Goal: Contribute content: Add original content to the website for others to see

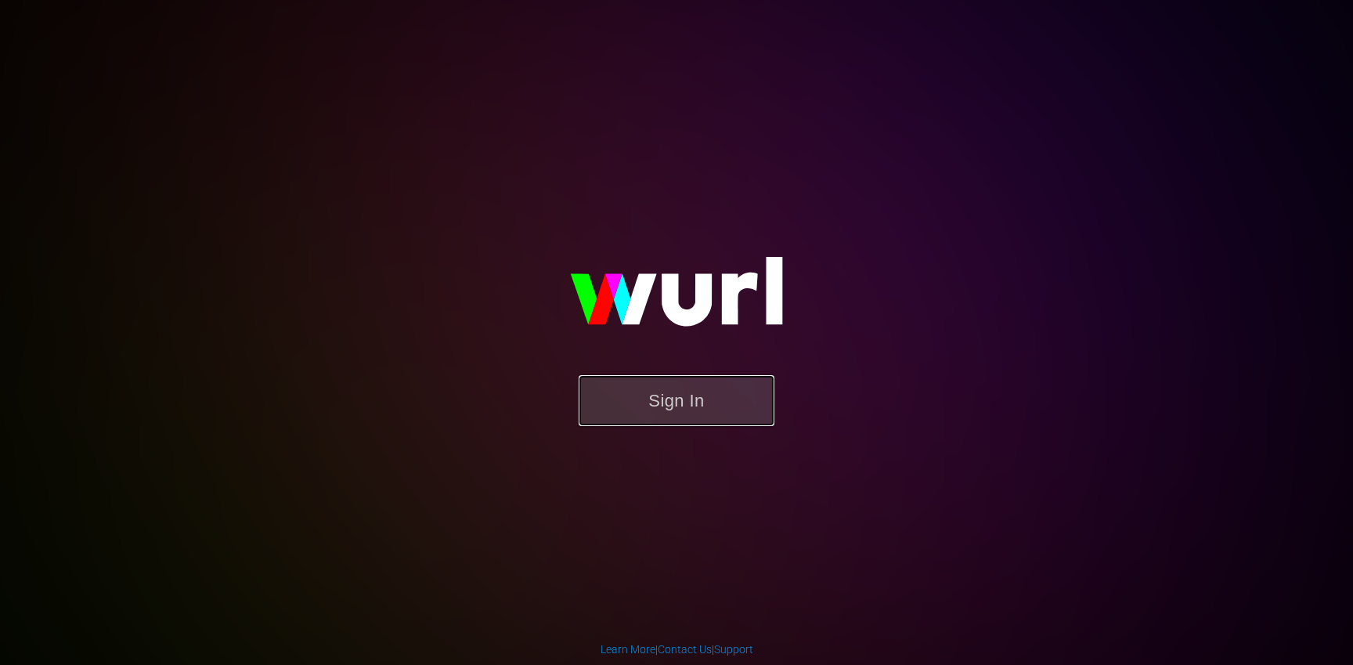
click at [669, 398] on button "Sign In" at bounding box center [677, 400] width 196 height 51
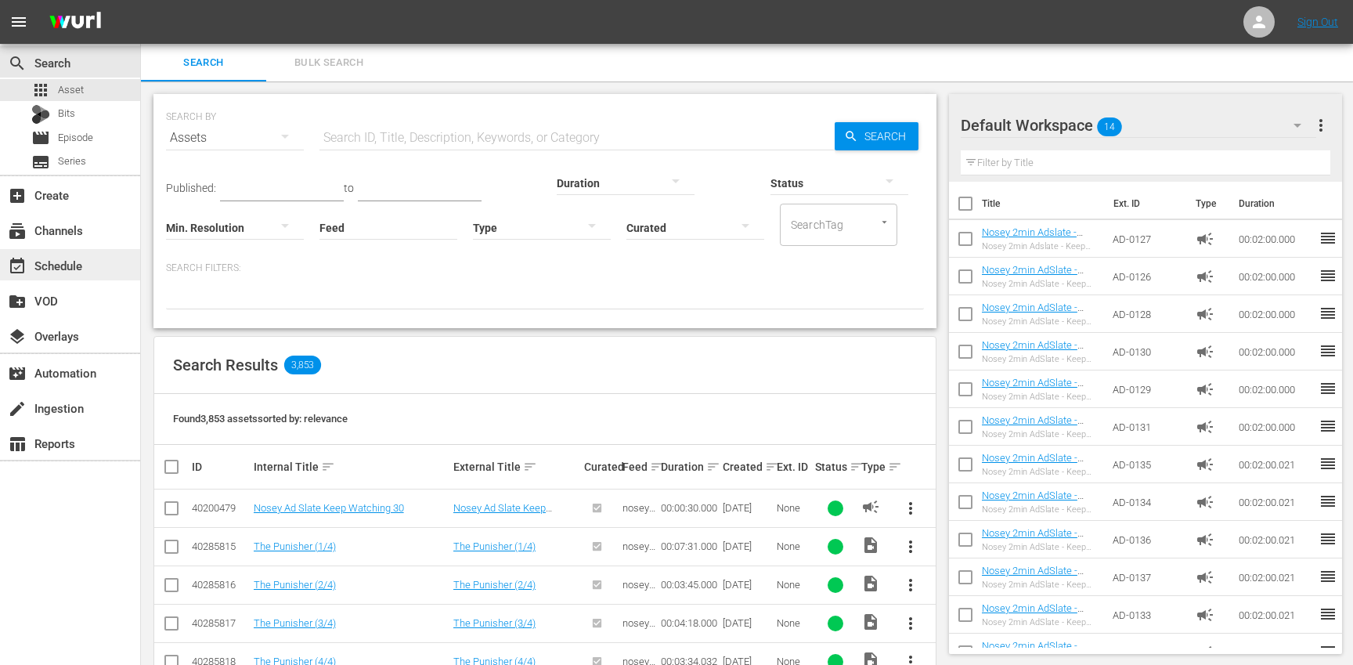
click at [92, 273] on div "event_available Schedule" at bounding box center [70, 264] width 140 height 31
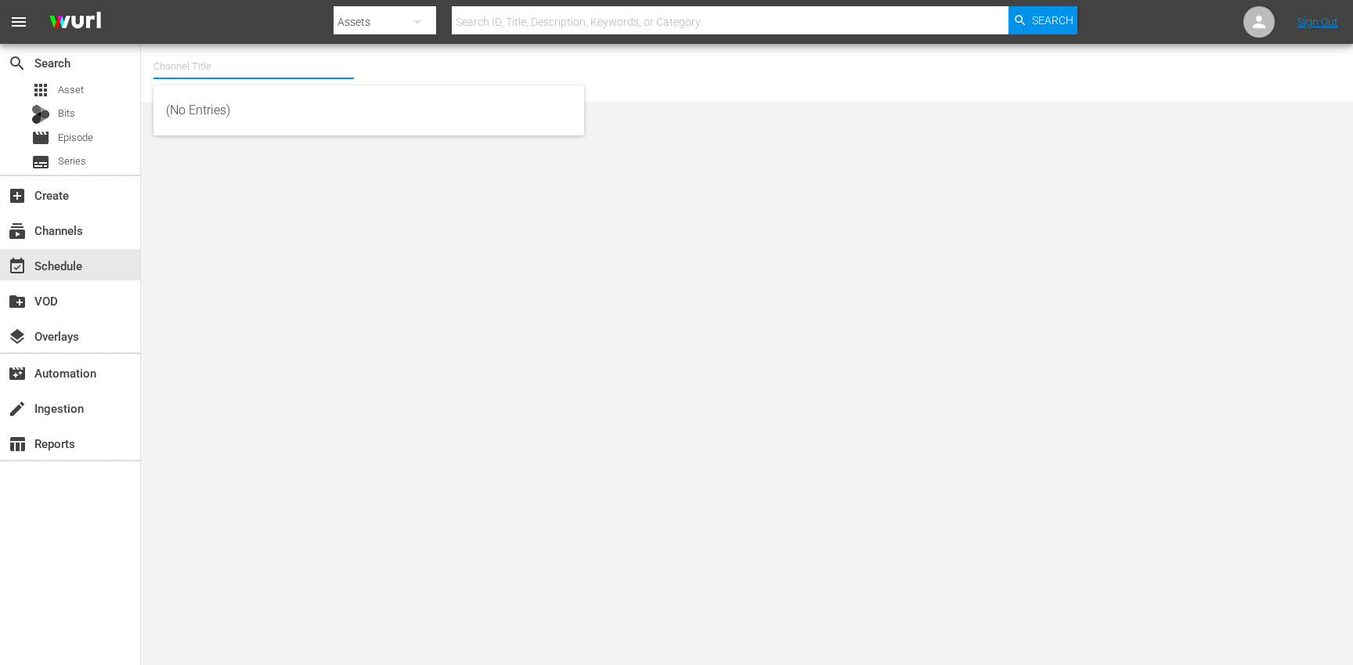
click at [222, 59] on input "text" at bounding box center [253, 67] width 200 height 38
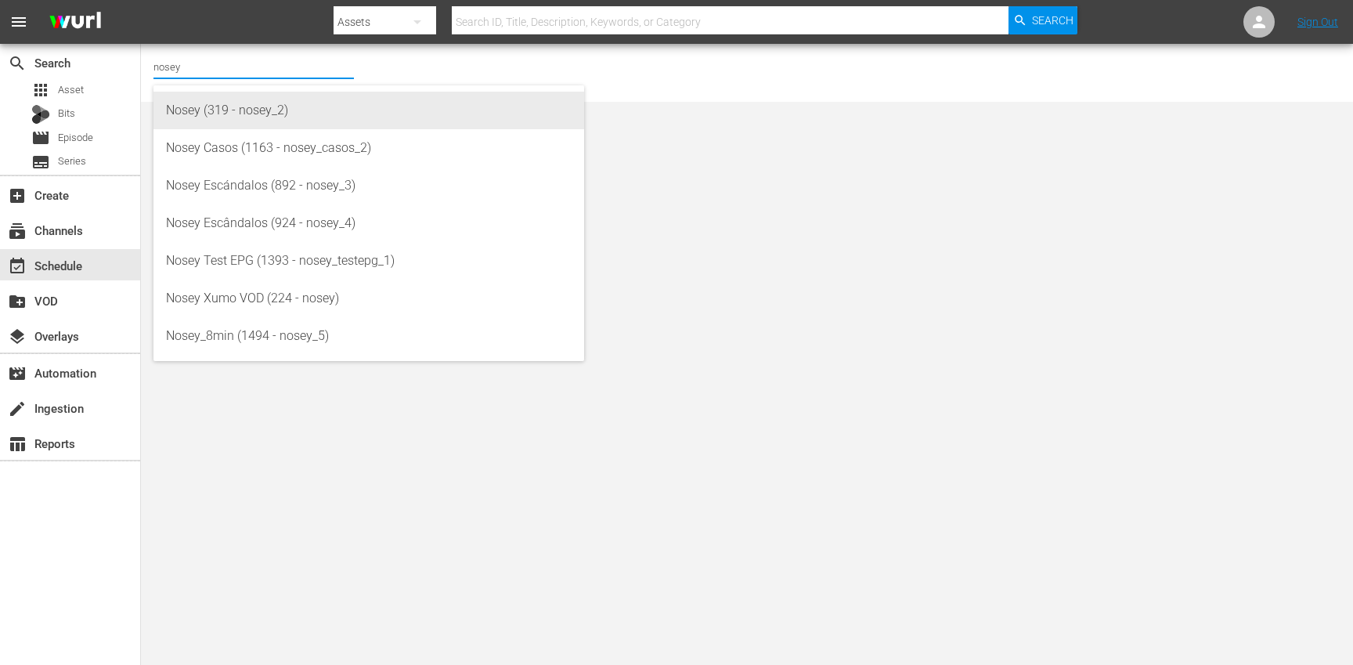
click at [254, 107] on div "Nosey (319 - nosey_2)" at bounding box center [369, 111] width 406 height 38
type input "Nosey (319 - nosey_2)"
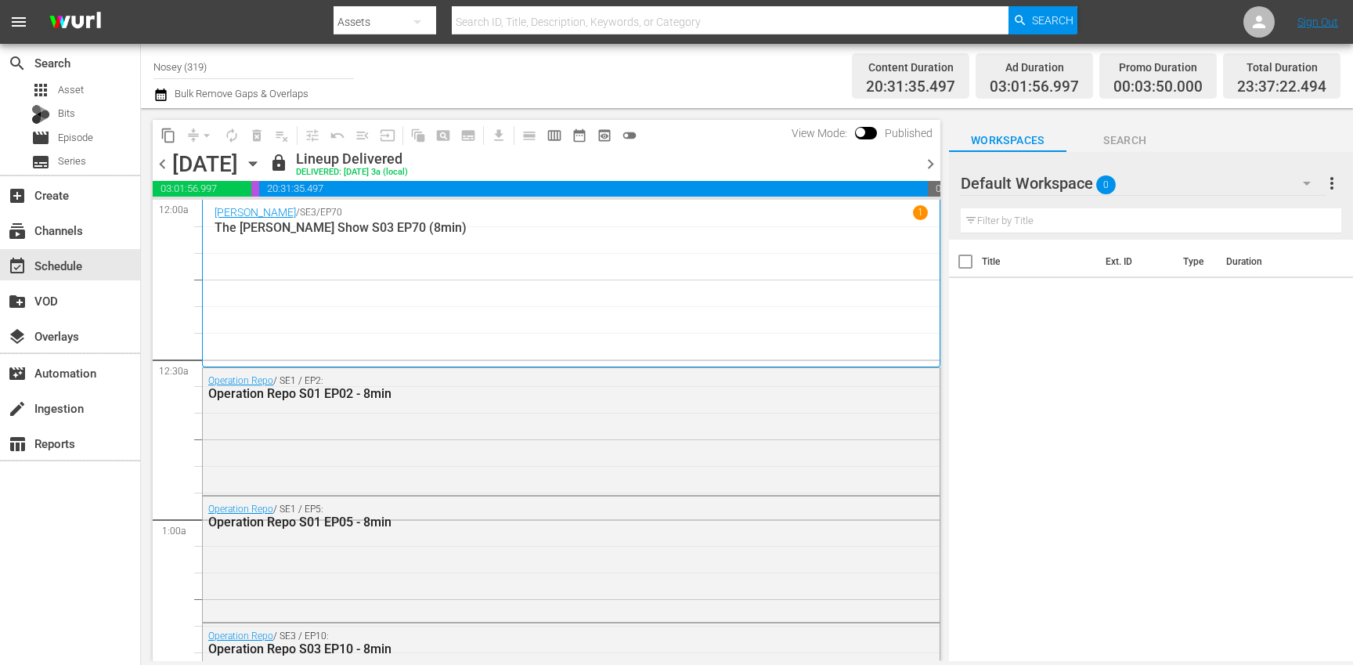
click at [261, 168] on icon "button" at bounding box center [252, 163] width 17 height 17
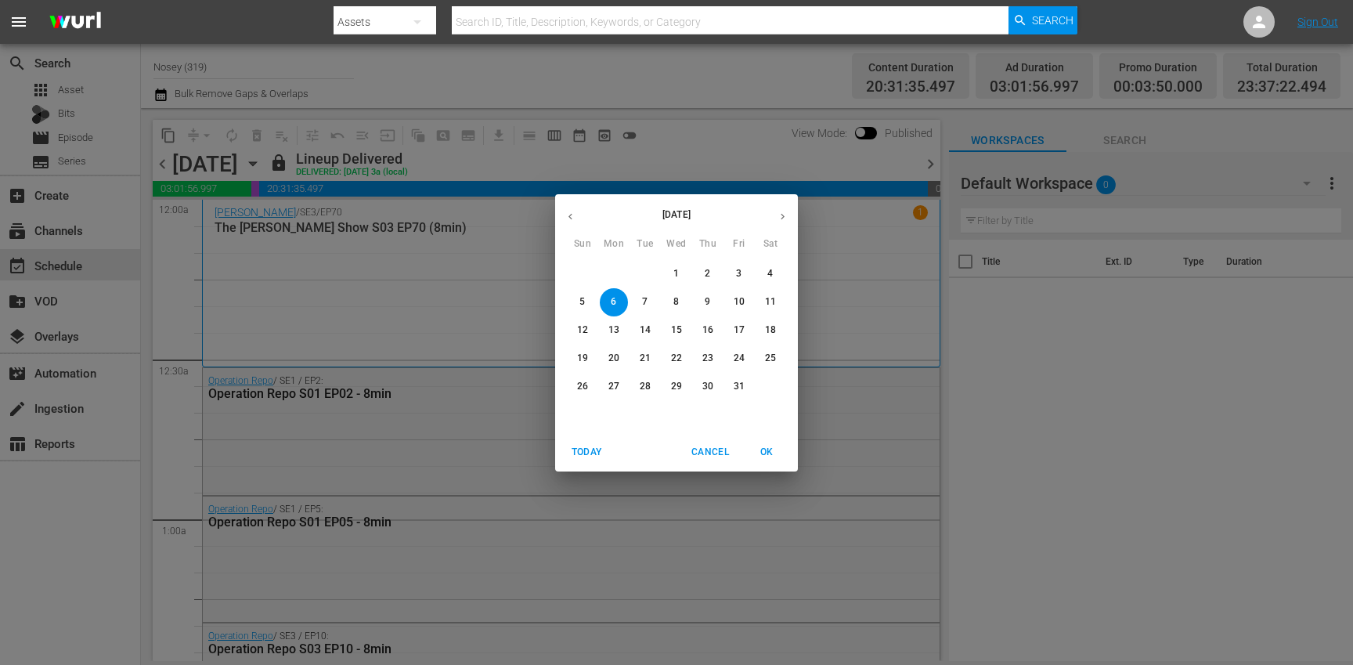
click at [775, 216] on button "button" at bounding box center [782, 216] width 31 height 31
click at [680, 303] on p "10" at bounding box center [676, 301] width 11 height 13
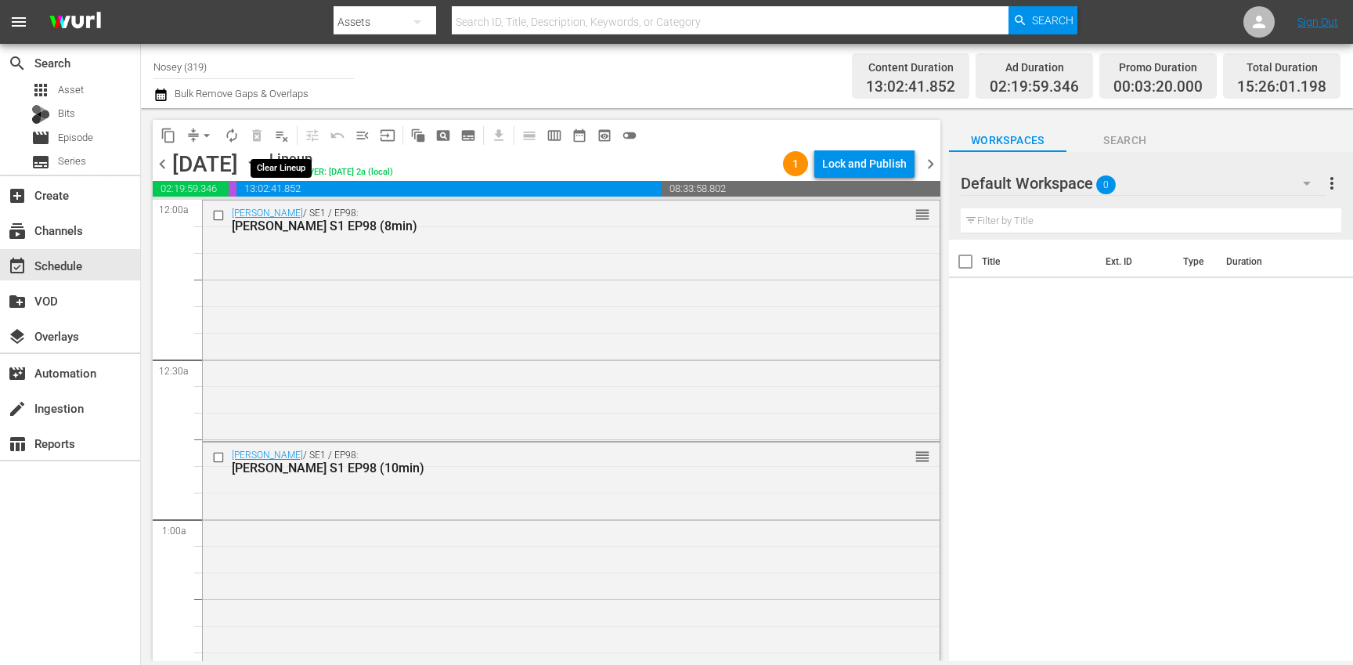
click at [294, 136] on button "playlist_remove_outlined" at bounding box center [281, 135] width 25 height 25
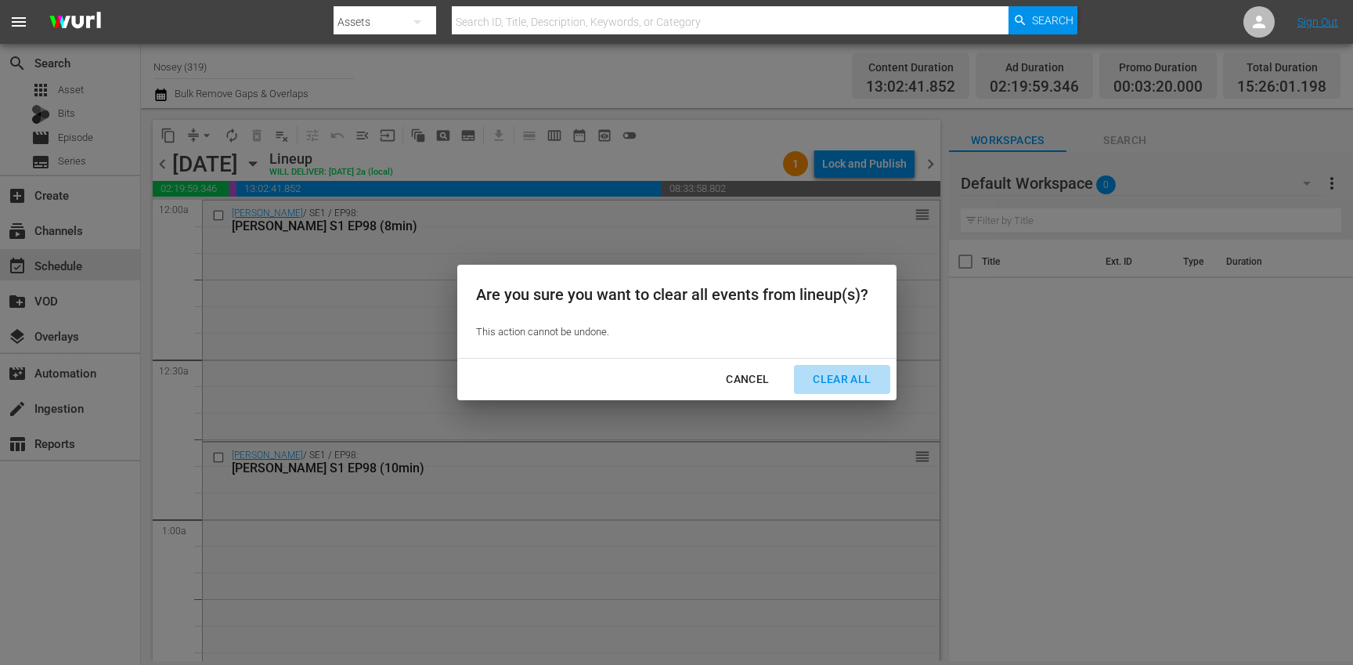
click at [835, 380] on div "Clear All" at bounding box center [841, 380] width 83 height 20
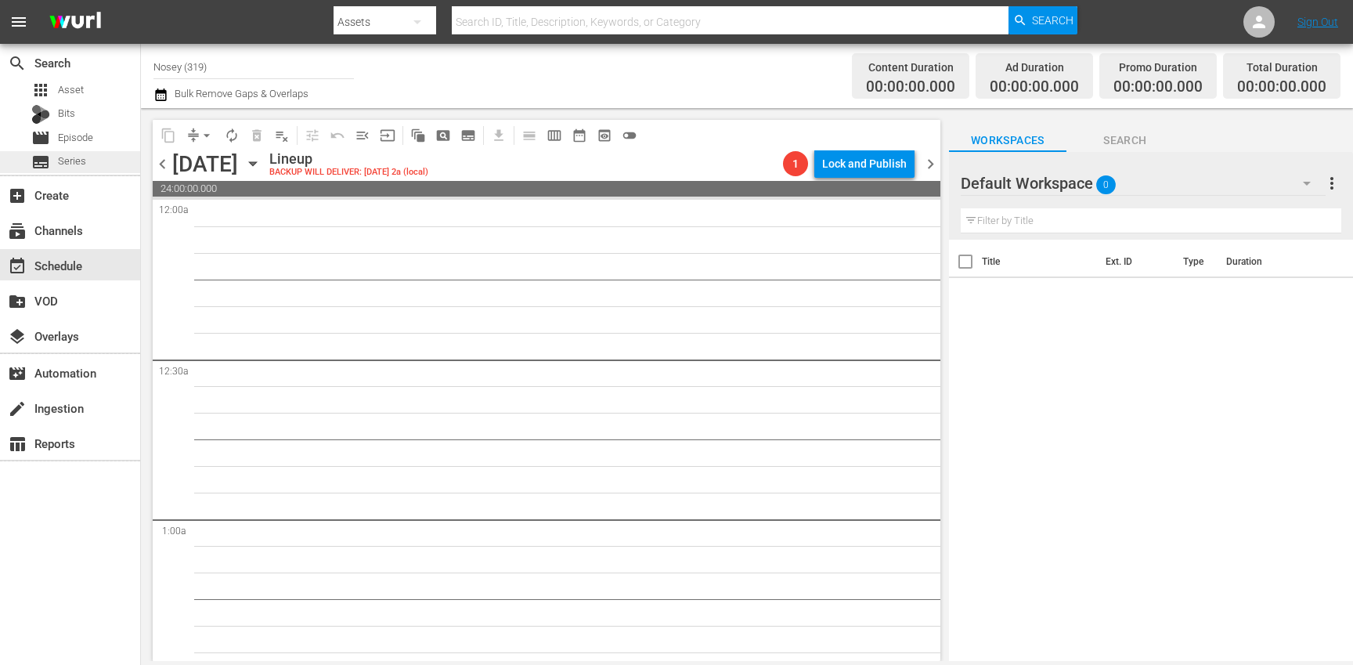
click at [96, 167] on div "subtitles Series" at bounding box center [70, 162] width 140 height 22
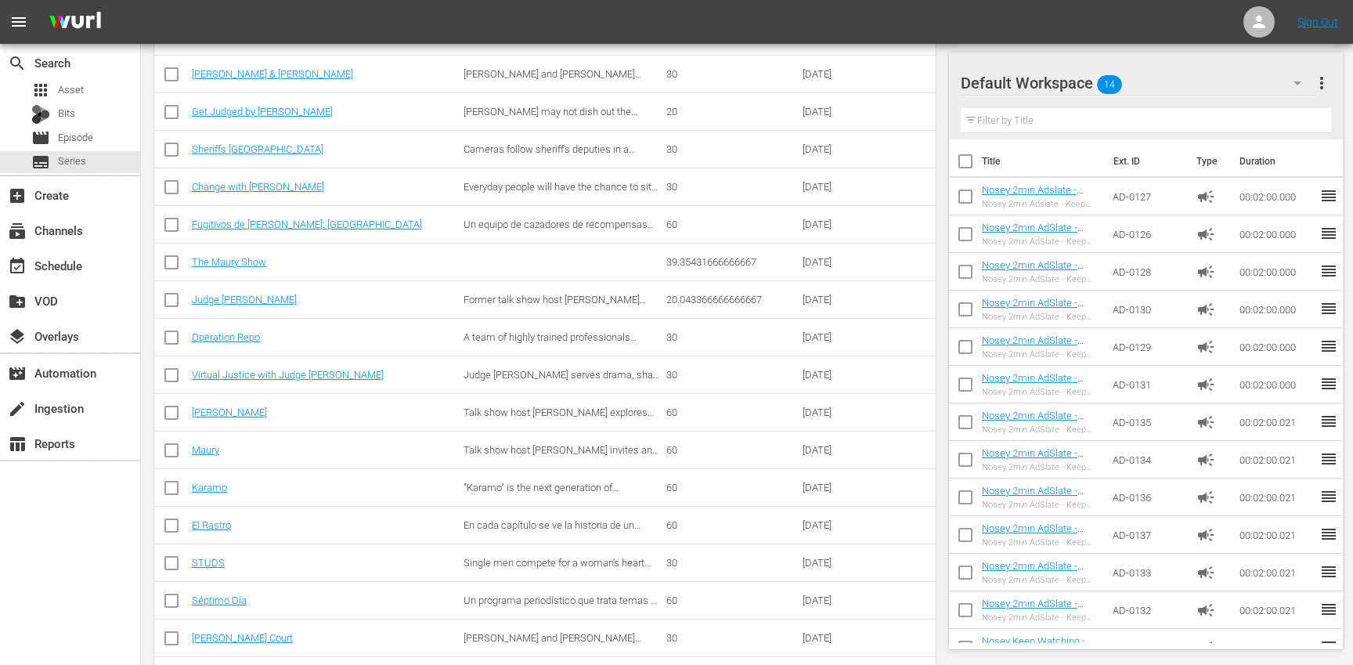
scroll to position [465, 0]
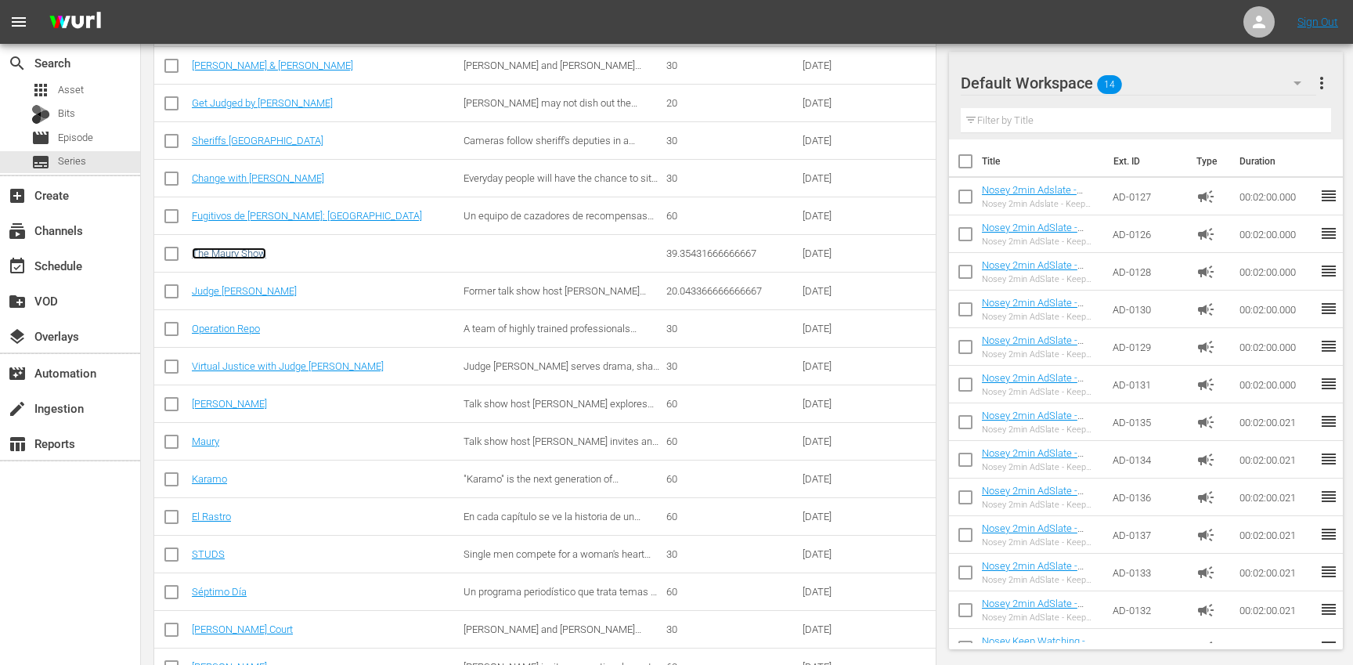
click at [251, 251] on link "The Maury Show" at bounding box center [229, 253] width 74 height 12
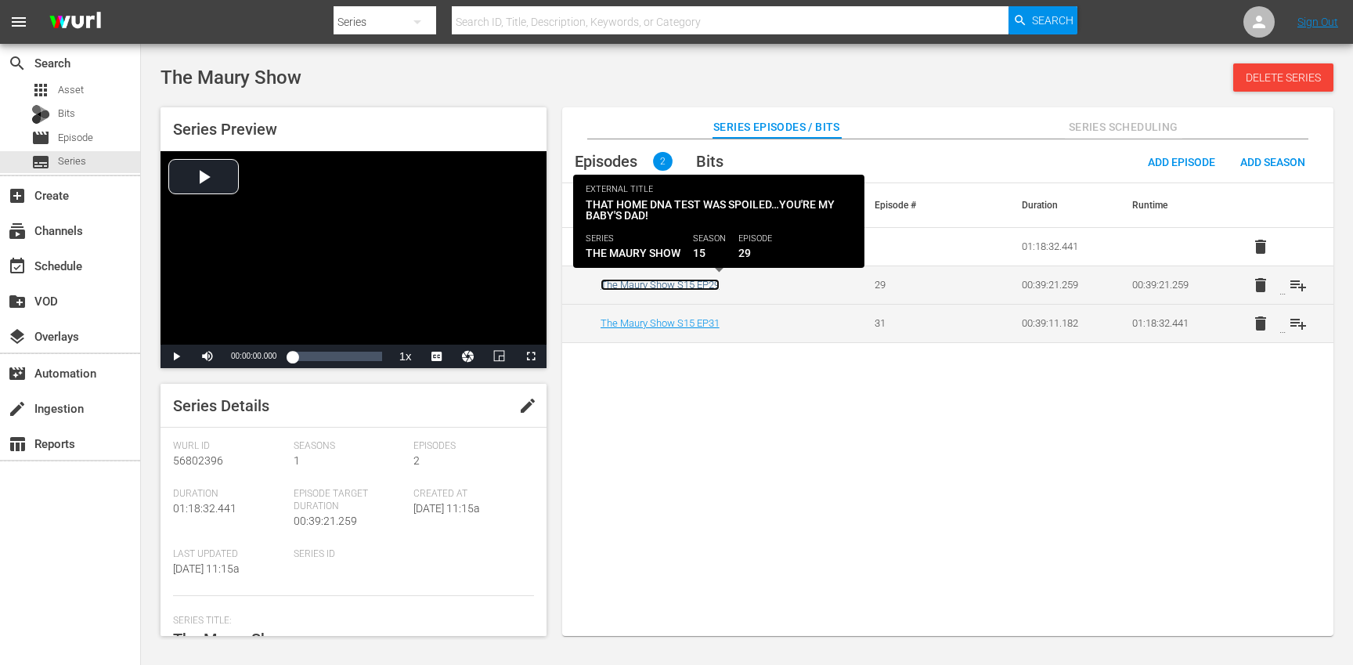
click at [681, 283] on link "The Maury Show S15 EP29" at bounding box center [659, 285] width 119 height 12
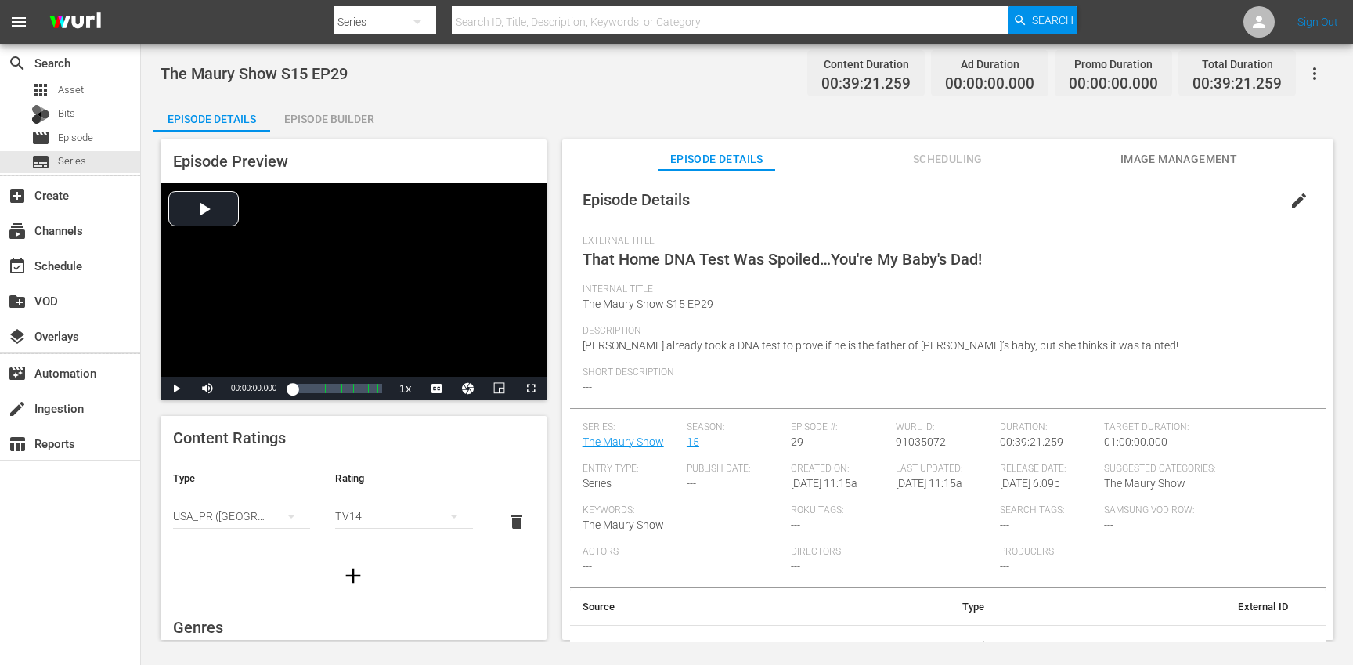
click at [1289, 194] on span "edit" at bounding box center [1298, 200] width 19 height 19
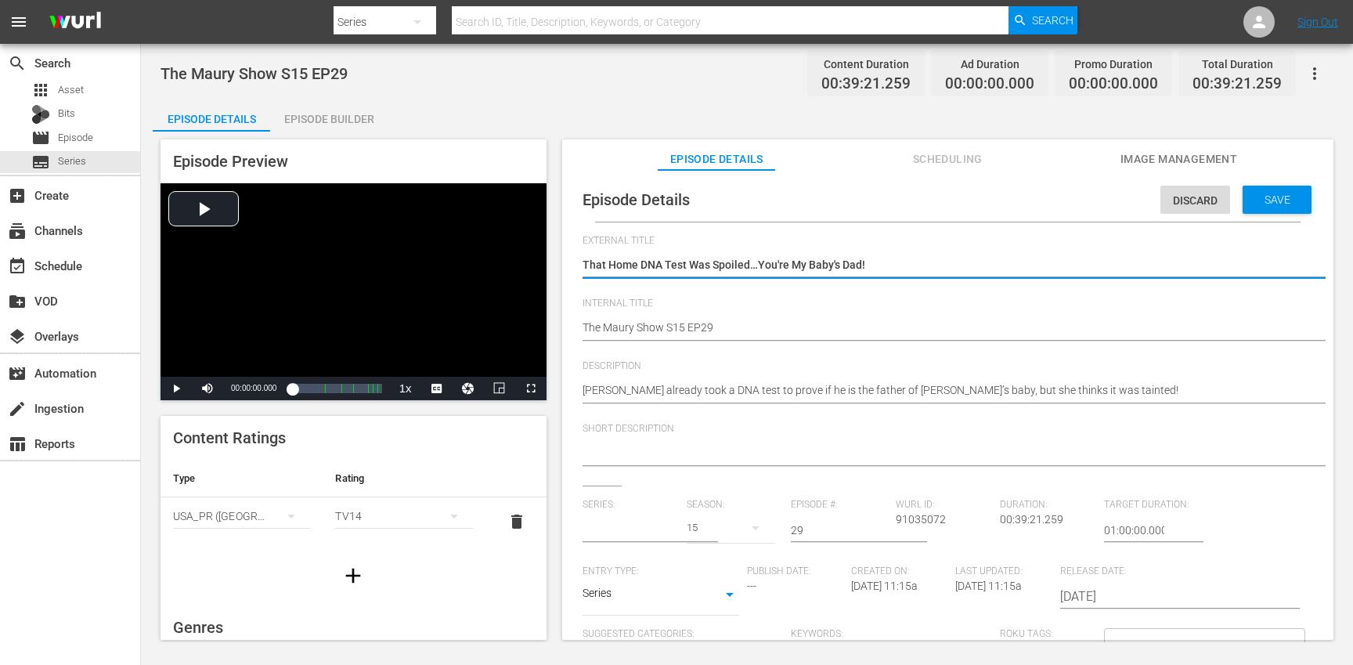
click at [599, 530] on input "text" at bounding box center [630, 530] width 96 height 38
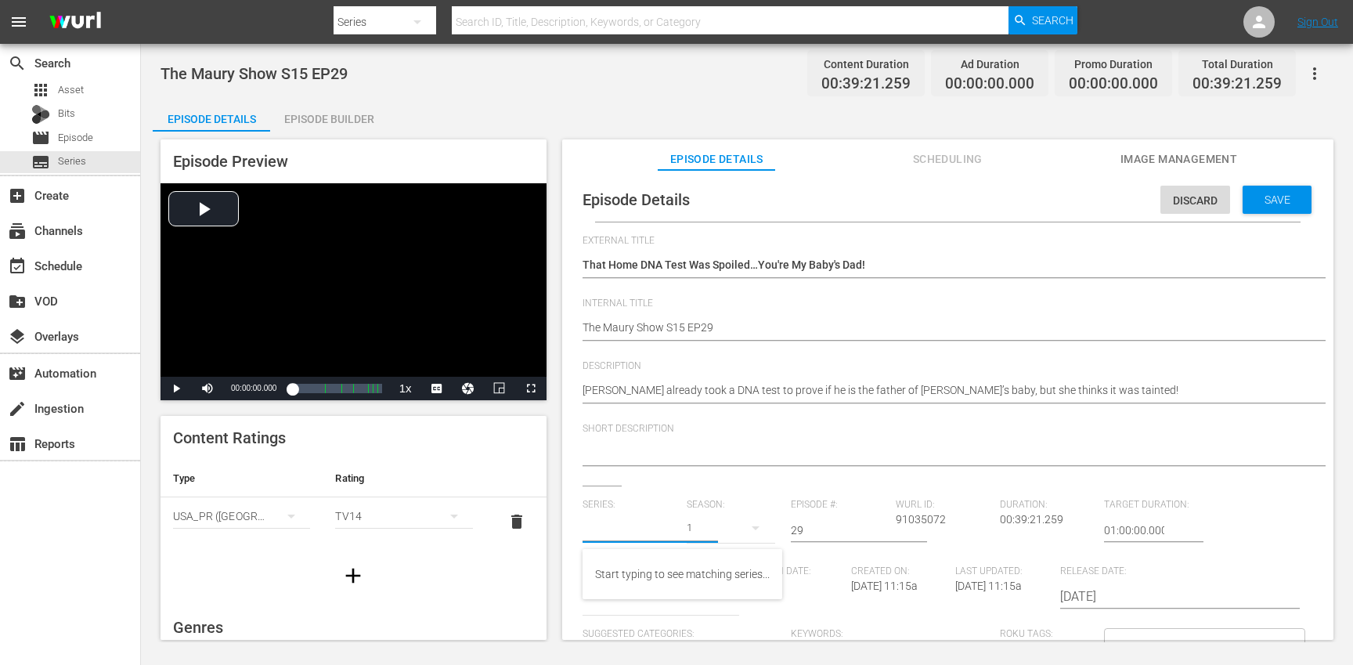
type input "m"
click at [600, 572] on div "Maury (MS)" at bounding box center [623, 574] width 56 height 38
type input "Maury (MS)"
click at [707, 534] on div "24" at bounding box center [731, 528] width 88 height 44
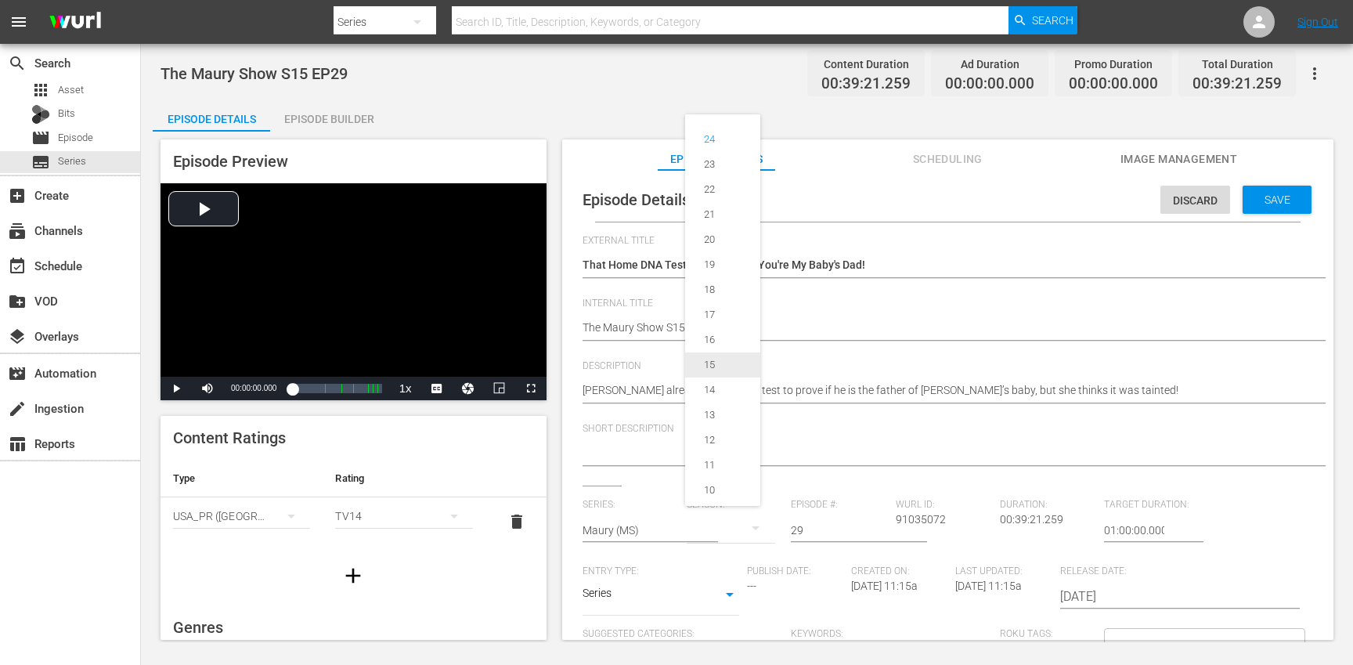
click at [729, 362] on div "15" at bounding box center [709, 365] width 49 height 16
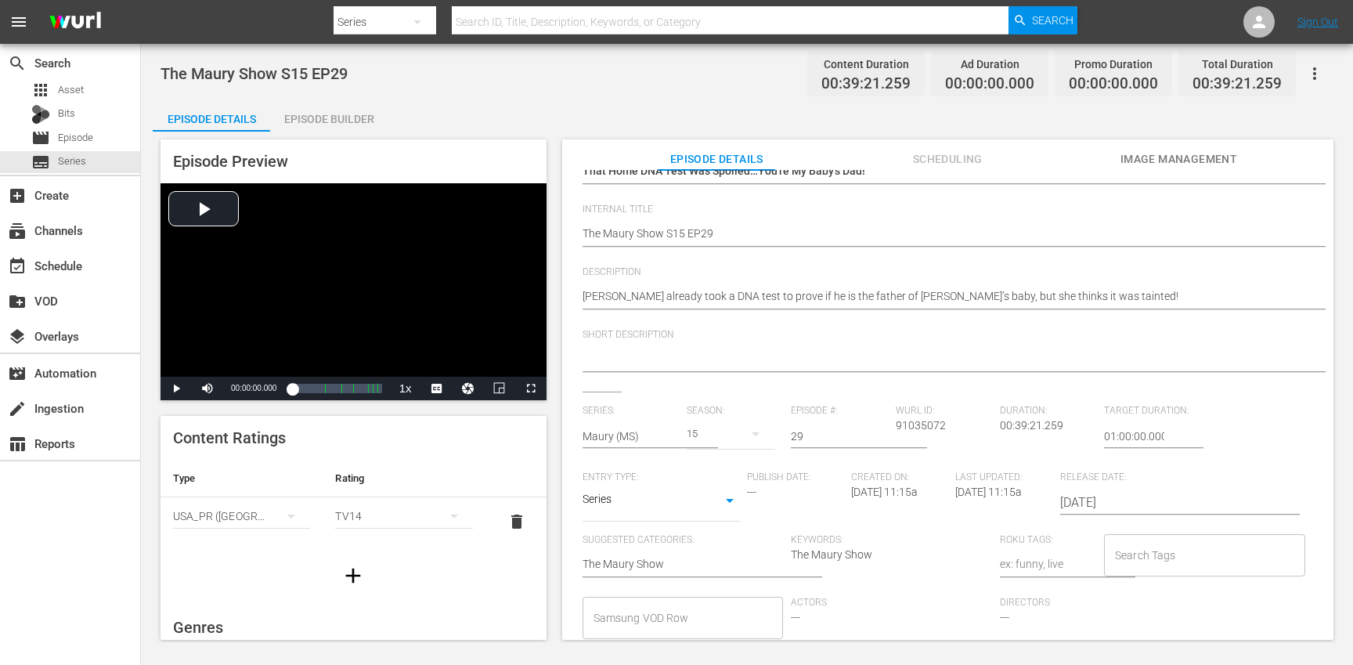
scroll to position [96, 0]
click at [1213, 568] on div "Search Tags" at bounding box center [1204, 553] width 201 height 42
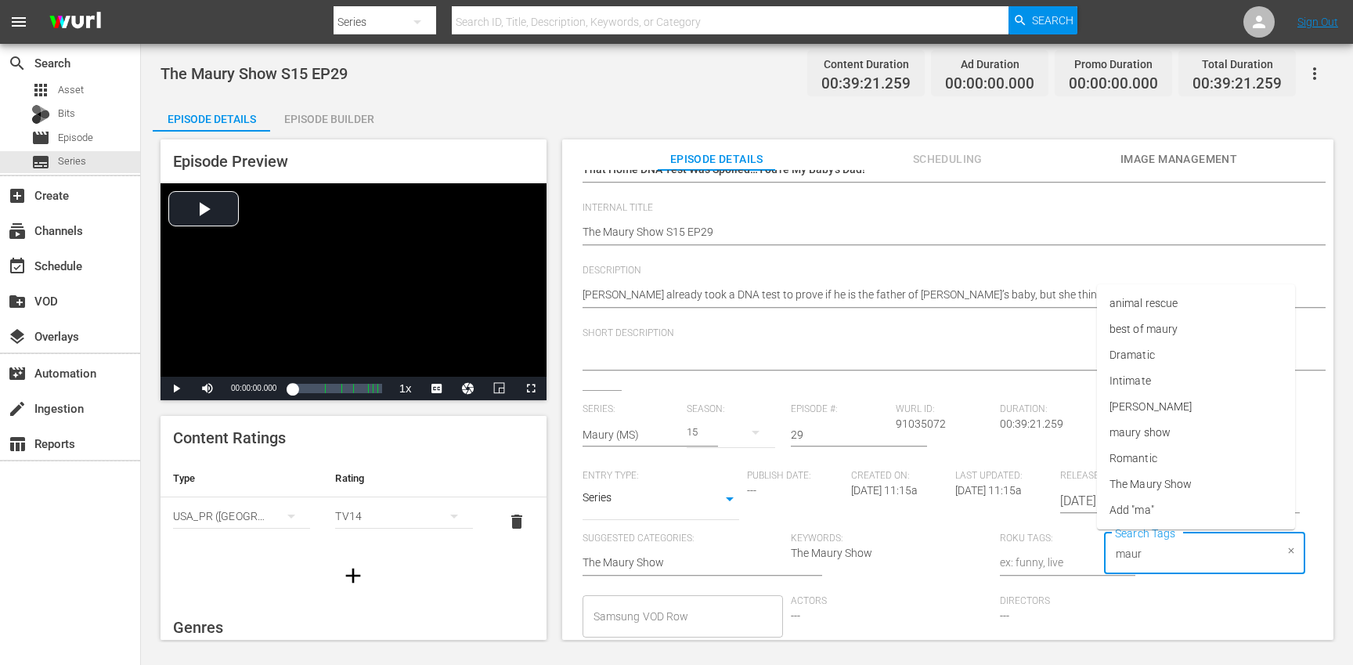
type input "maury"
click at [1193, 457] on li "maury show" at bounding box center [1196, 458] width 198 height 26
type input "maury"
click at [1172, 487] on span "The Maury Show" at bounding box center [1150, 484] width 82 height 16
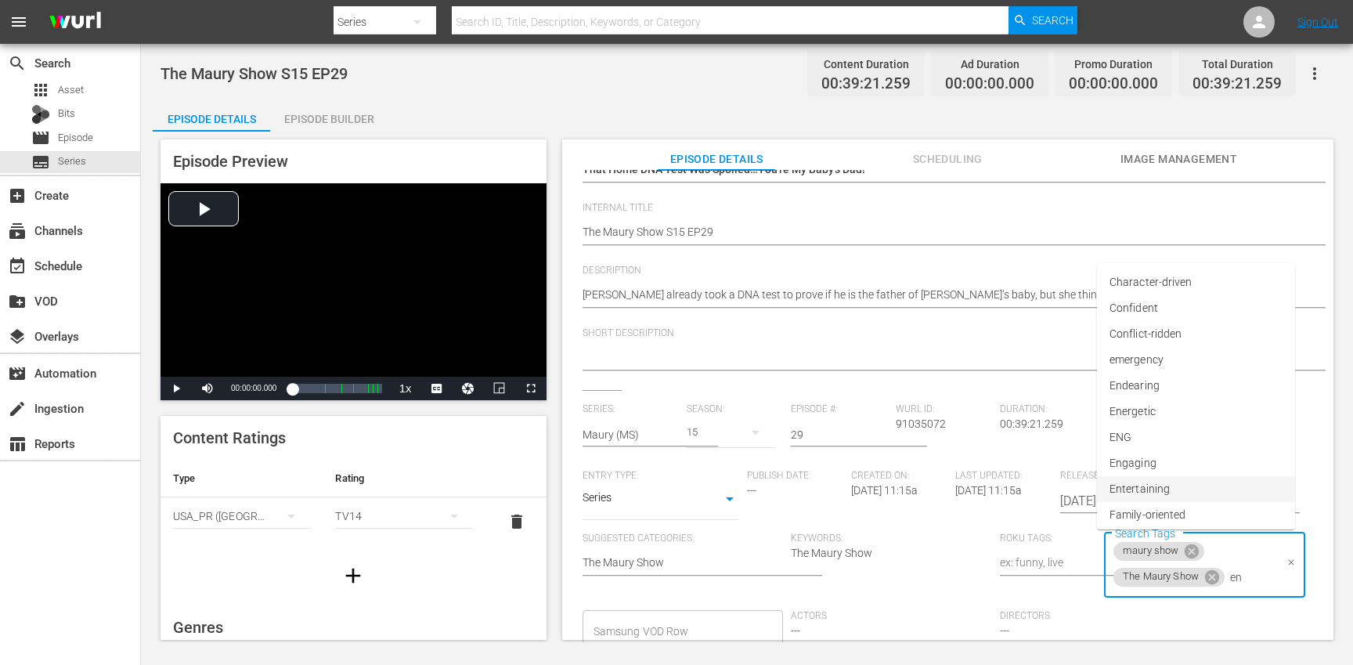
type input "eng"
click at [1175, 459] on li "ENG" at bounding box center [1196, 458] width 198 height 26
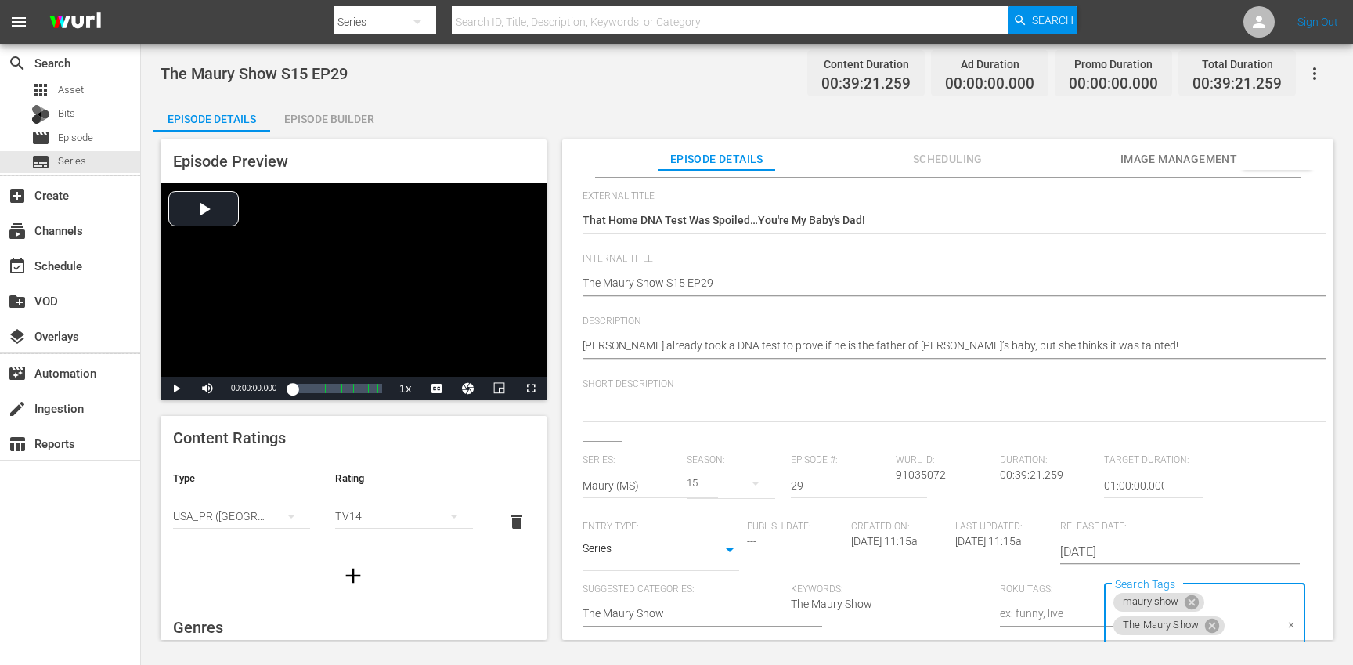
scroll to position [0, 0]
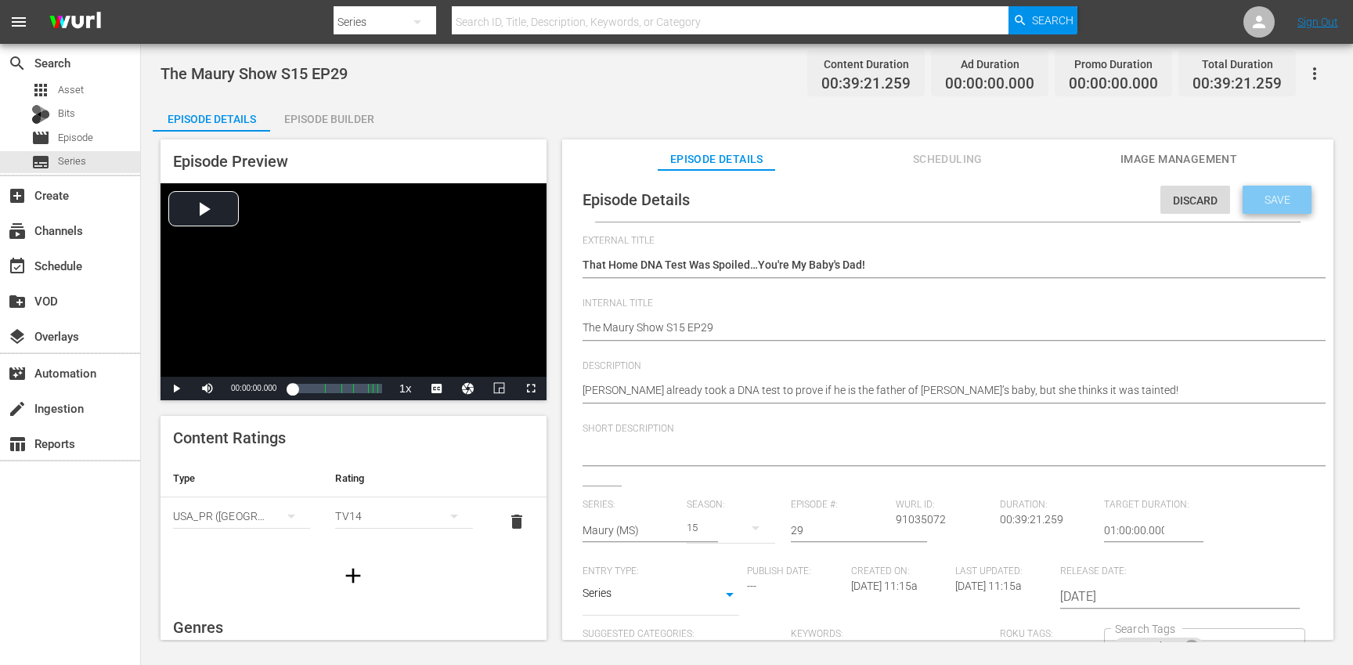
click at [1267, 202] on span "Save" at bounding box center [1277, 199] width 51 height 13
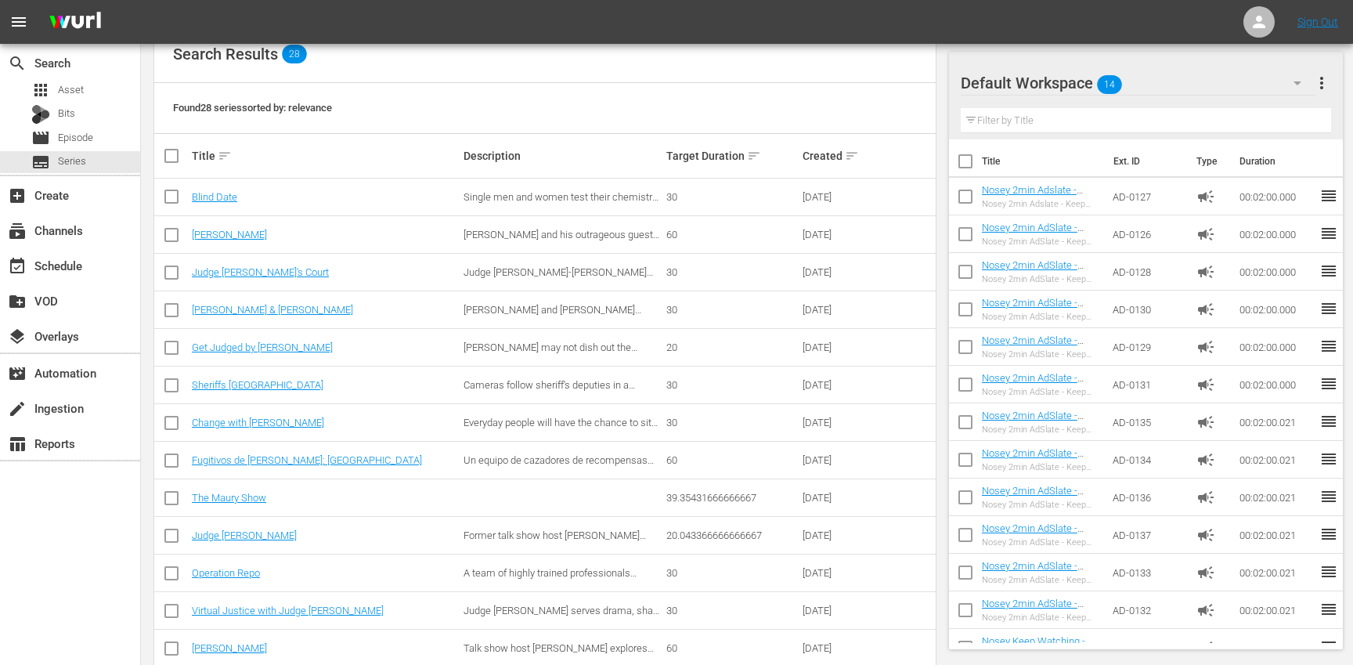
scroll to position [223, 0]
click at [258, 496] on link "The Maury Show" at bounding box center [229, 495] width 74 height 12
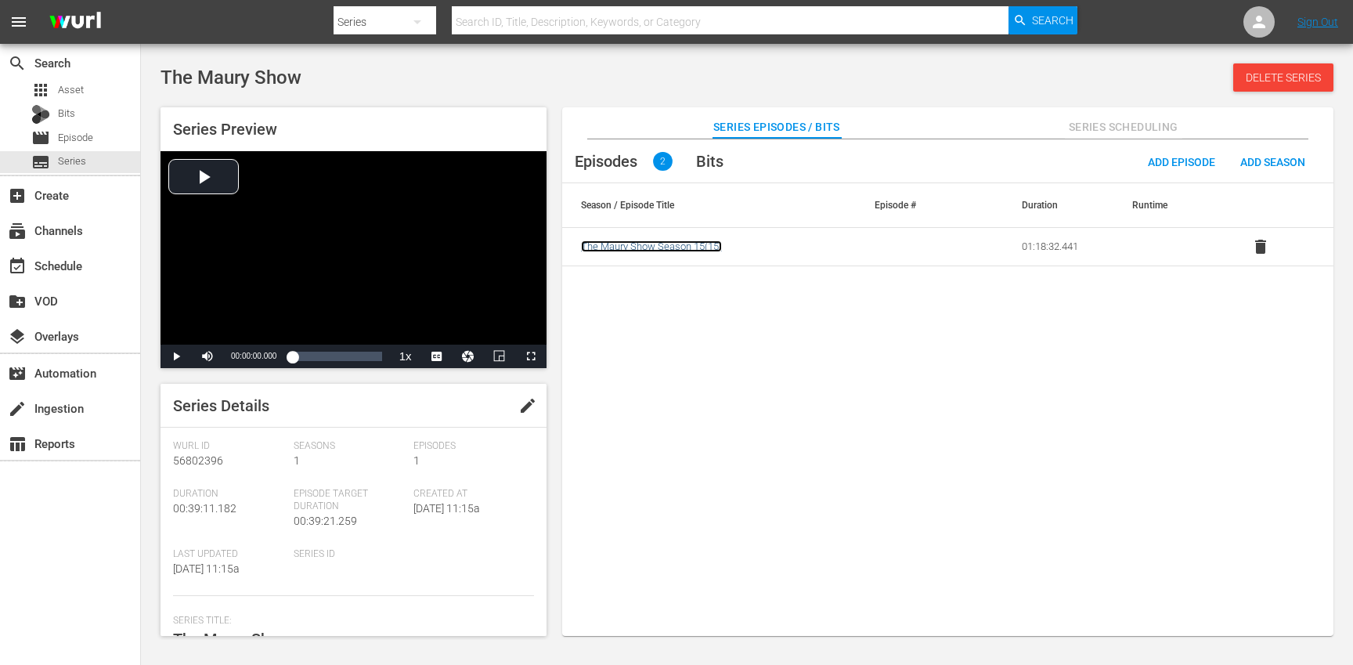
click at [689, 240] on span "The Maury Show Season 15 ( 15 )" at bounding box center [651, 246] width 141 height 12
click at [1260, 246] on span "delete" at bounding box center [1260, 246] width 19 height 19
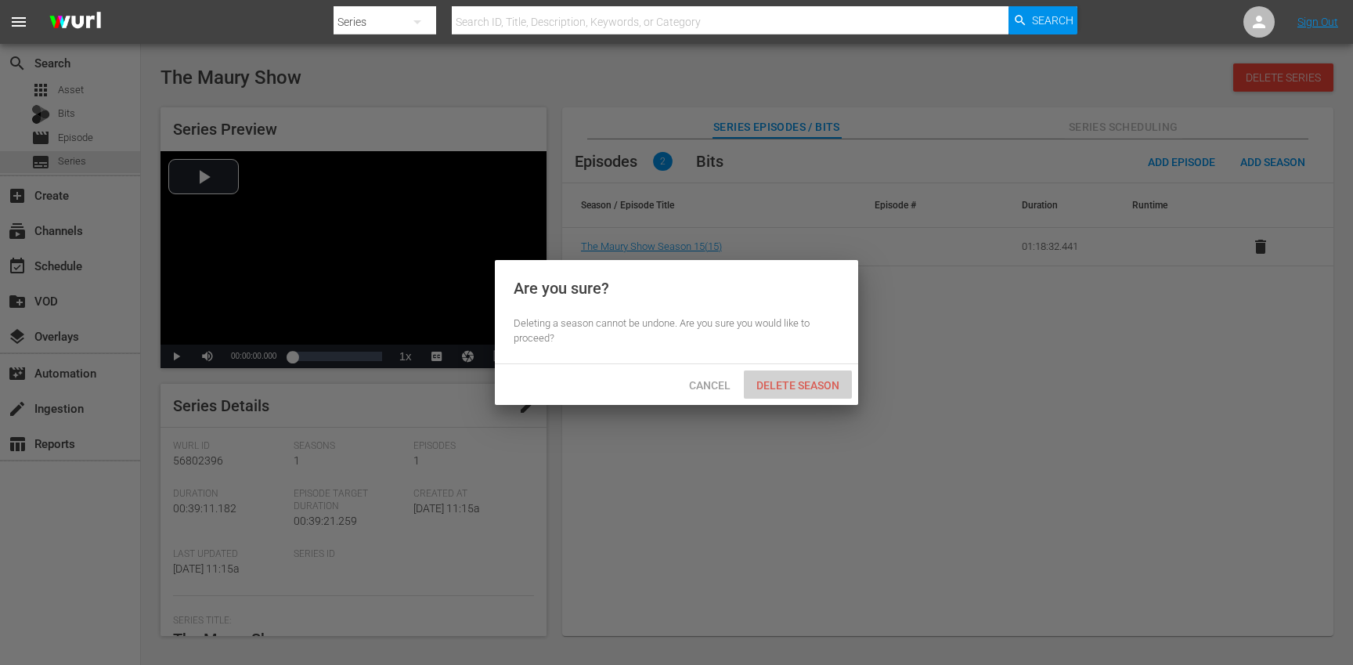
click at [807, 383] on span "Delete Season" at bounding box center [798, 385] width 108 height 13
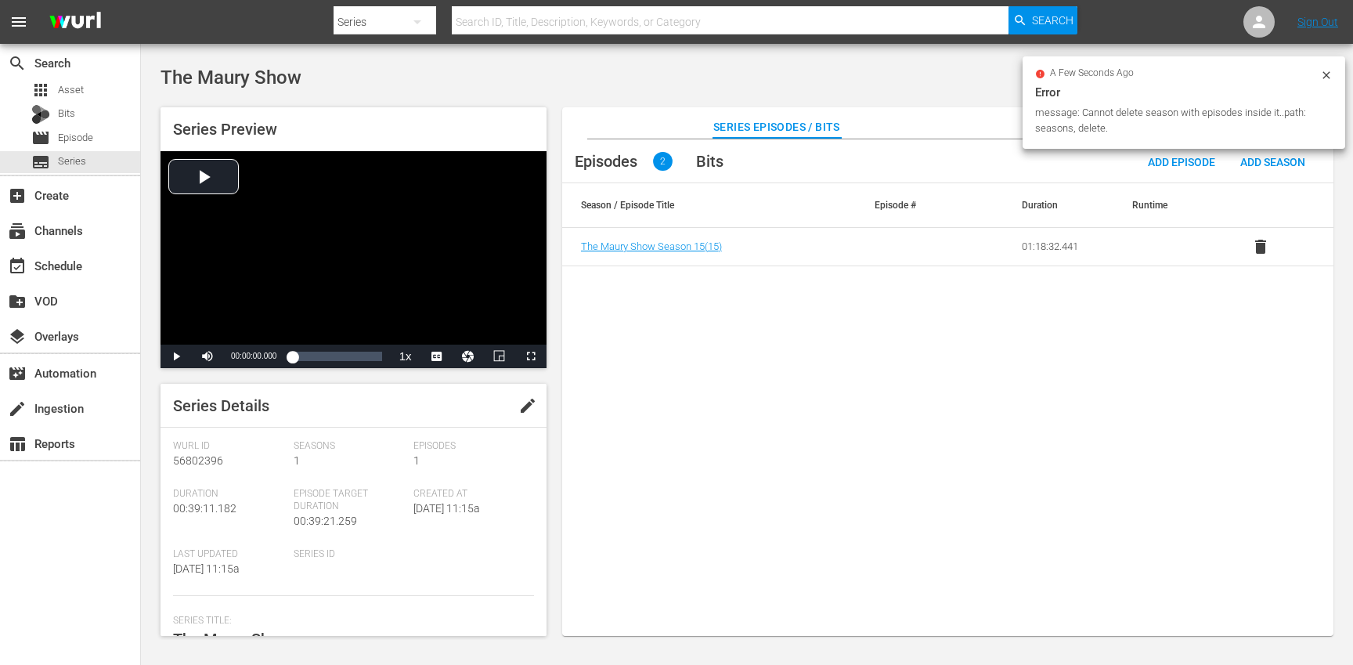
click at [1328, 74] on icon at bounding box center [1326, 75] width 13 height 13
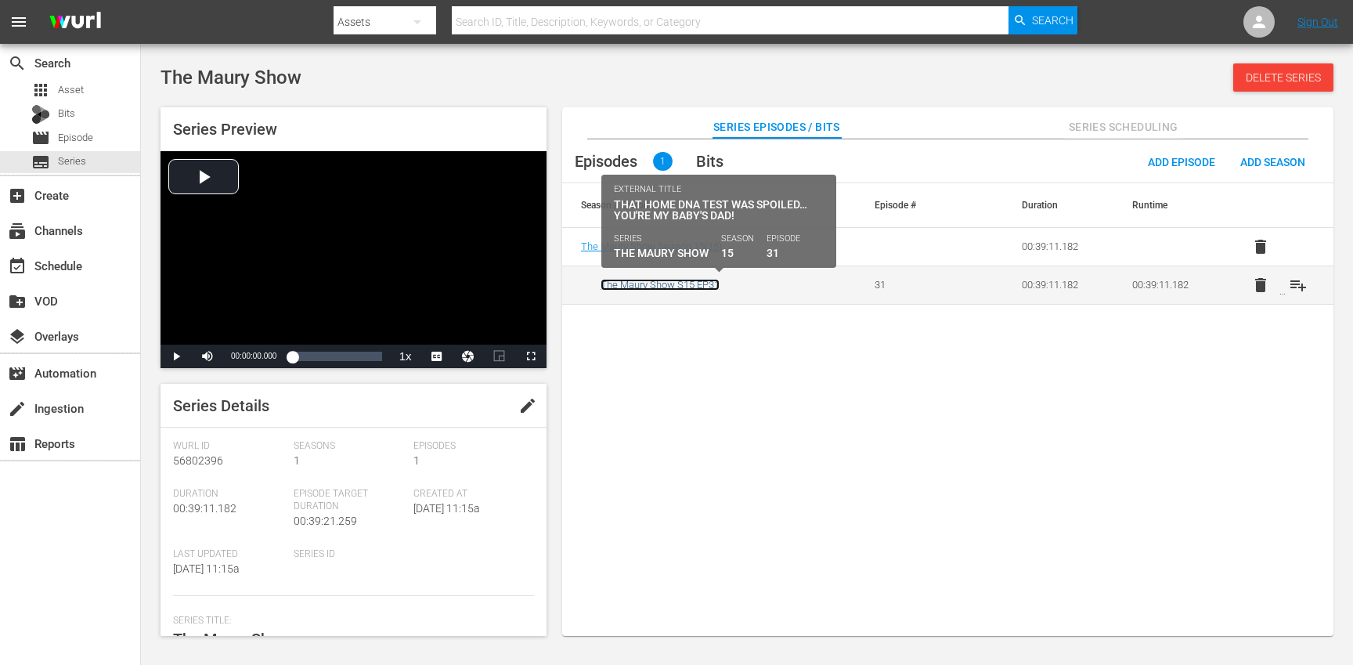
click at [686, 282] on link "The Maury Show S15 EP31" at bounding box center [659, 285] width 119 height 12
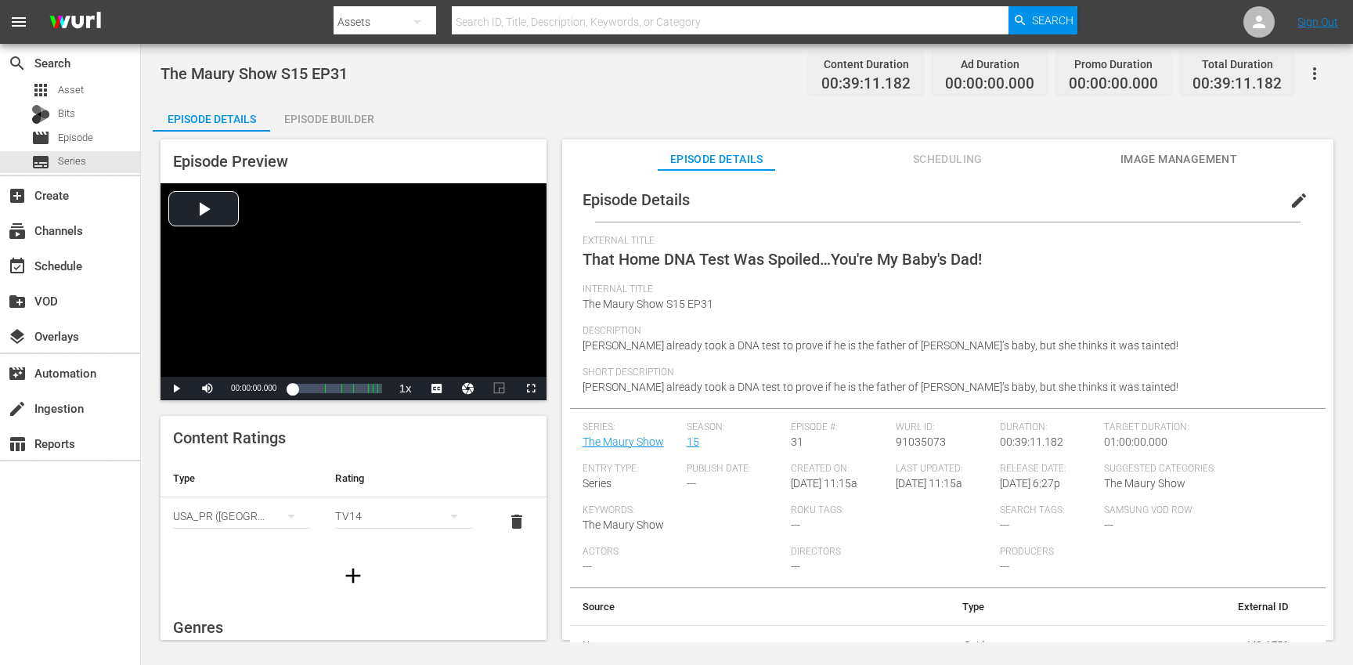
click at [1290, 197] on span "edit" at bounding box center [1298, 200] width 19 height 19
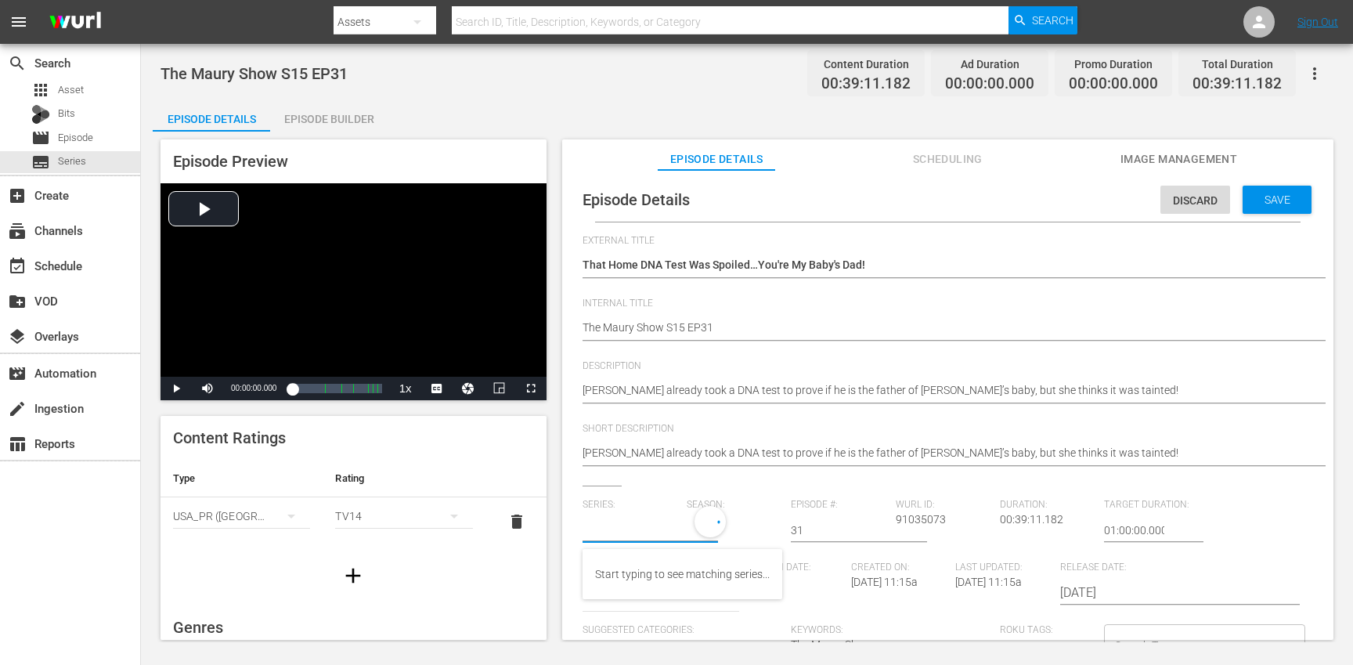
click at [620, 528] on input "text" at bounding box center [630, 530] width 96 height 38
click at [627, 572] on div "Maury (MS)" at bounding box center [623, 574] width 56 height 38
type input "Maury (MS)"
click at [729, 527] on div "24" at bounding box center [731, 528] width 88 height 44
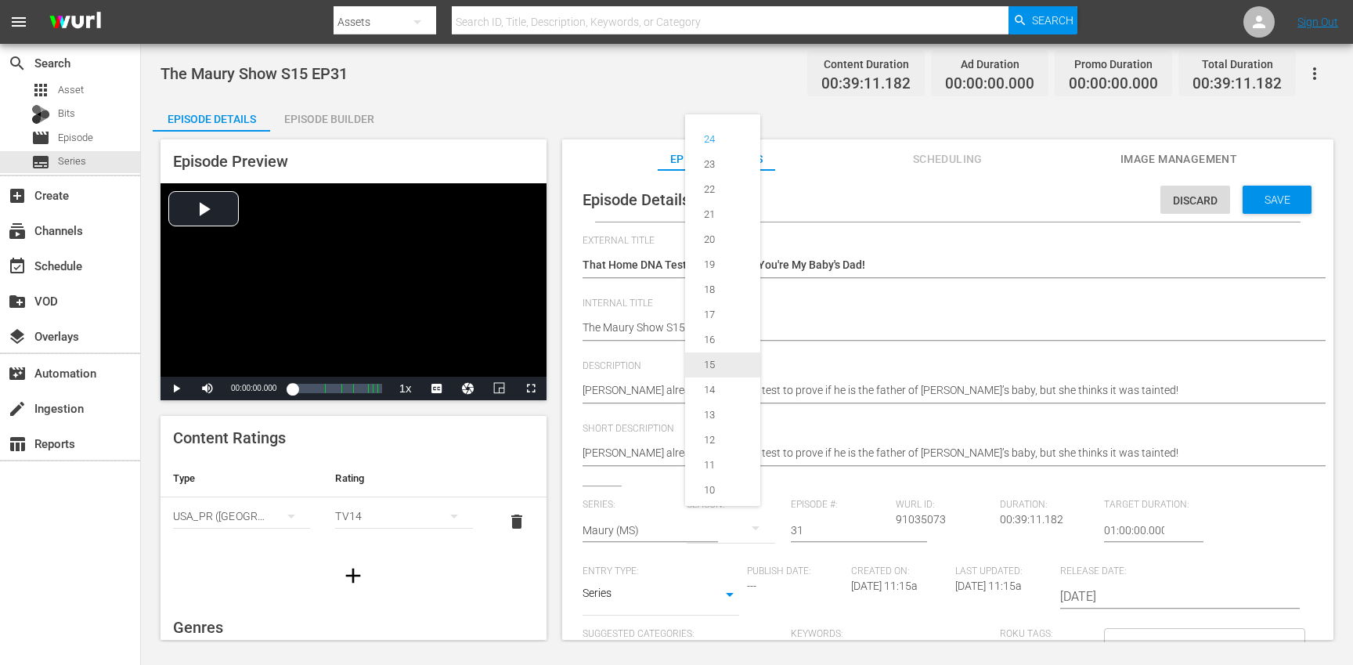
click at [720, 359] on div "15" at bounding box center [709, 365] width 49 height 16
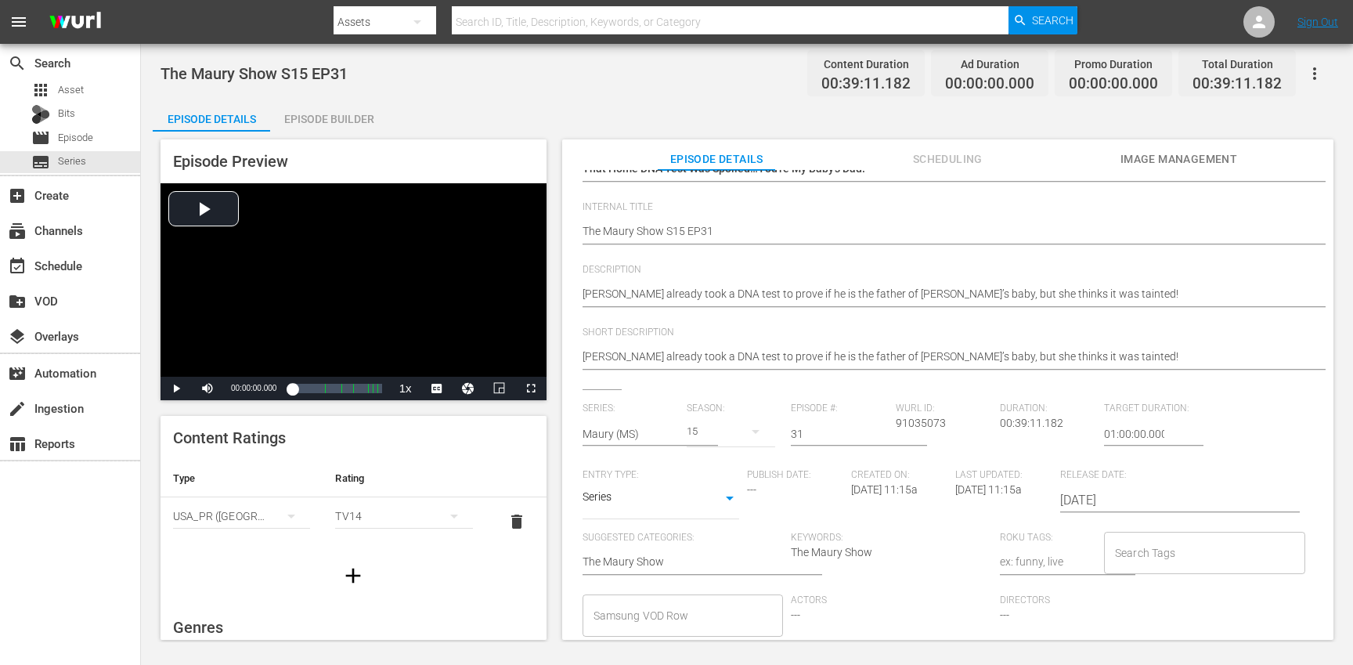
scroll to position [133, 0]
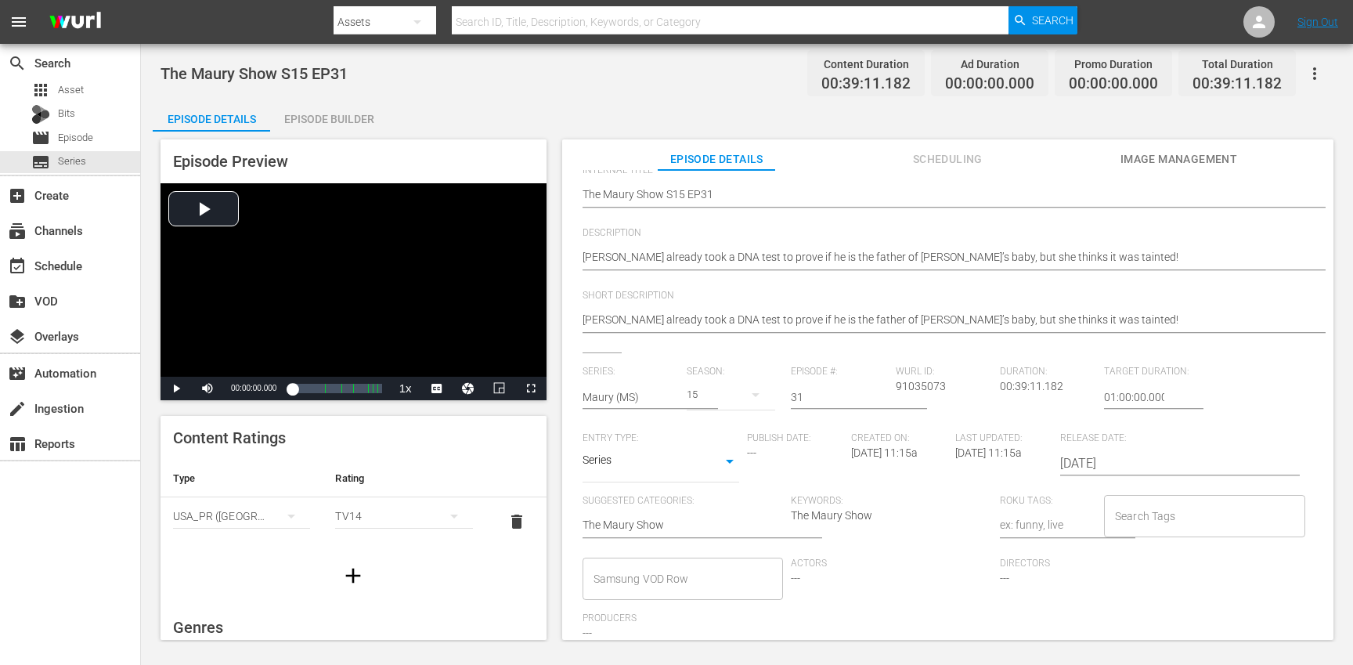
click at [1144, 516] on input "Search Tags" at bounding box center [1193, 516] width 164 height 28
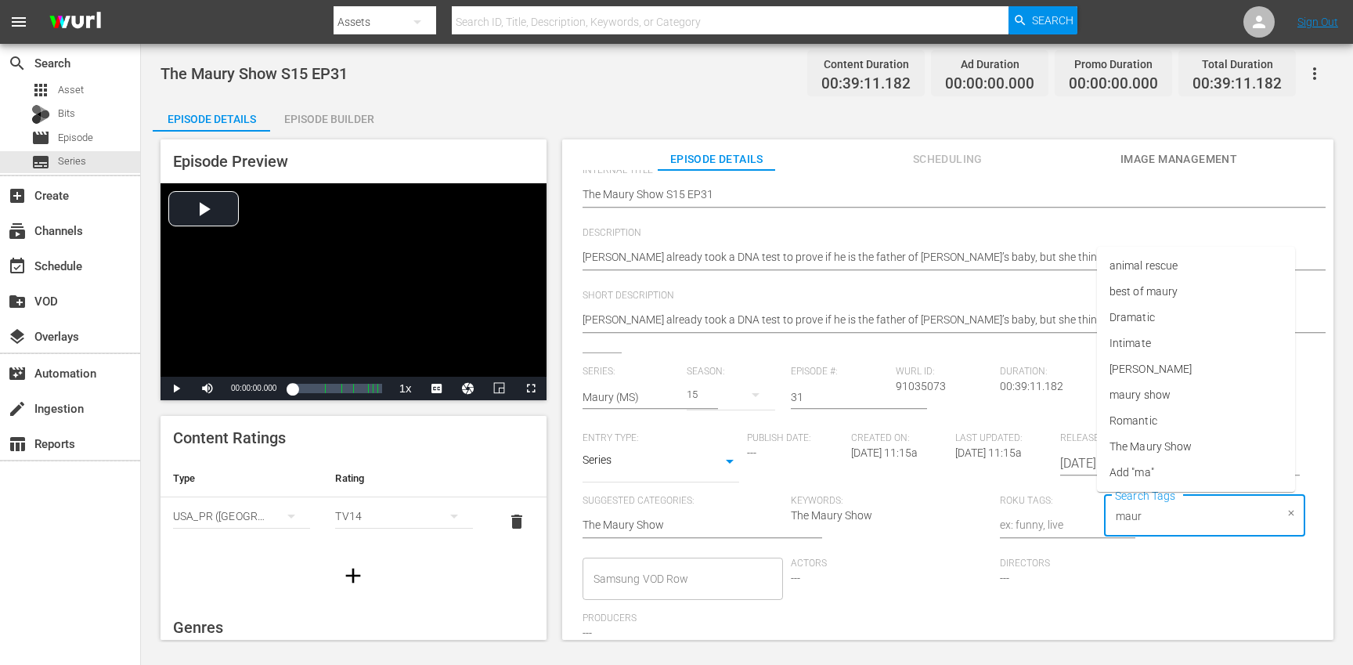
type input "maury"
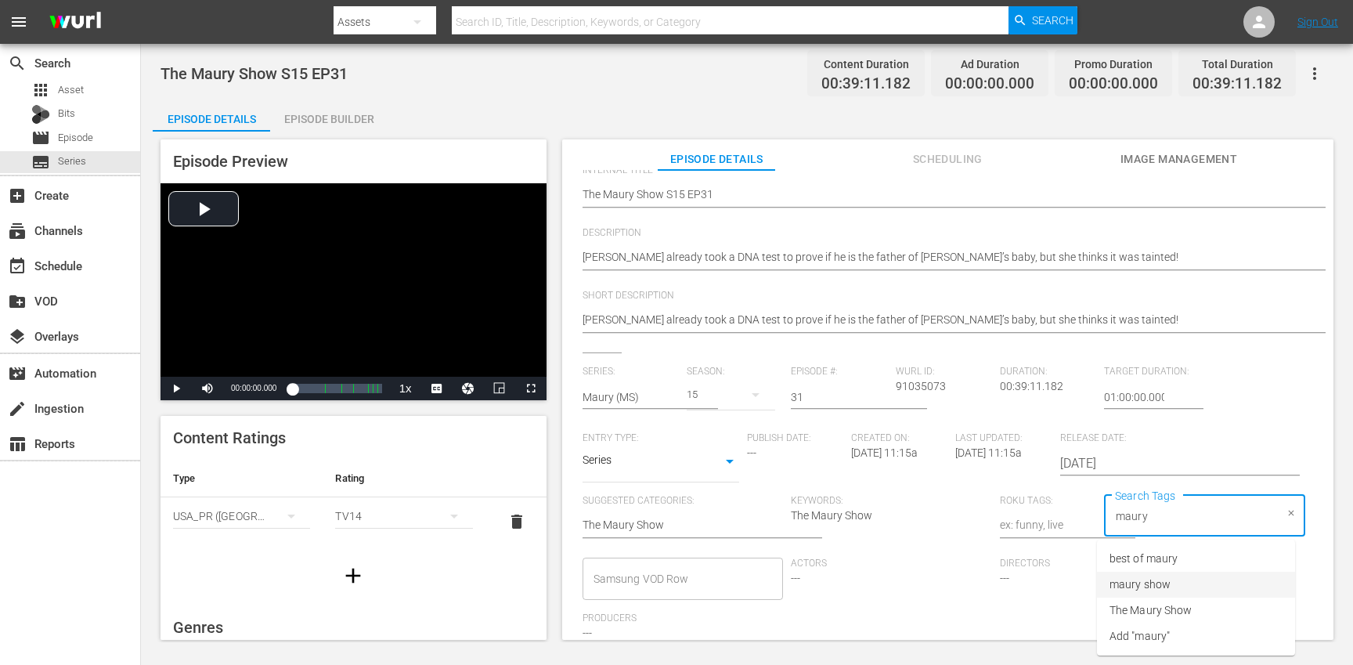
click at [1170, 586] on li "maury show" at bounding box center [1196, 585] width 198 height 26
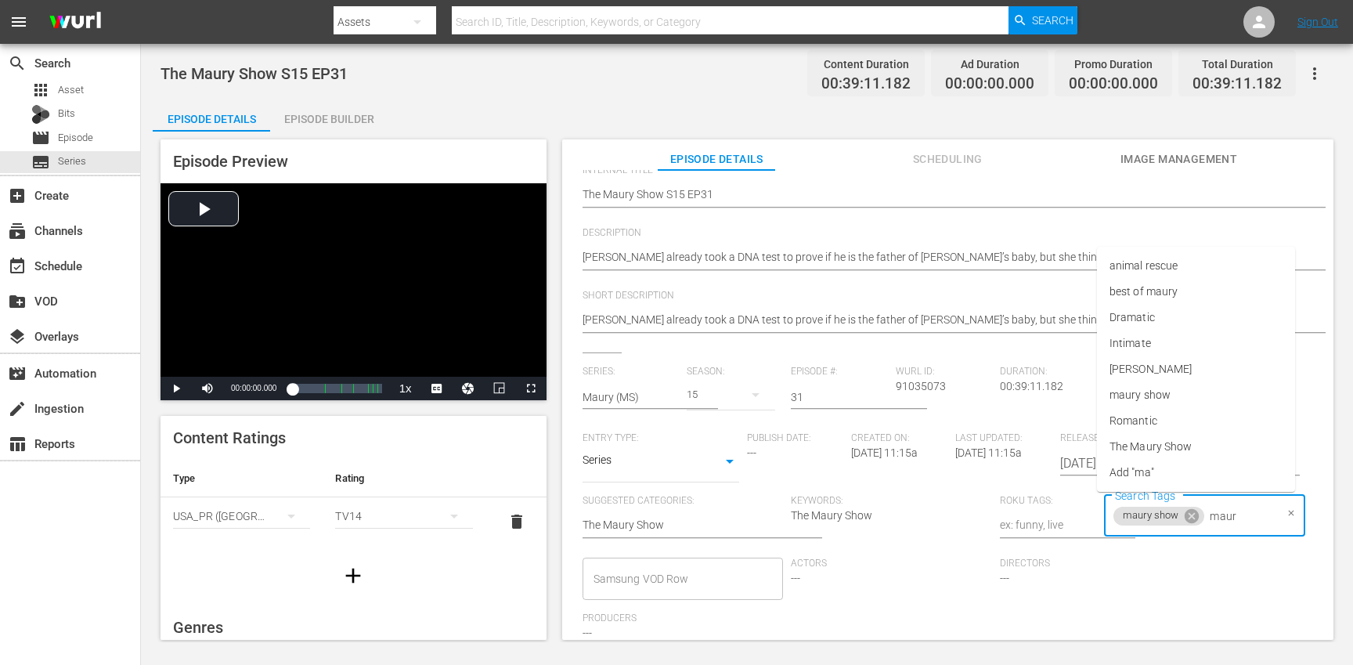
type input "maury"
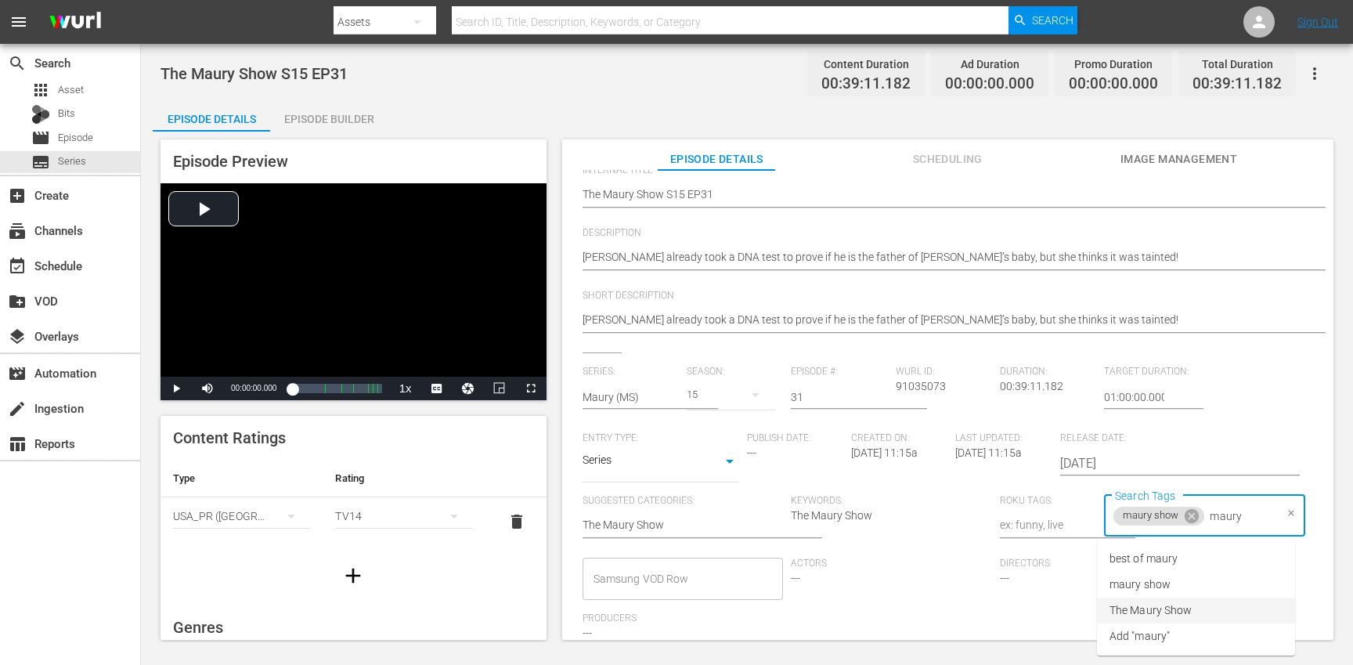
click at [1185, 611] on span "The Maury Show" at bounding box center [1150, 610] width 82 height 16
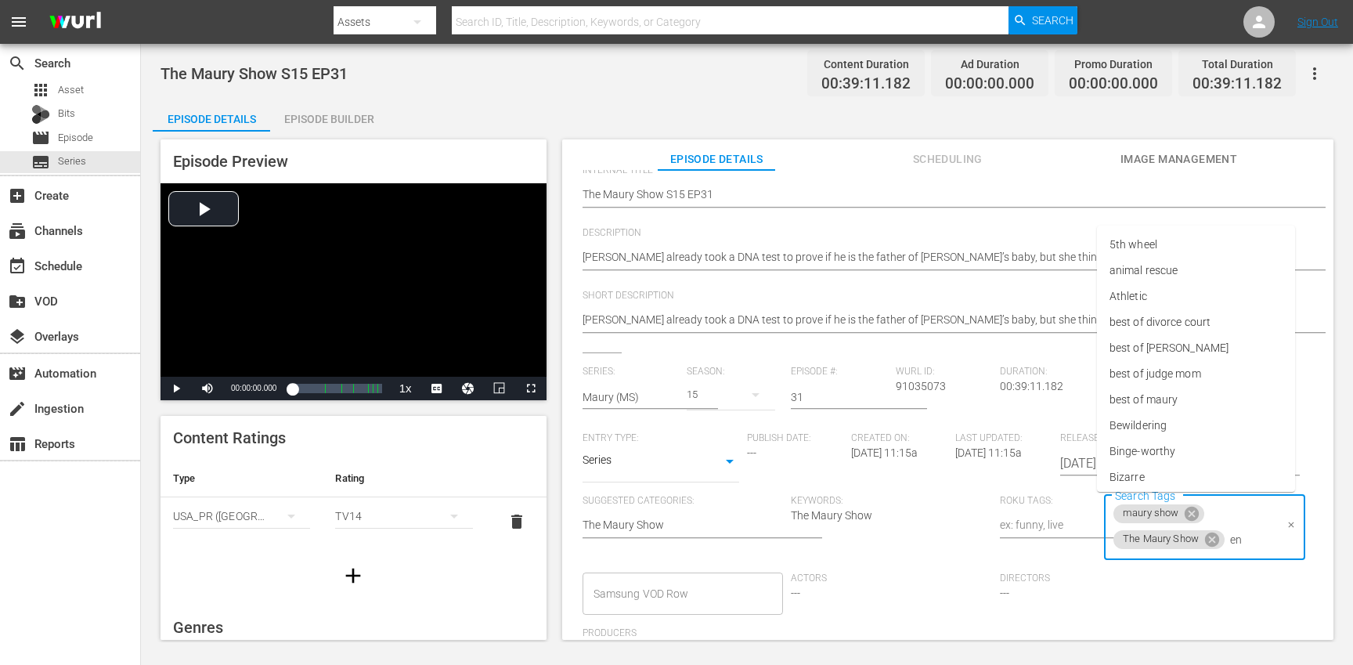
type input "eng"
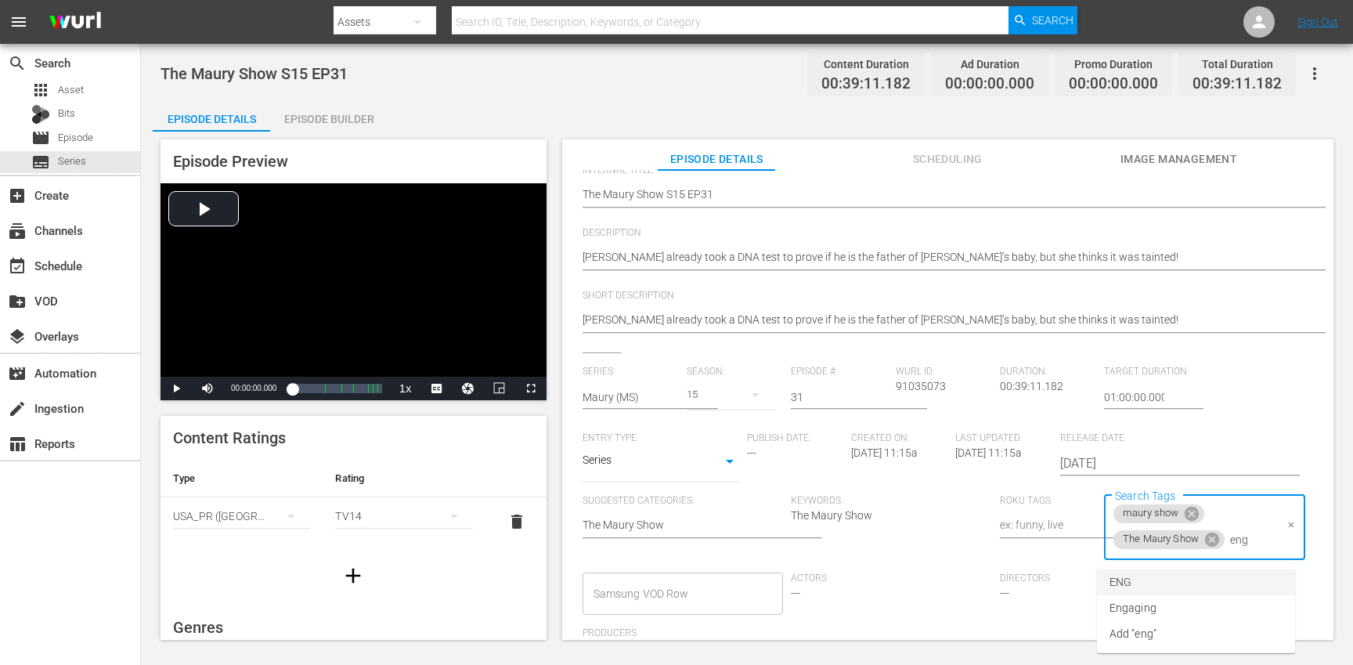
click at [1161, 588] on li "ENG" at bounding box center [1196, 582] width 198 height 26
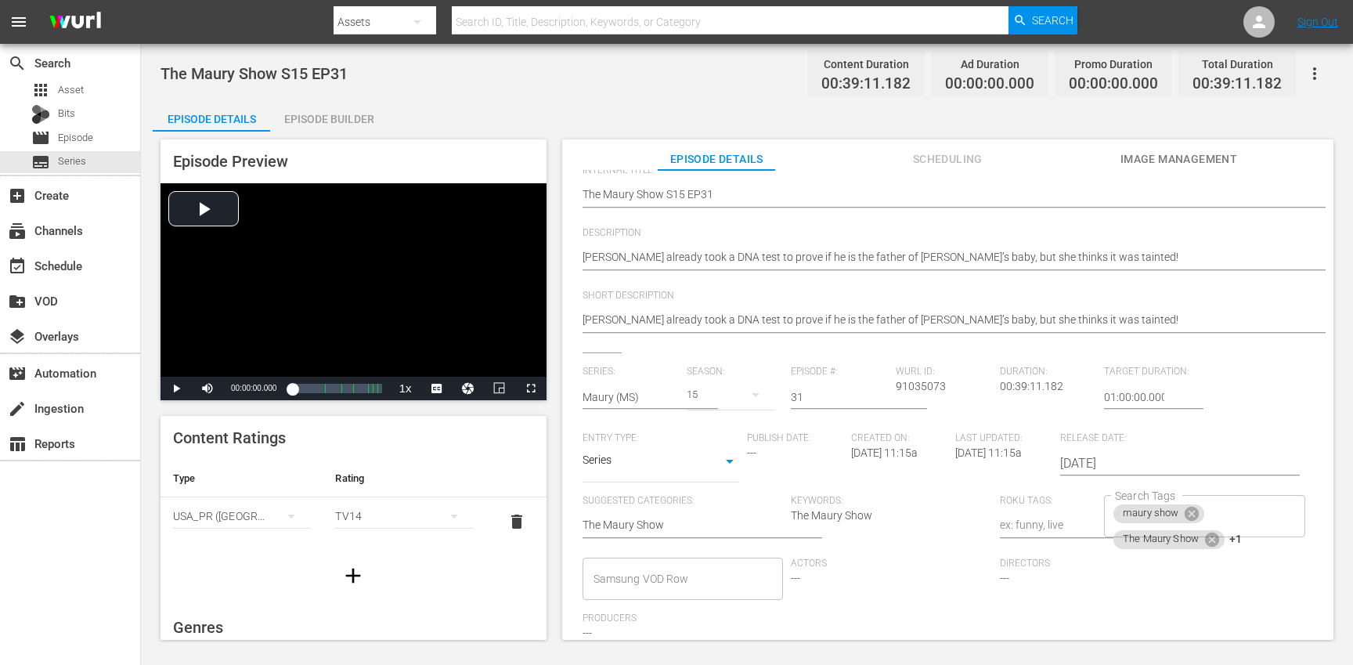
click at [1161, 588] on div "Series: Maury (MS) Season: 15 Episode #: 31 Wurl ID: 91035073 Duration: 00:39:1…" at bounding box center [947, 510] width 730 height 288
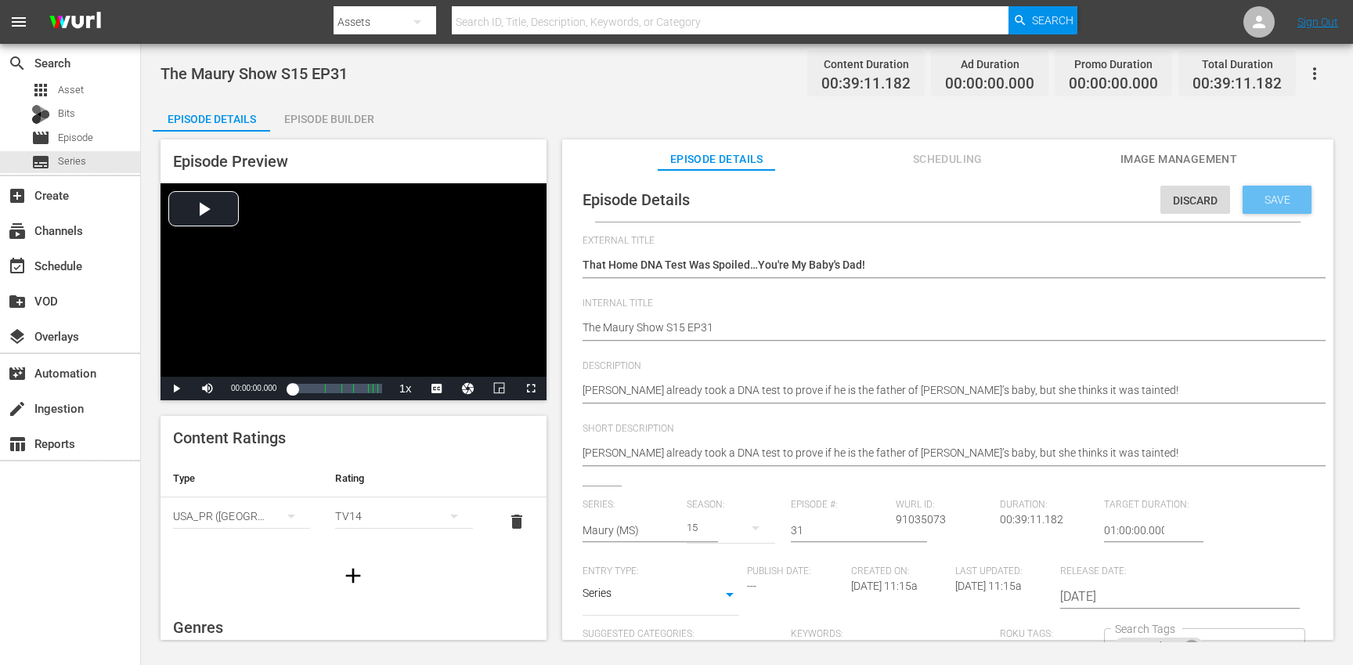
click at [1265, 193] on span "Save" at bounding box center [1277, 199] width 51 height 13
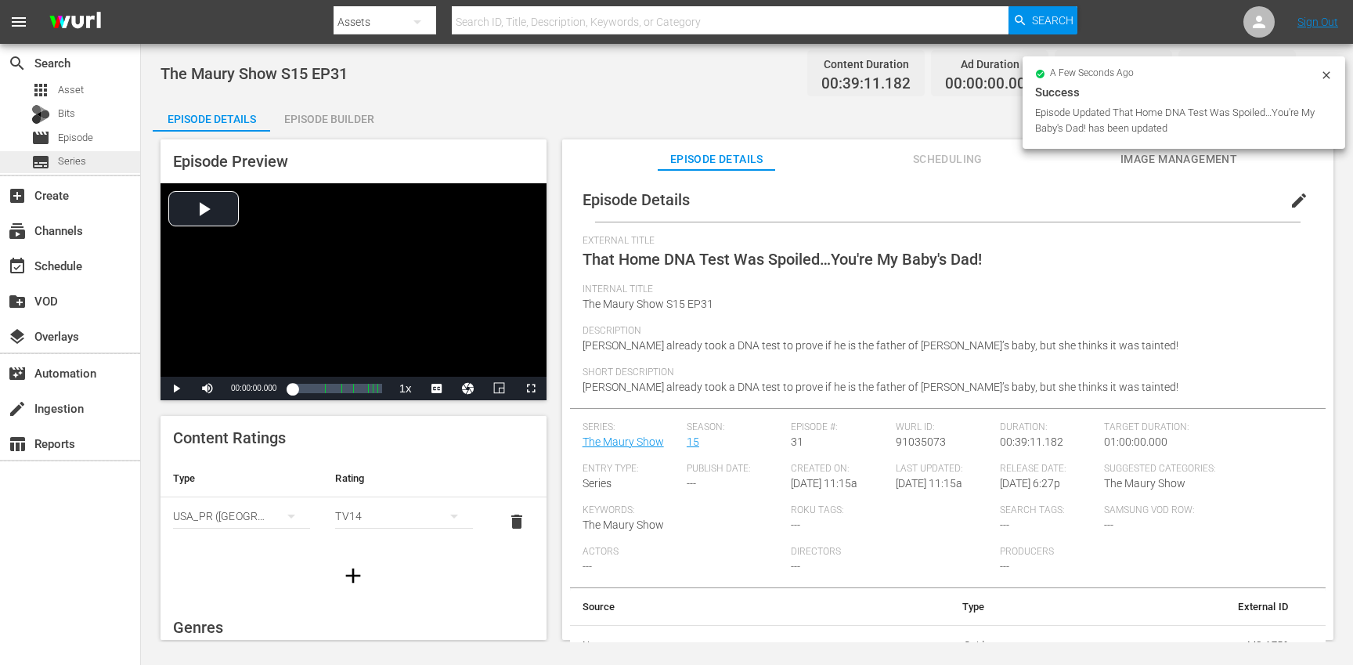
click at [96, 163] on div "subtitles Series" at bounding box center [70, 162] width 140 height 22
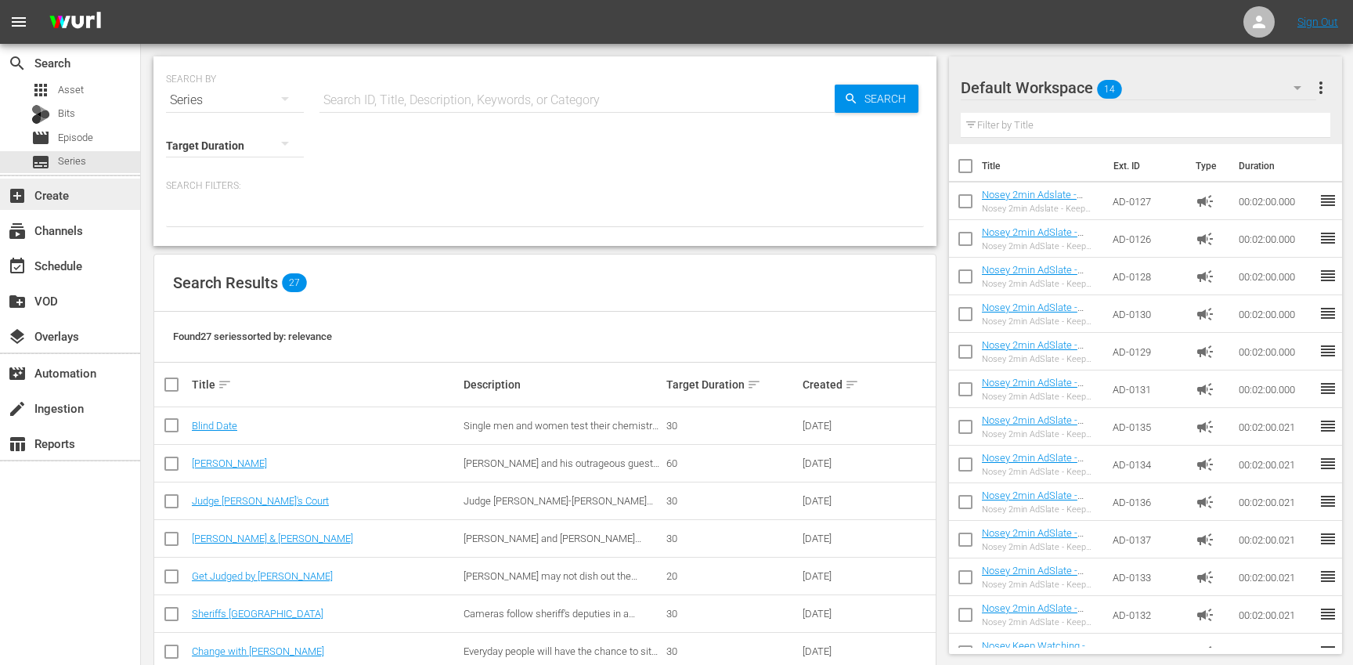
click at [76, 189] on div "add_box Create" at bounding box center [44, 193] width 88 height 14
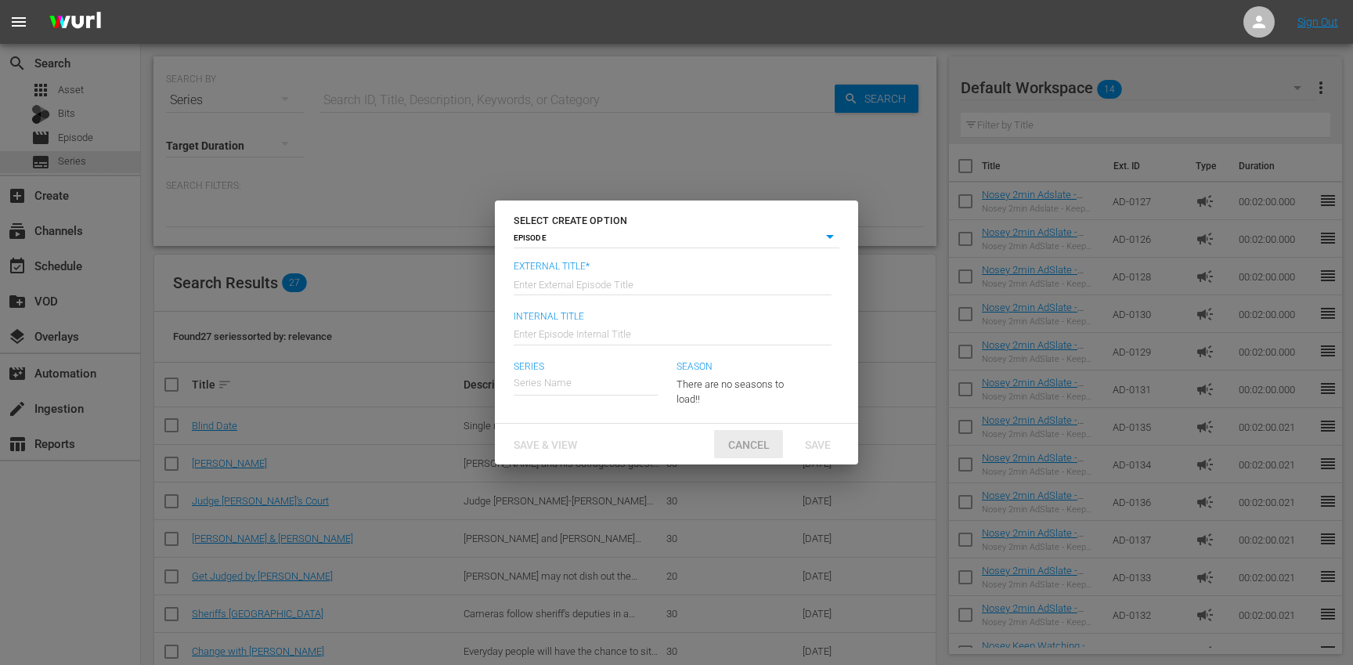
click at [737, 444] on span "Cancel" at bounding box center [749, 444] width 67 height 13
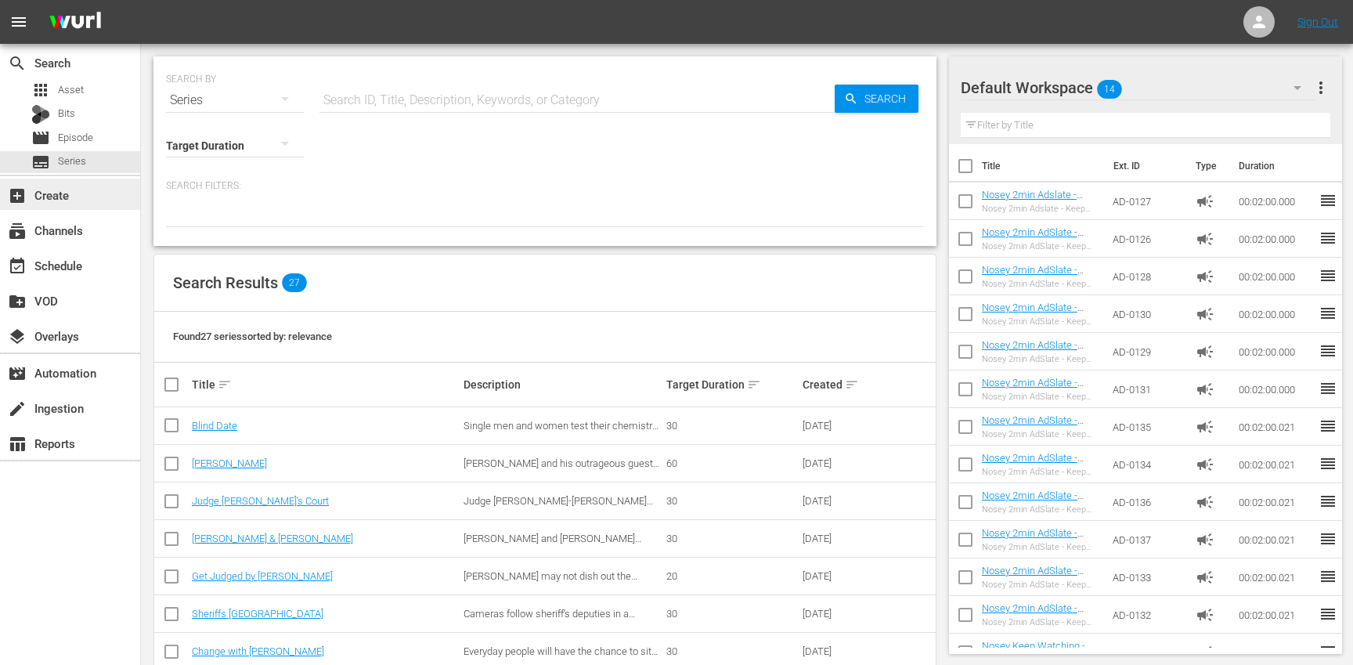
click at [87, 196] on div "add_box Create" at bounding box center [44, 193] width 88 height 14
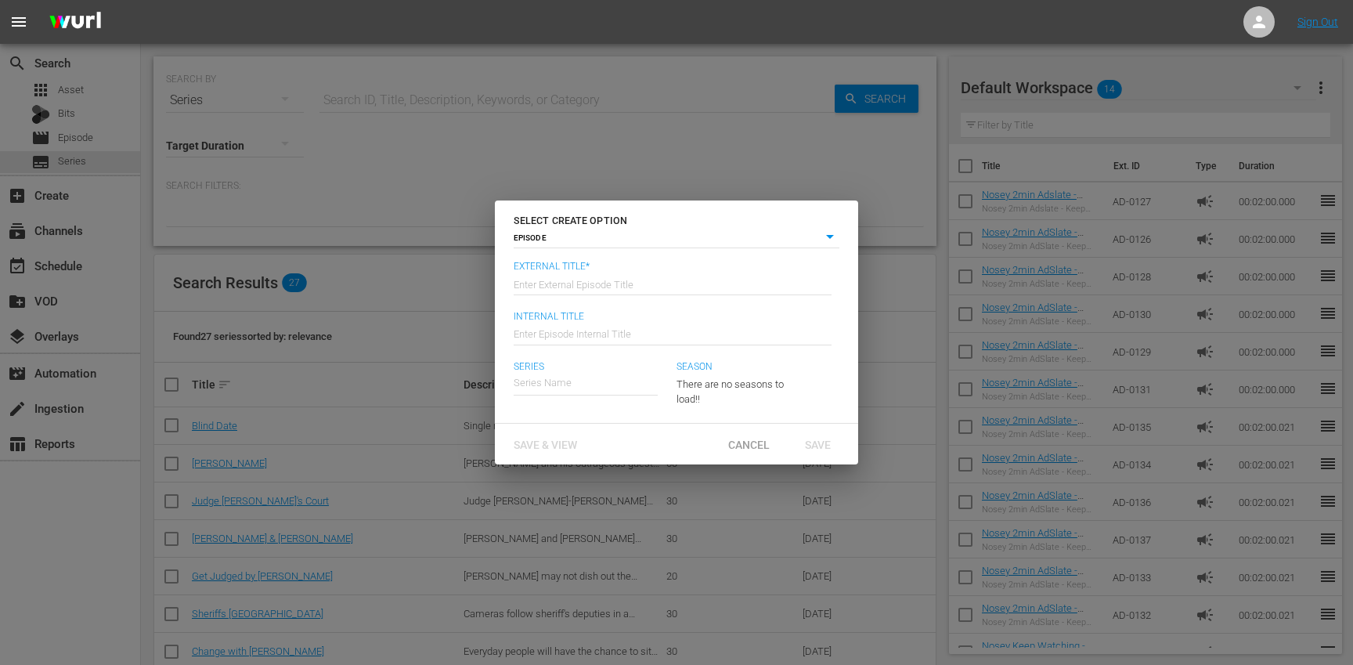
click at [553, 377] on input "text" at bounding box center [586, 383] width 144 height 38
paste input "Los Informantes"
type input "Los Informantes"
click at [616, 434] on div "Save & View Cancel Save" at bounding box center [676, 444] width 363 height 41
click at [828, 232] on body "menu Sign Out search Search apps Asset Bits movie Episode subtitles Series add_…" at bounding box center [676, 332] width 1353 height 665
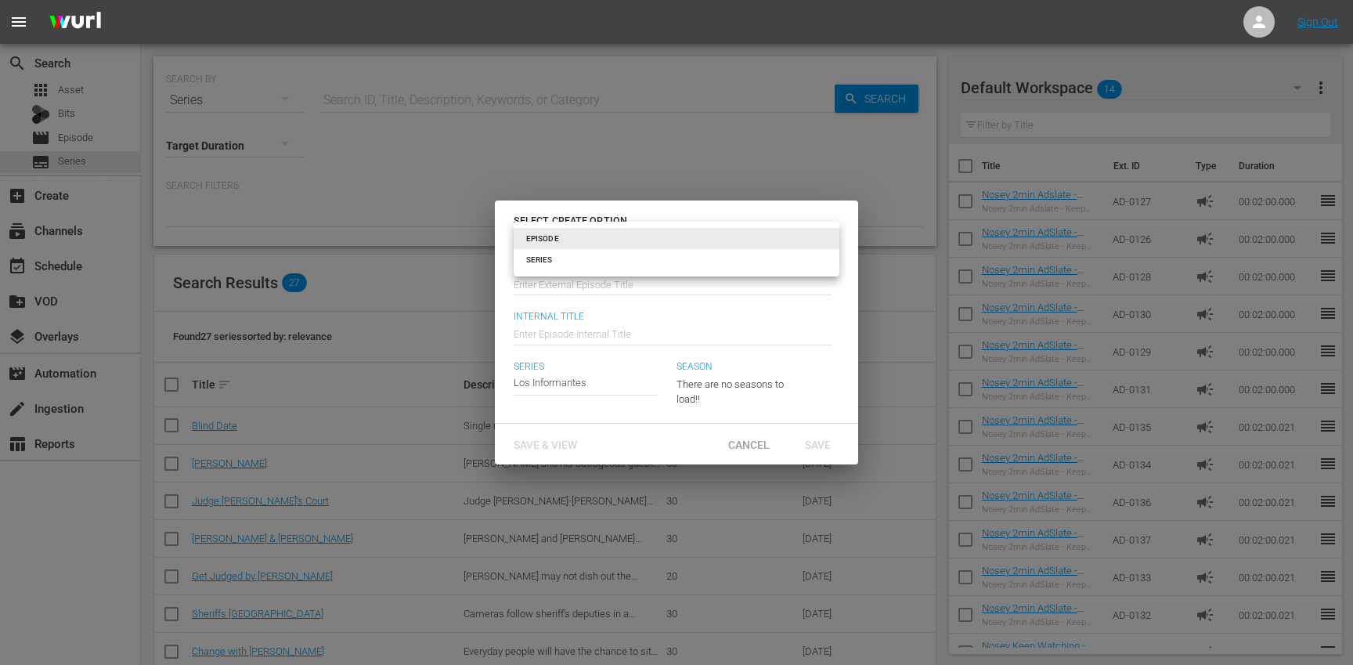
click at [636, 254] on li "SERIES" at bounding box center [677, 259] width 326 height 21
type input "series"
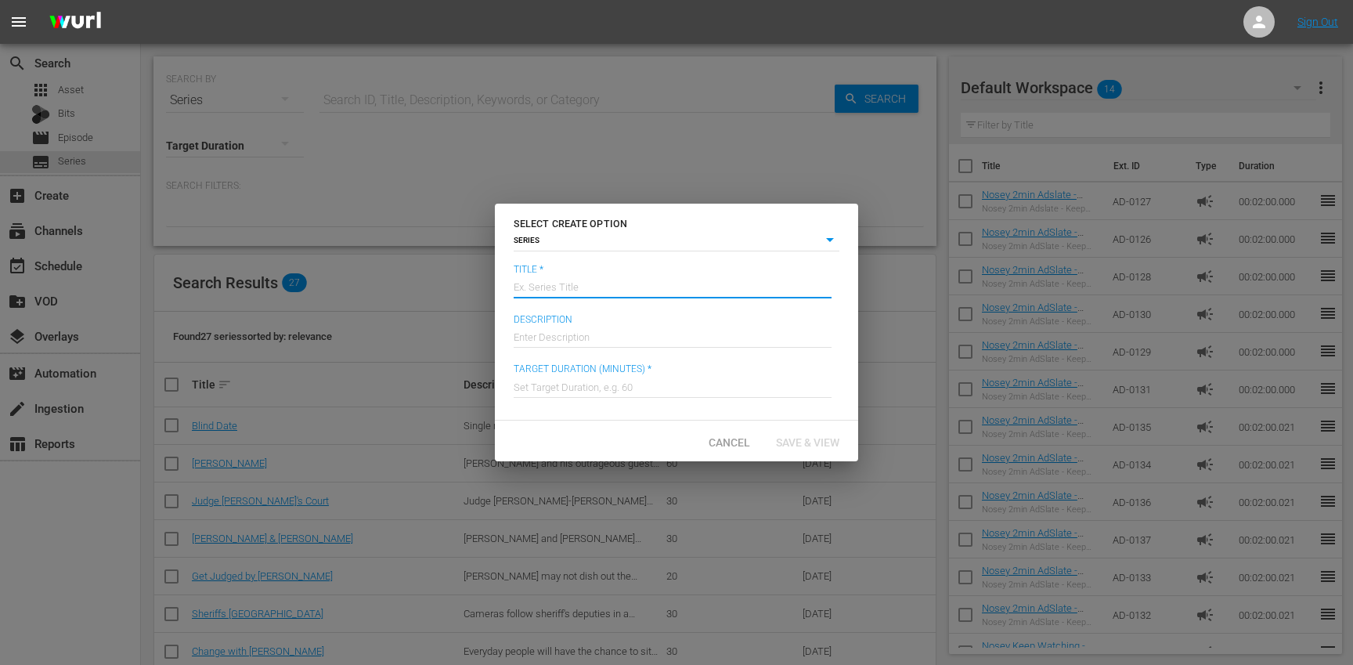
click at [561, 284] on input "text" at bounding box center [673, 286] width 318 height 38
paste input "Los Informantes"
type input "Los Informantes"
click at [538, 337] on input "text" at bounding box center [673, 335] width 318 height 38
paste input "Una serie periodística que revela historias reales, conmovedoras y valientes. C…"
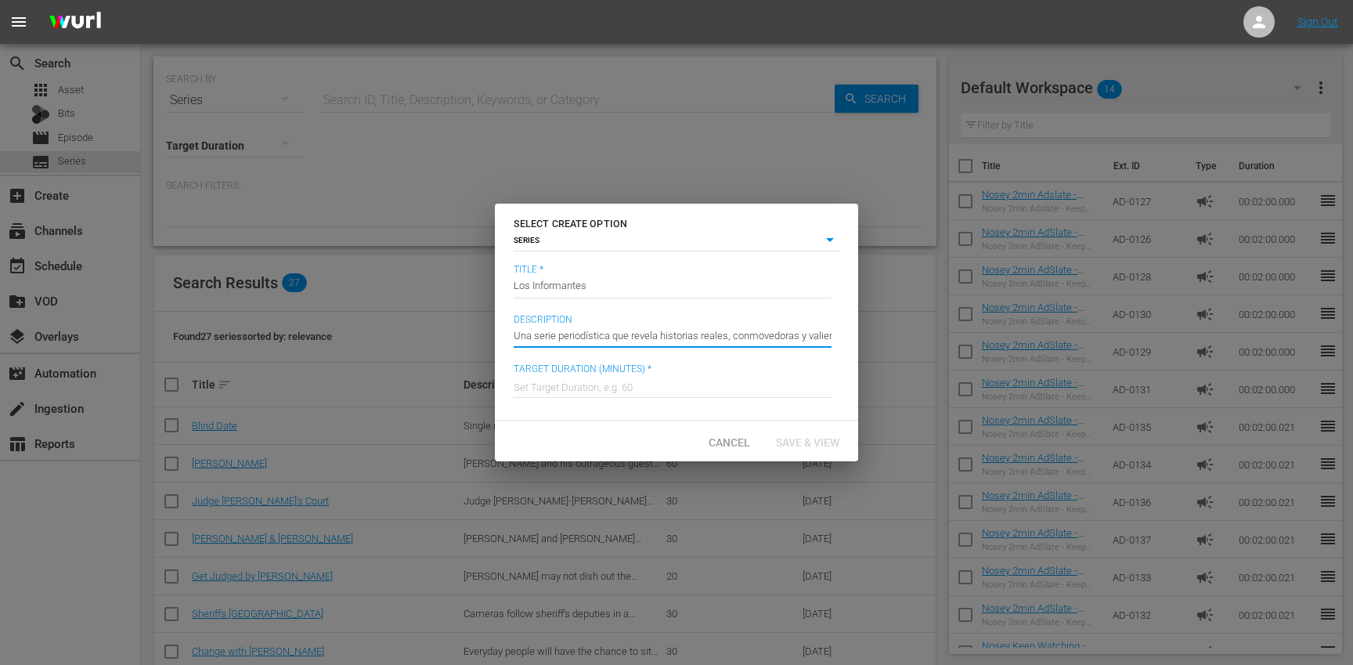
click at [589, 332] on input "Una serie periodística que revela historias reales, conmovedoras y valientes. C…" at bounding box center [673, 335] width 318 height 38
paste input "Historias reales e impactantes contadas con valentía. Solo en Los Informantes"
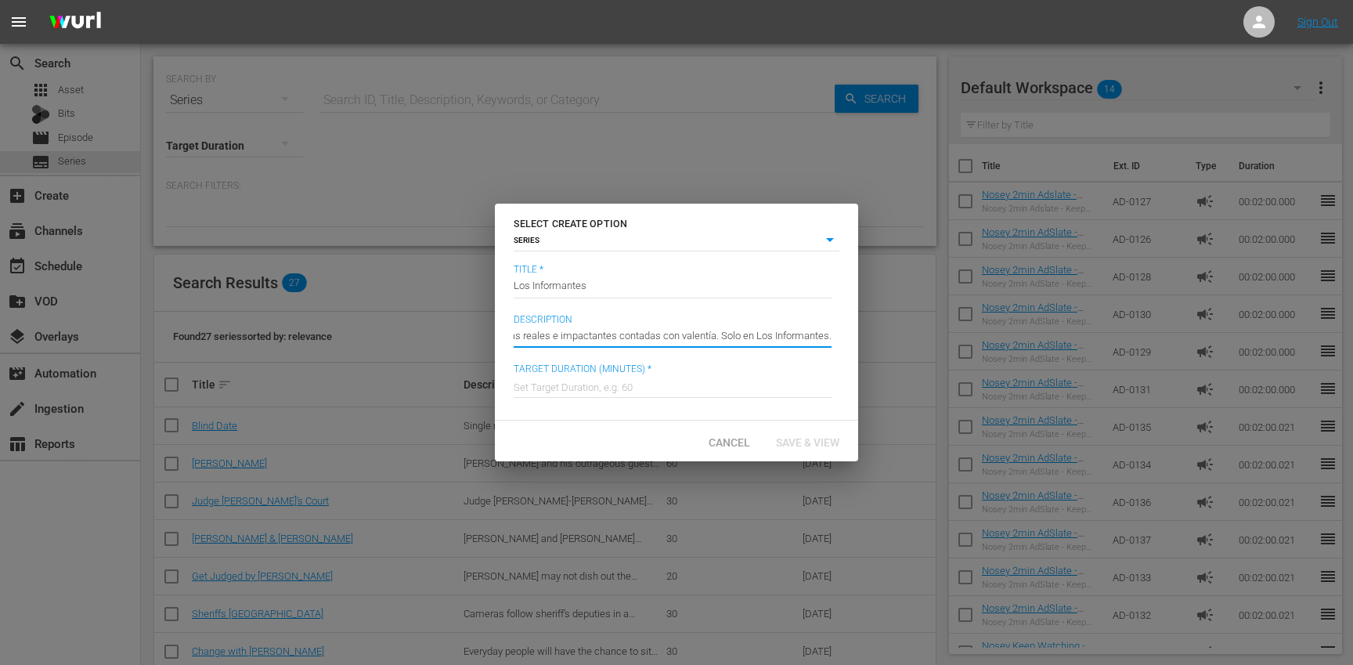
type input "Historias reales e impactantes contadas con valentía. Solo en Los Informantes."
click at [598, 384] on input "text" at bounding box center [673, 385] width 318 height 38
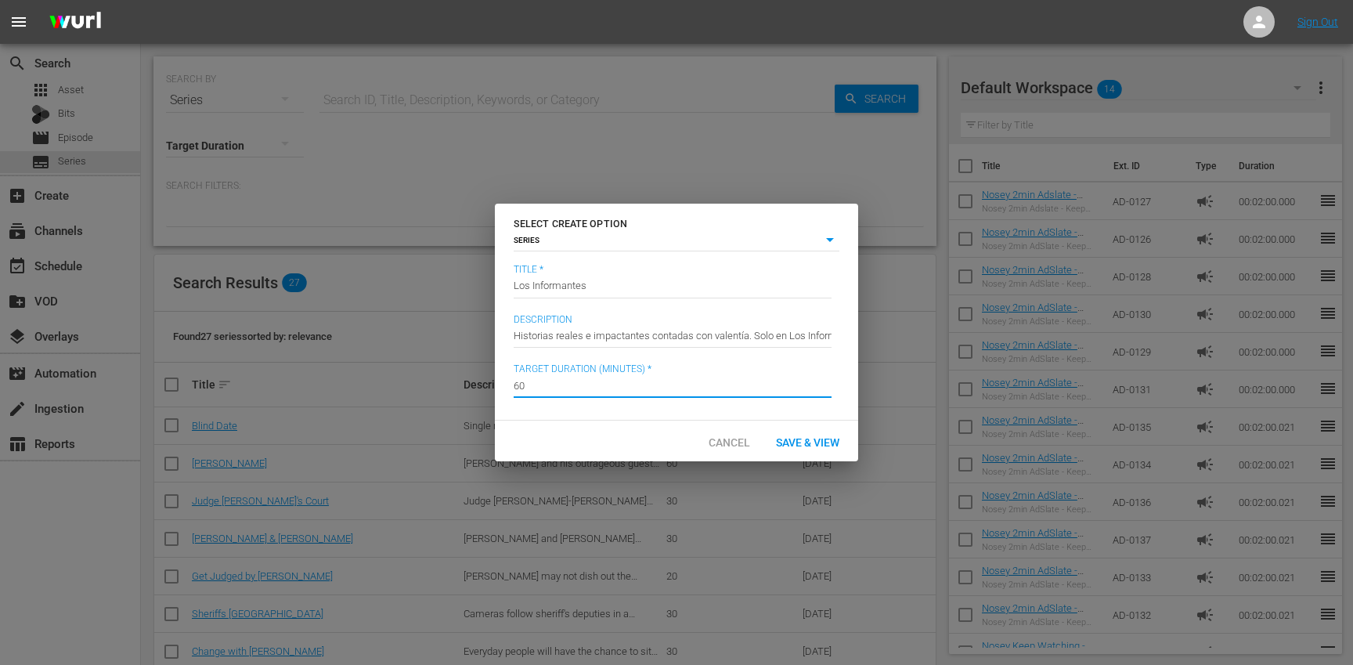
type input "60"
click at [668, 422] on div "Cancel Save & View" at bounding box center [676, 440] width 363 height 41
click at [813, 439] on span "Save & View" at bounding box center [807, 442] width 88 height 13
type input "episode"
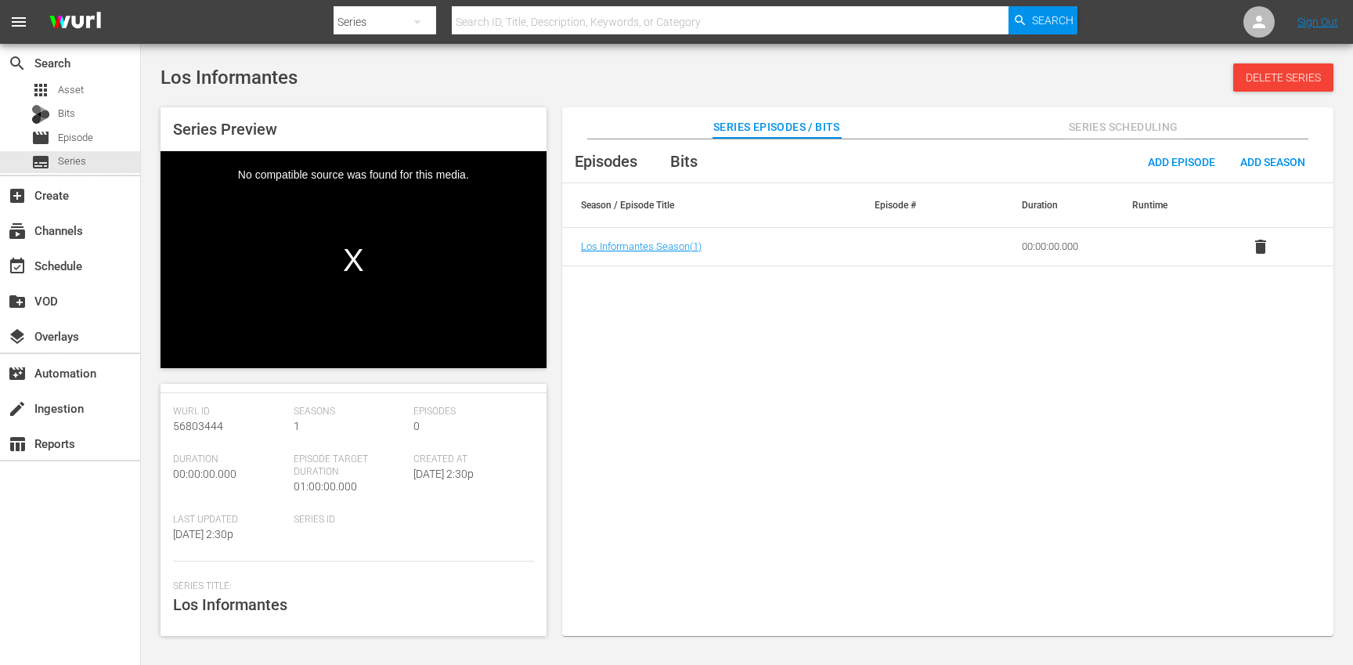
scroll to position [21, 0]
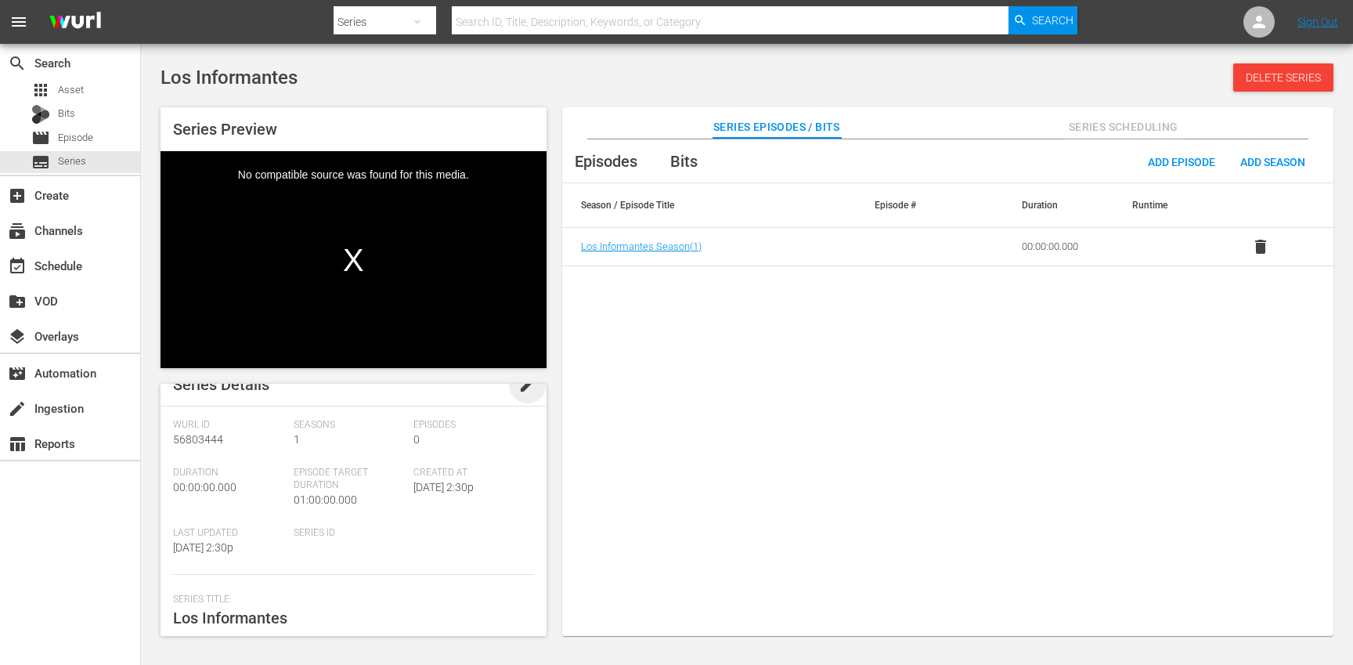
click at [519, 392] on span "edit" at bounding box center [527, 384] width 19 height 19
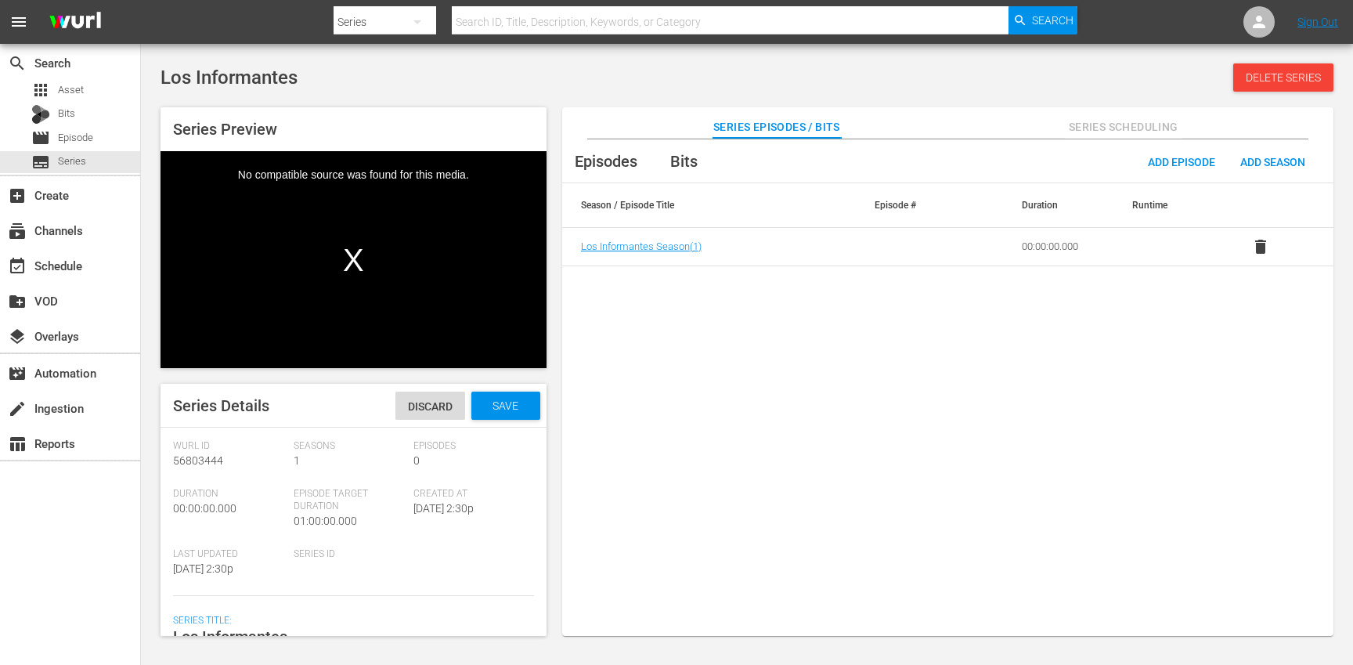
click at [305, 569] on div "Series ID" at bounding box center [354, 572] width 121 height 48
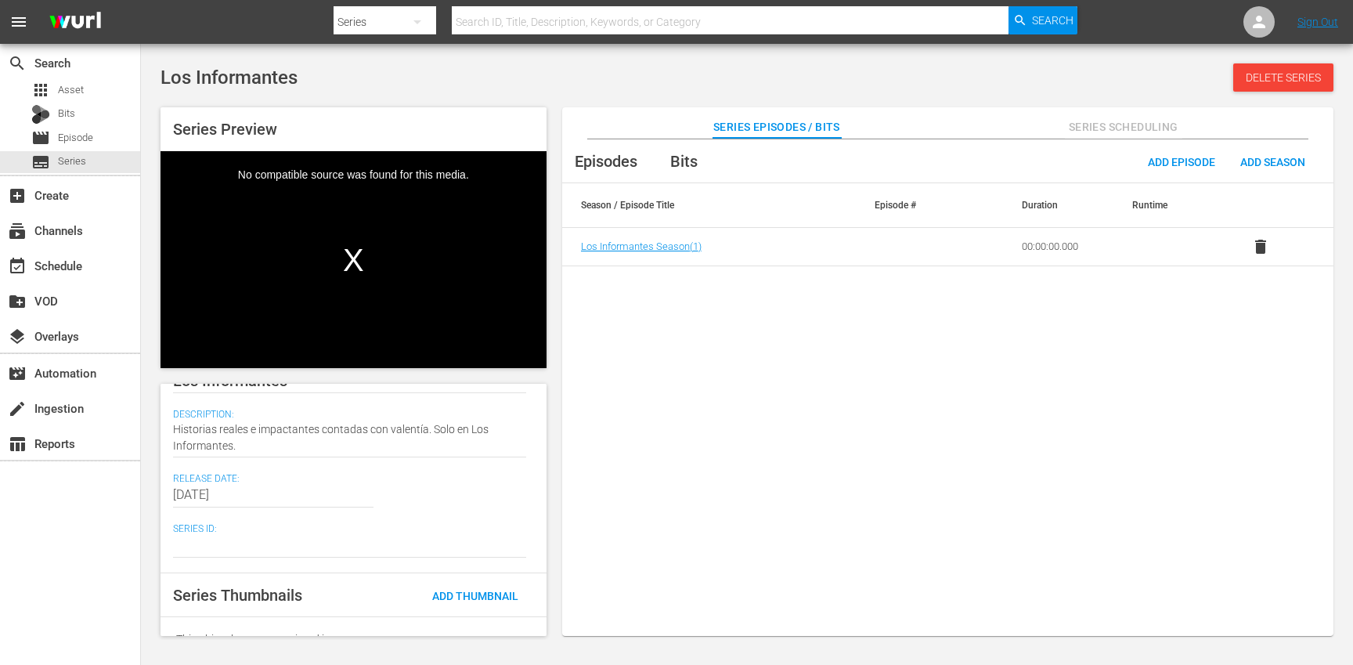
scroll to position [281, 0]
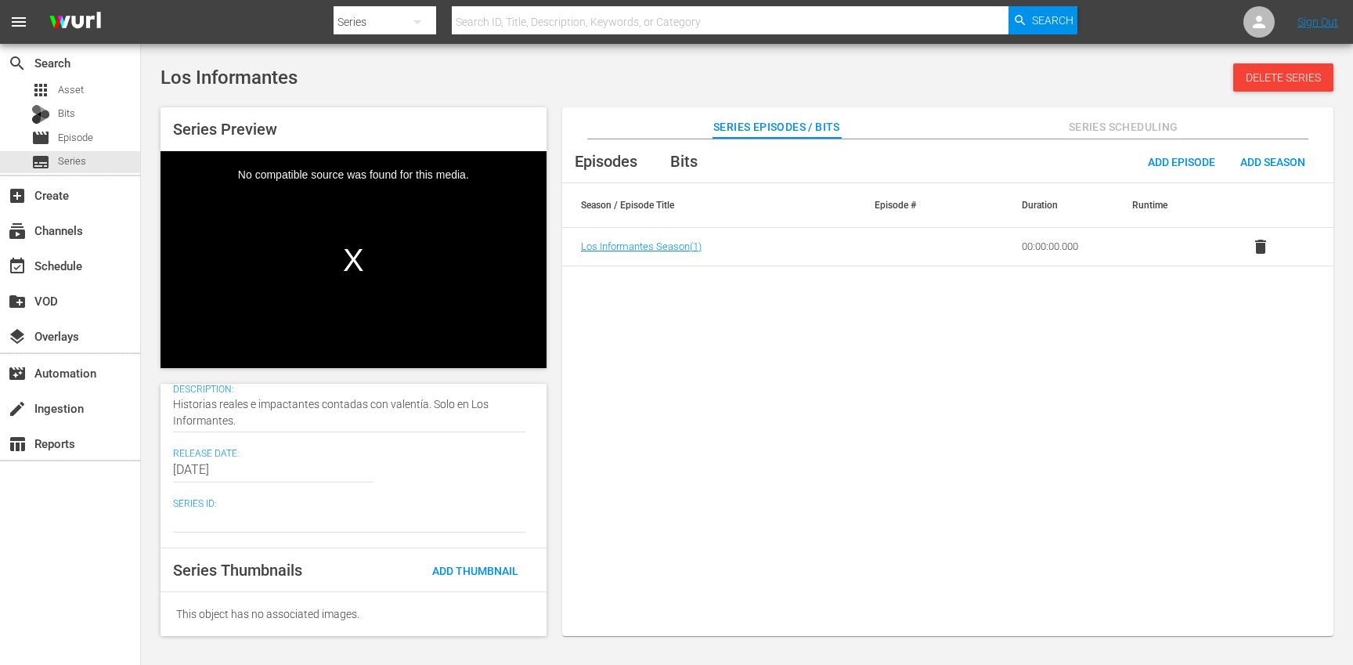
click at [227, 520] on textarea at bounding box center [349, 519] width 353 height 19
type textarea "L"
type textarea "LI"
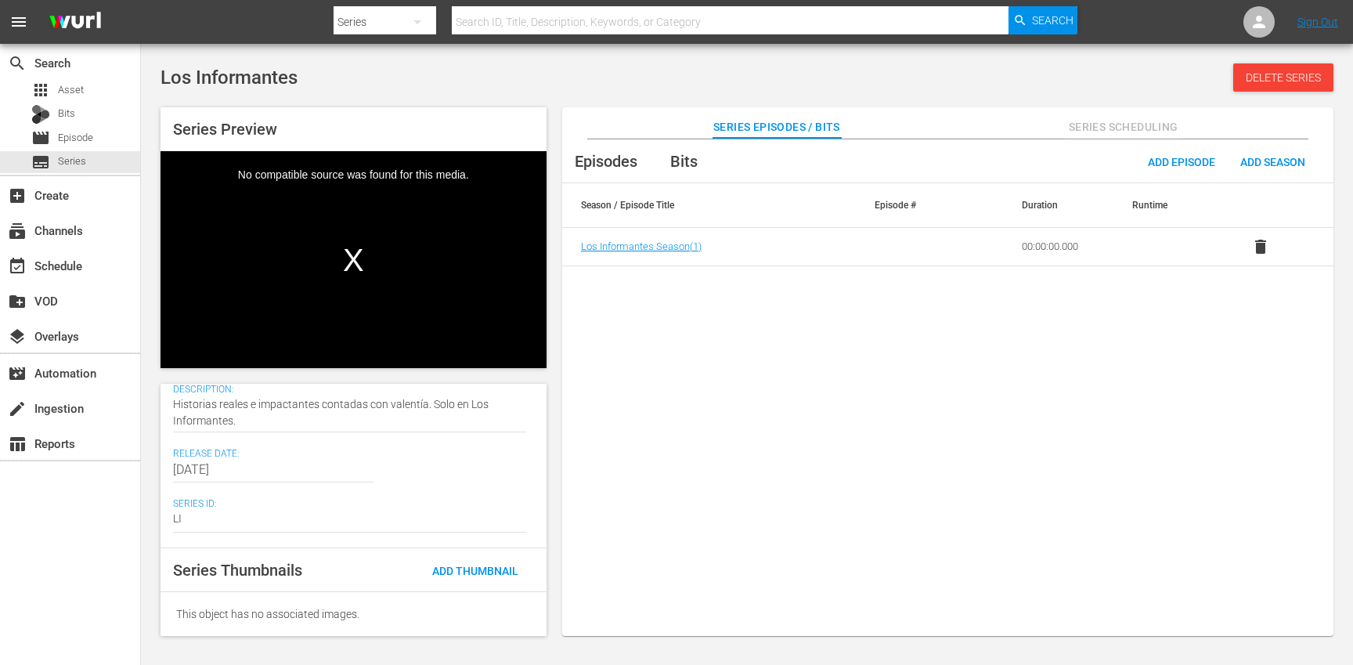
click at [471, 470] on div "2025-10-06" at bounding box center [349, 470] width 353 height 38
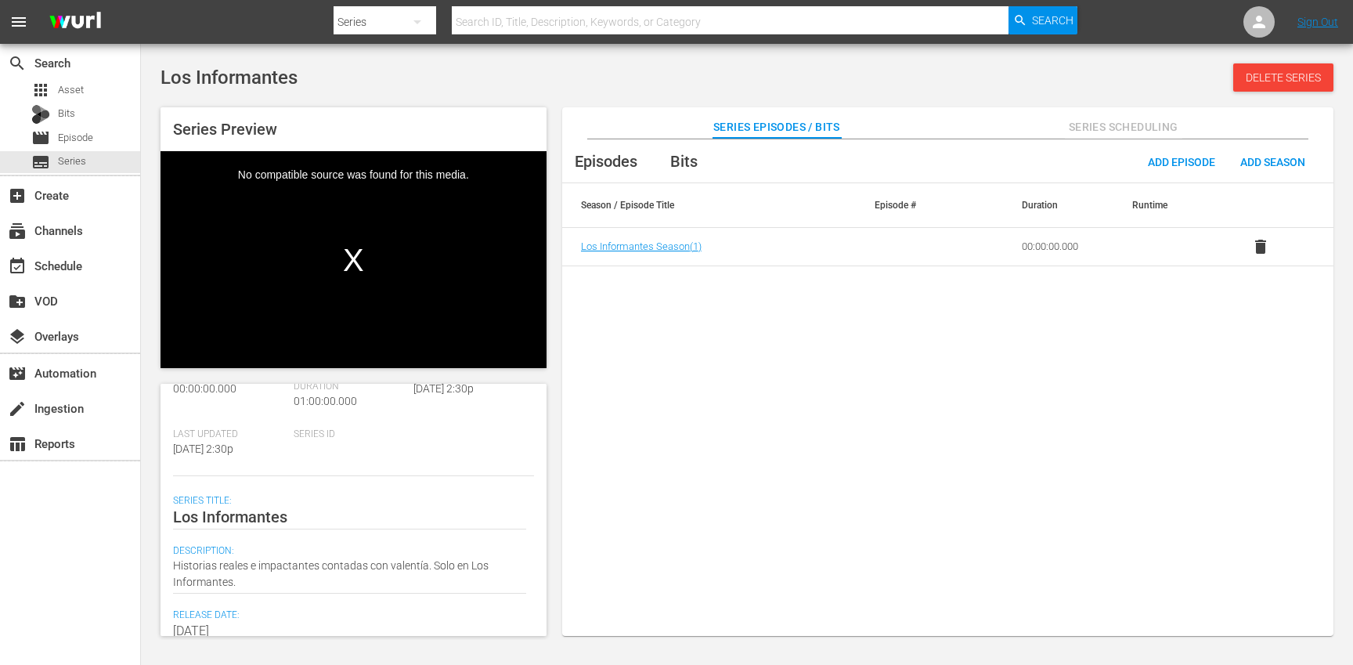
scroll to position [0, 0]
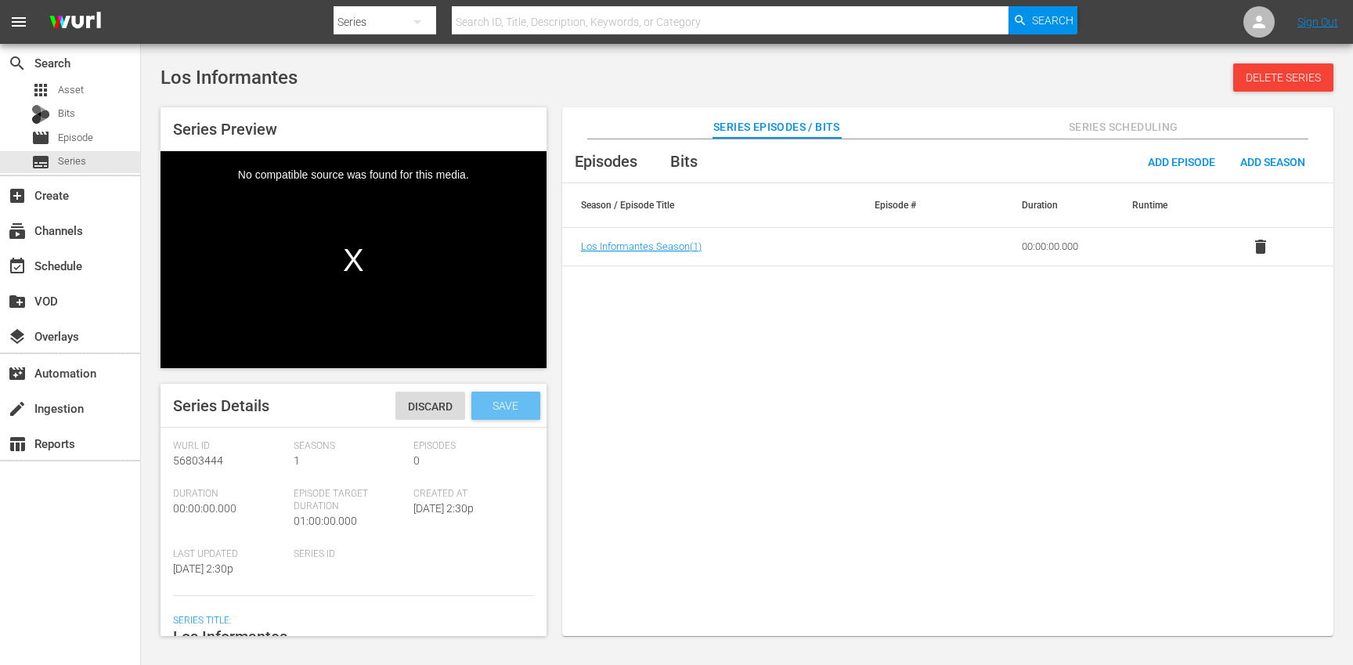
click at [492, 404] on span "Save" at bounding box center [505, 405] width 51 height 13
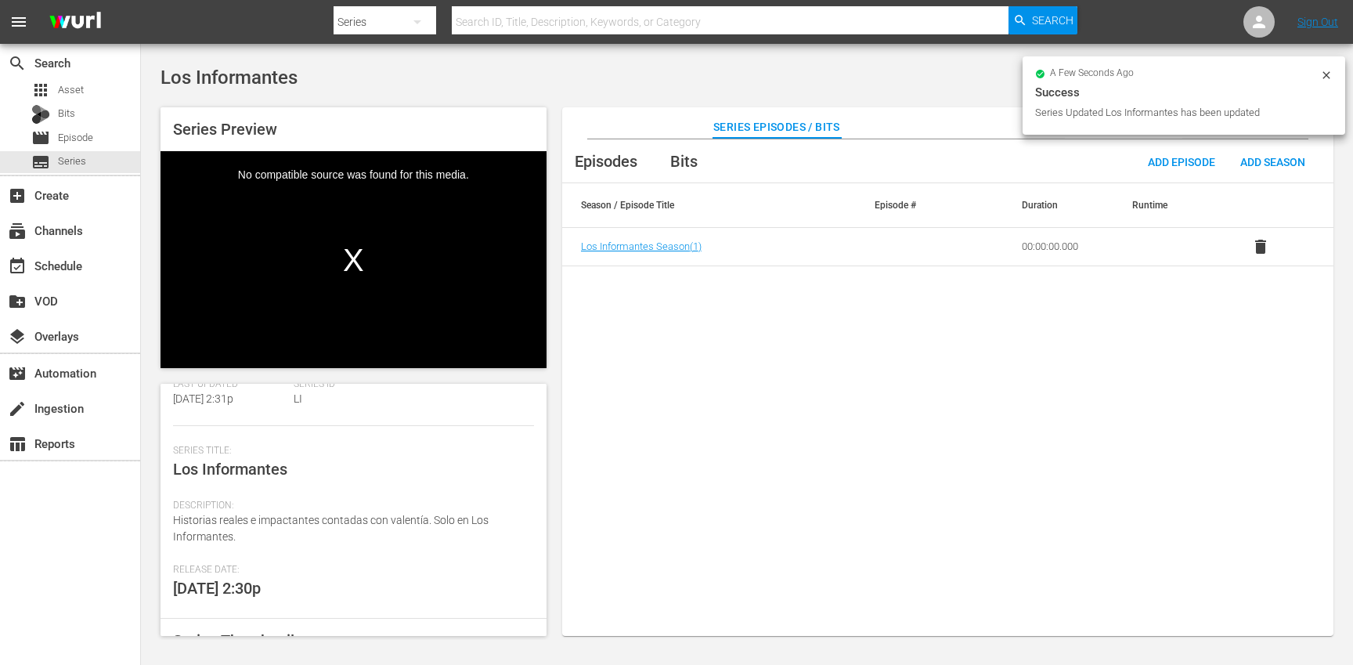
scroll to position [240, 0]
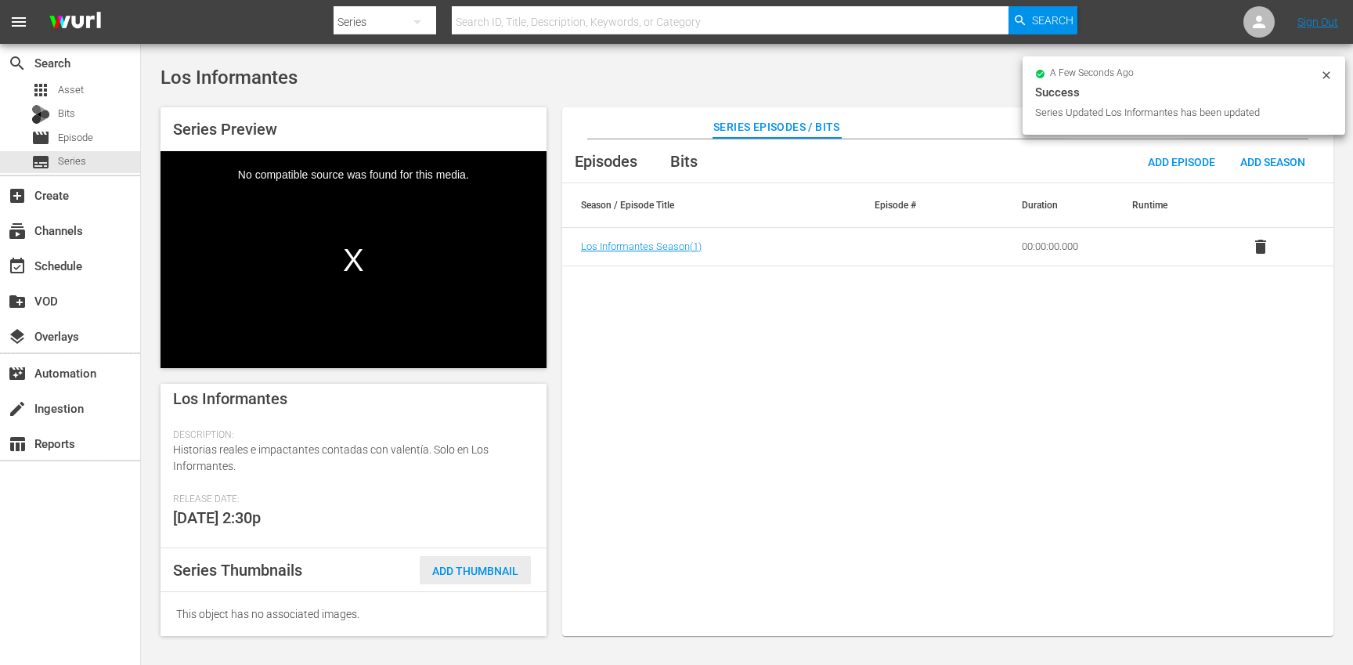
click at [467, 573] on span "Add Thumbnail" at bounding box center [475, 570] width 111 height 13
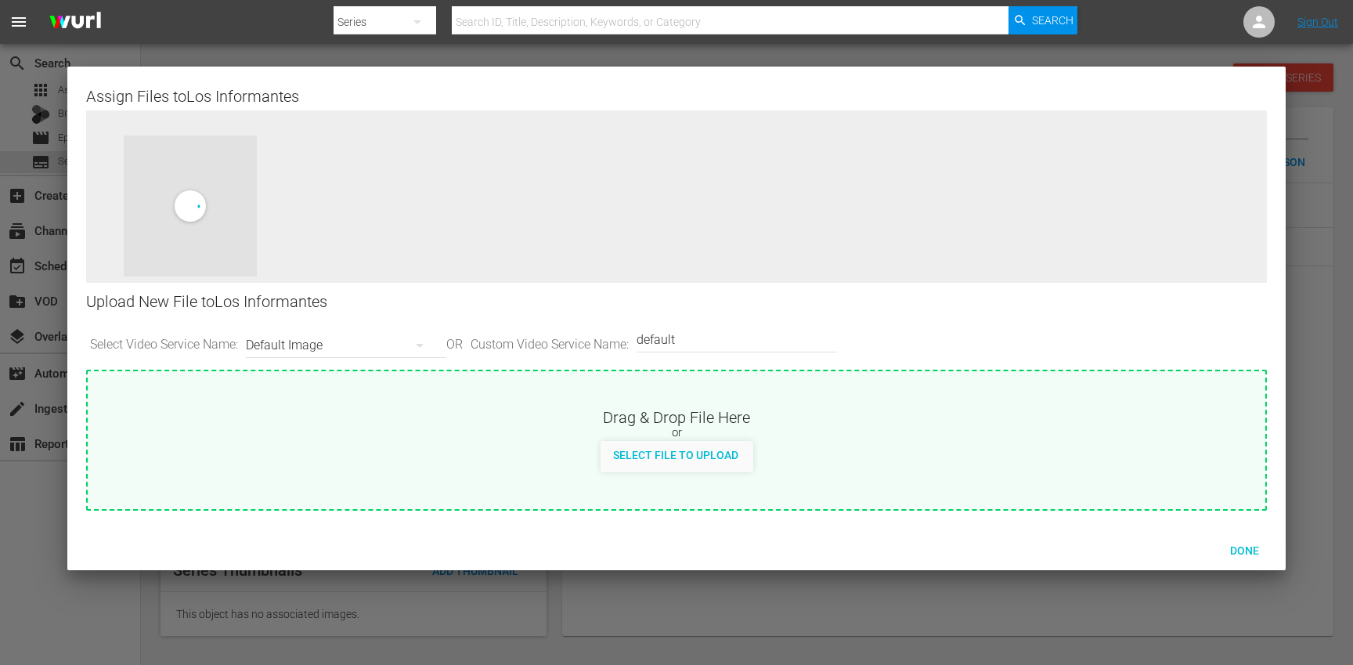
click at [406, 341] on button "button" at bounding box center [420, 345] width 38 height 38
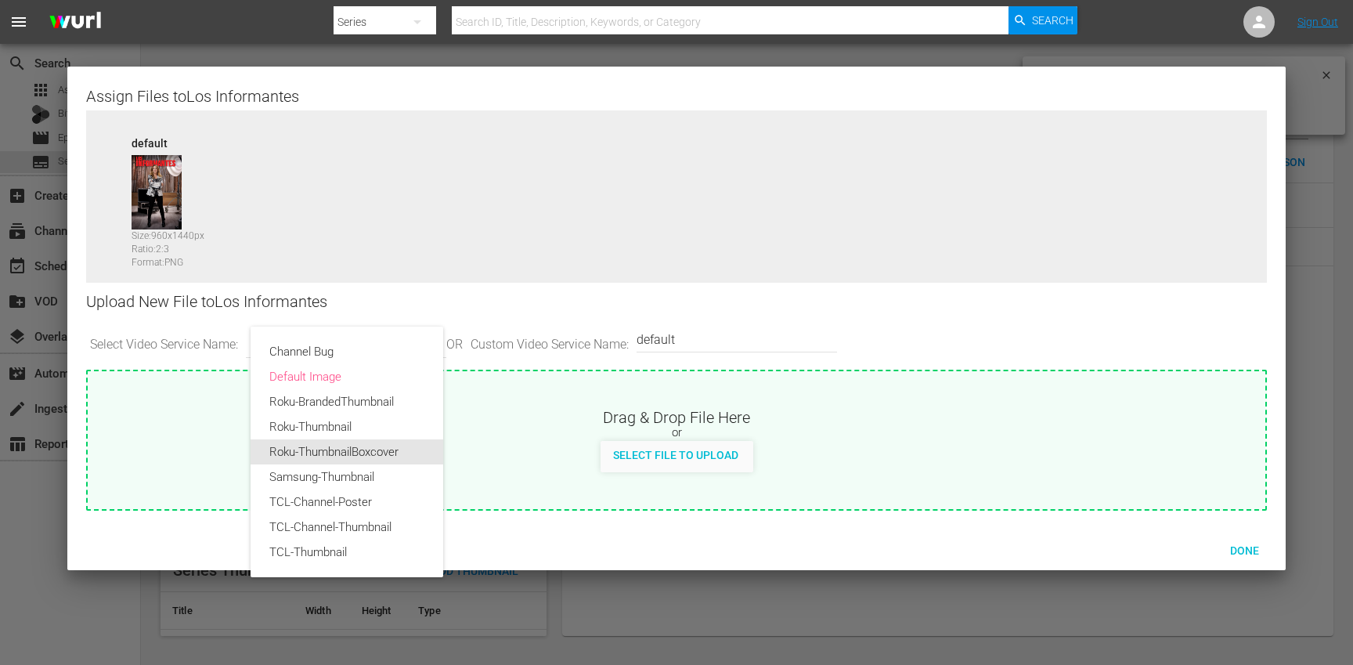
click at [397, 453] on div "Roku-ThumbnailBoxcover" at bounding box center [346, 451] width 155 height 25
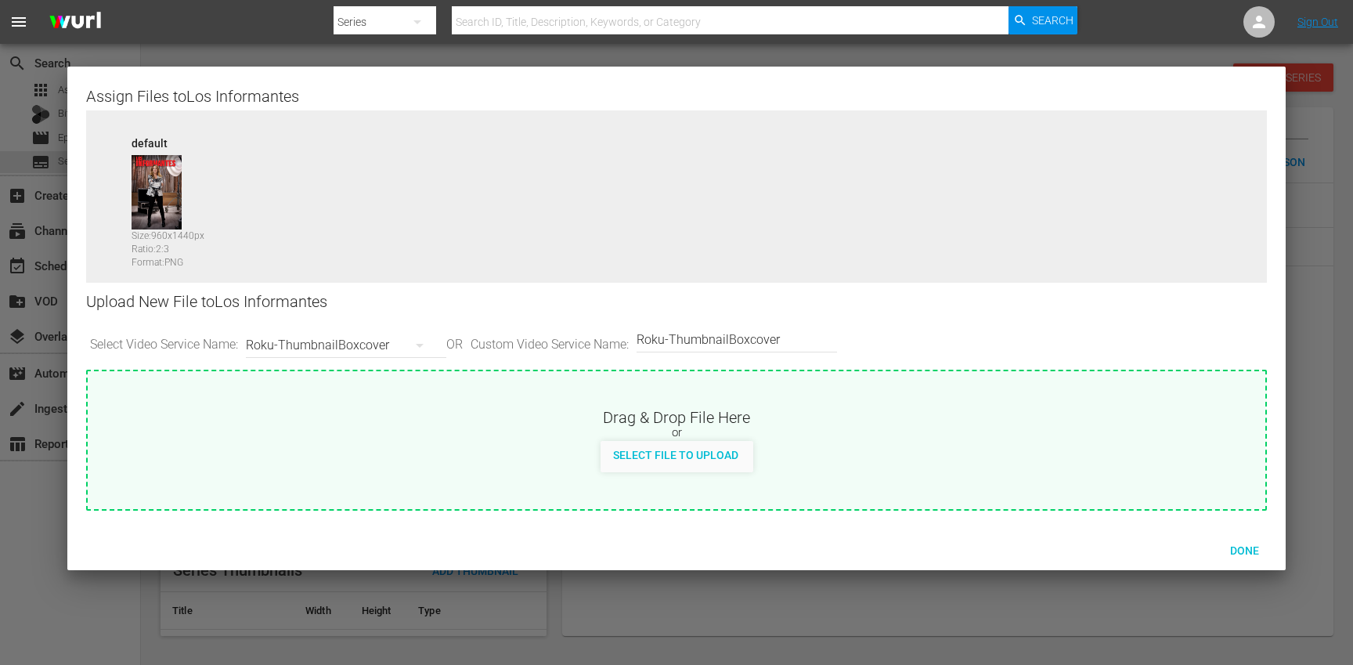
click at [164, 182] on img at bounding box center [156, 192] width 49 height 74
click at [346, 326] on div "Roku-ThumbnailBoxcover" at bounding box center [342, 345] width 193 height 44
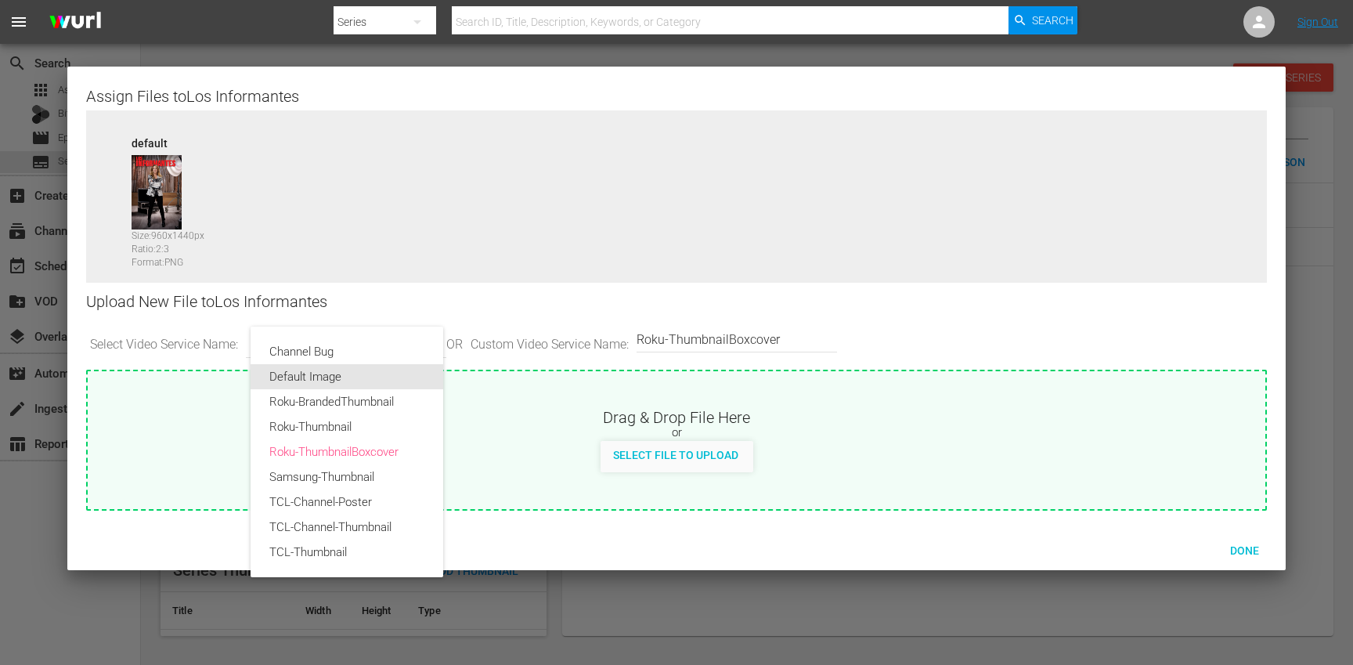
click at [341, 376] on div "Default Image" at bounding box center [346, 376] width 155 height 25
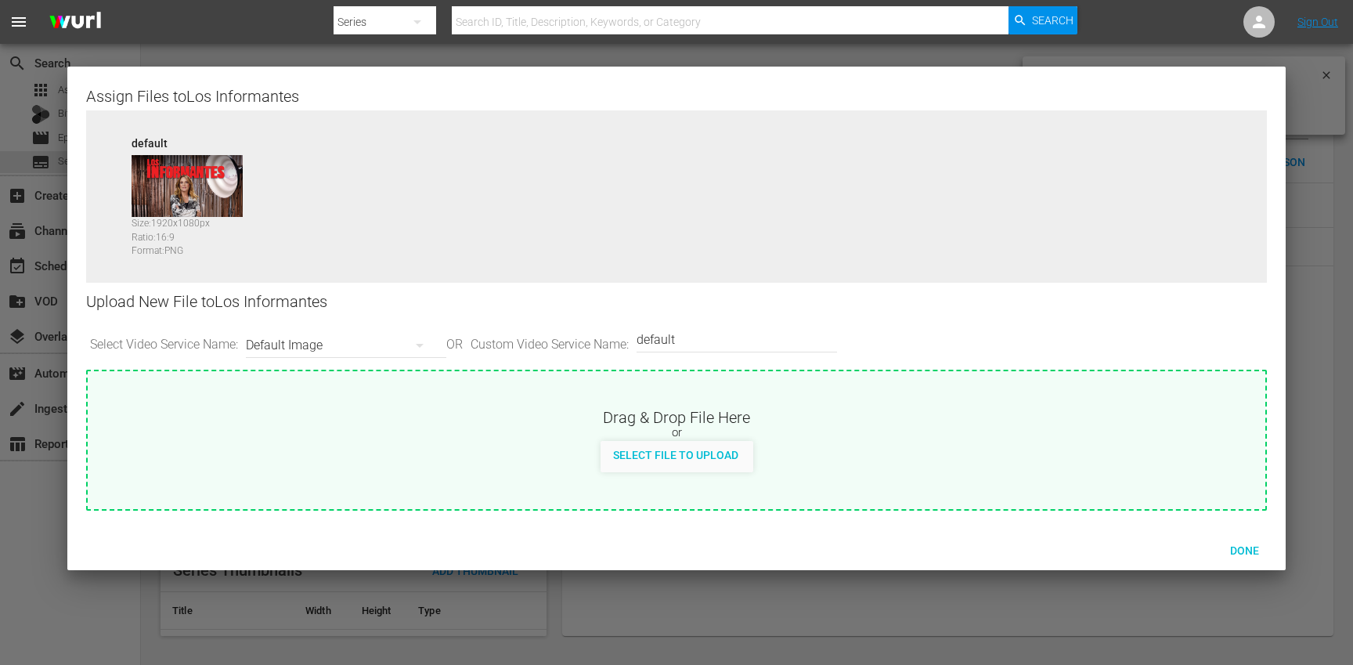
click at [412, 342] on button "button" at bounding box center [420, 345] width 38 height 38
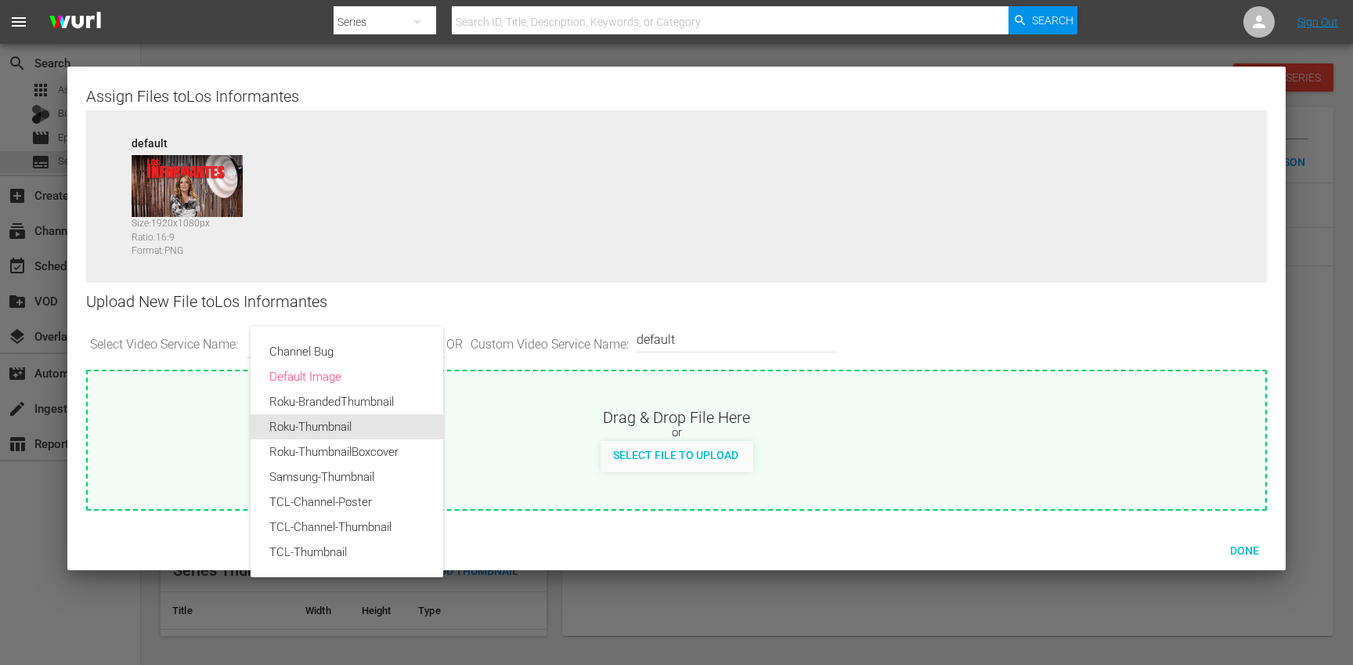
click at [362, 425] on div "Roku-Thumbnail" at bounding box center [346, 426] width 155 height 25
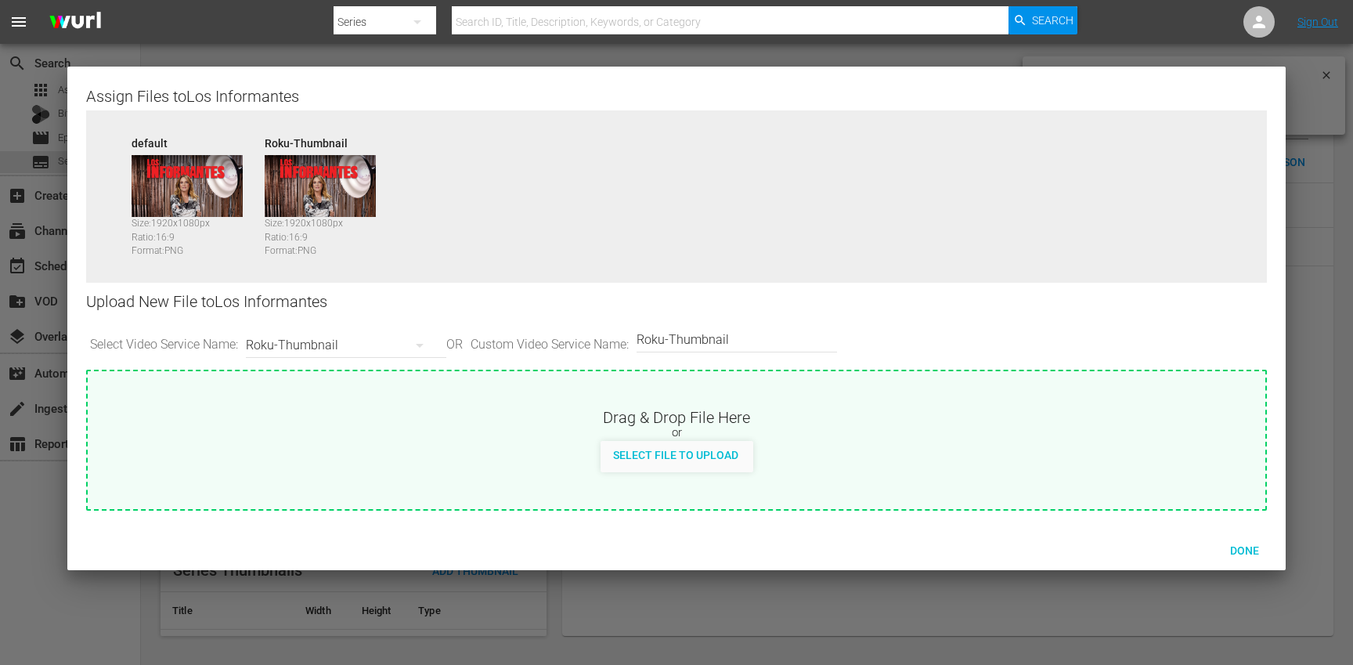
click at [391, 343] on div "Roku-Thumbnail" at bounding box center [342, 345] width 193 height 44
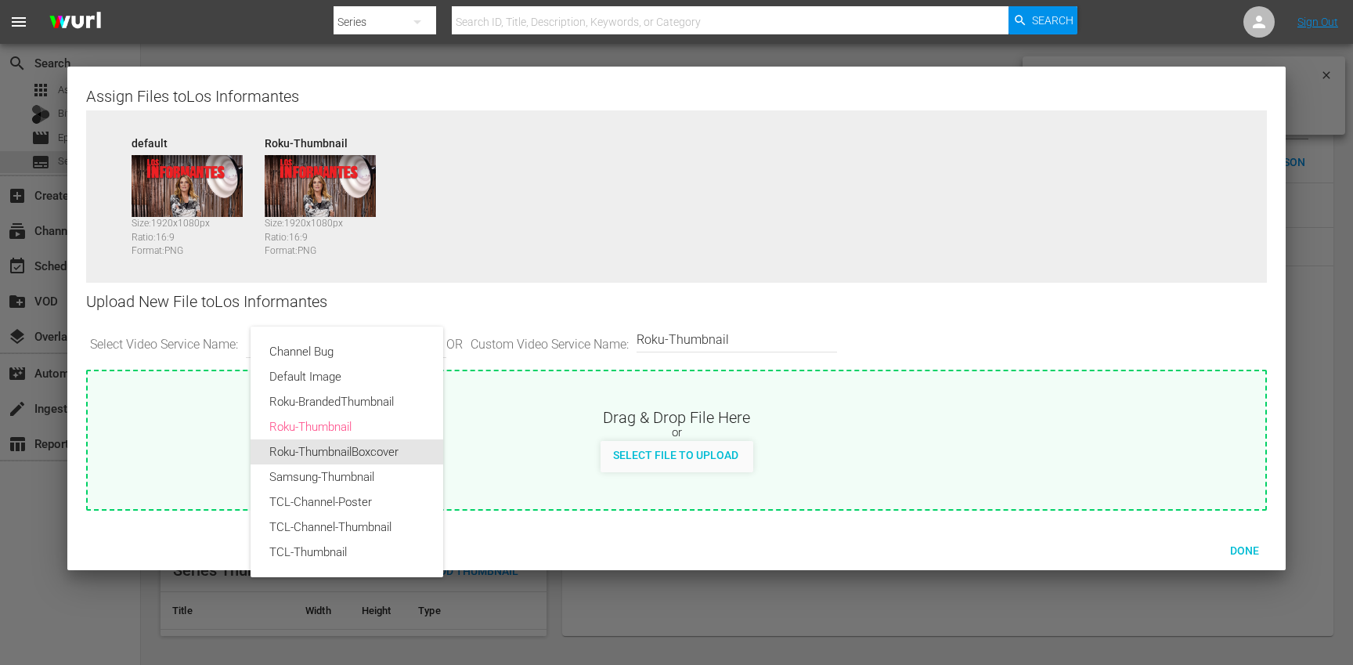
click at [356, 447] on div "Roku-ThumbnailBoxcover" at bounding box center [346, 451] width 155 height 25
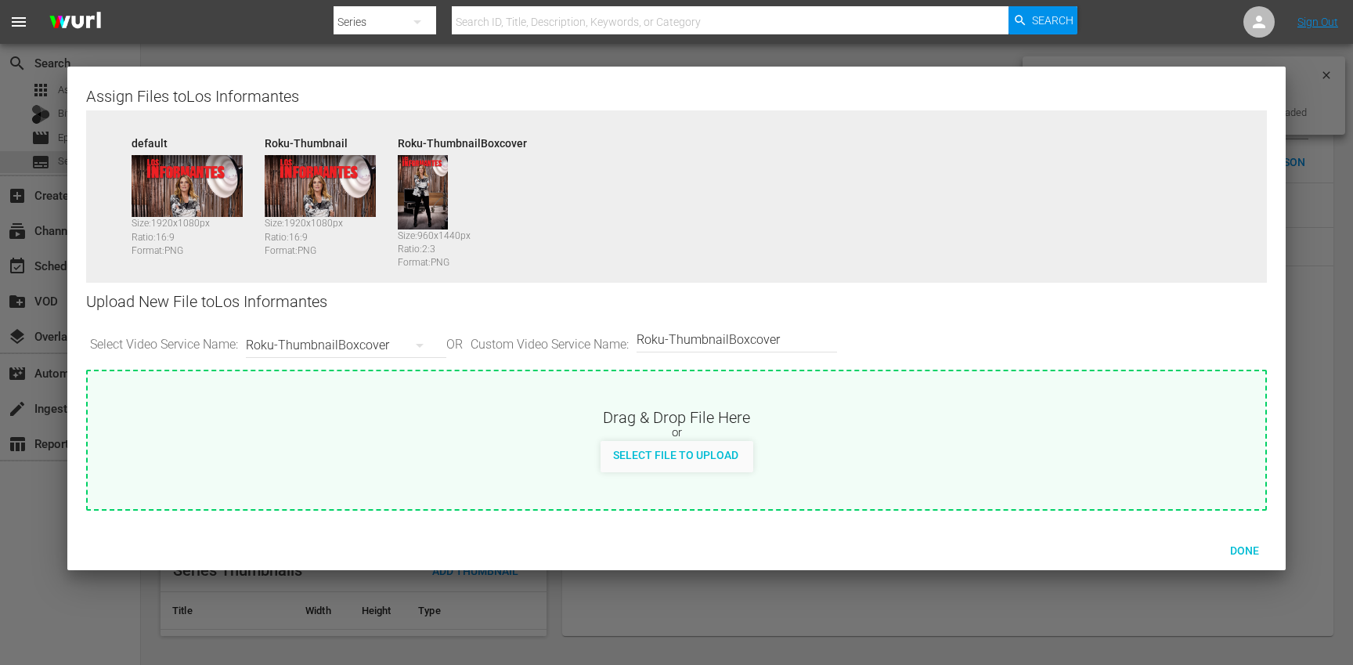
click at [391, 342] on div "Roku-ThumbnailBoxcover" at bounding box center [342, 345] width 193 height 44
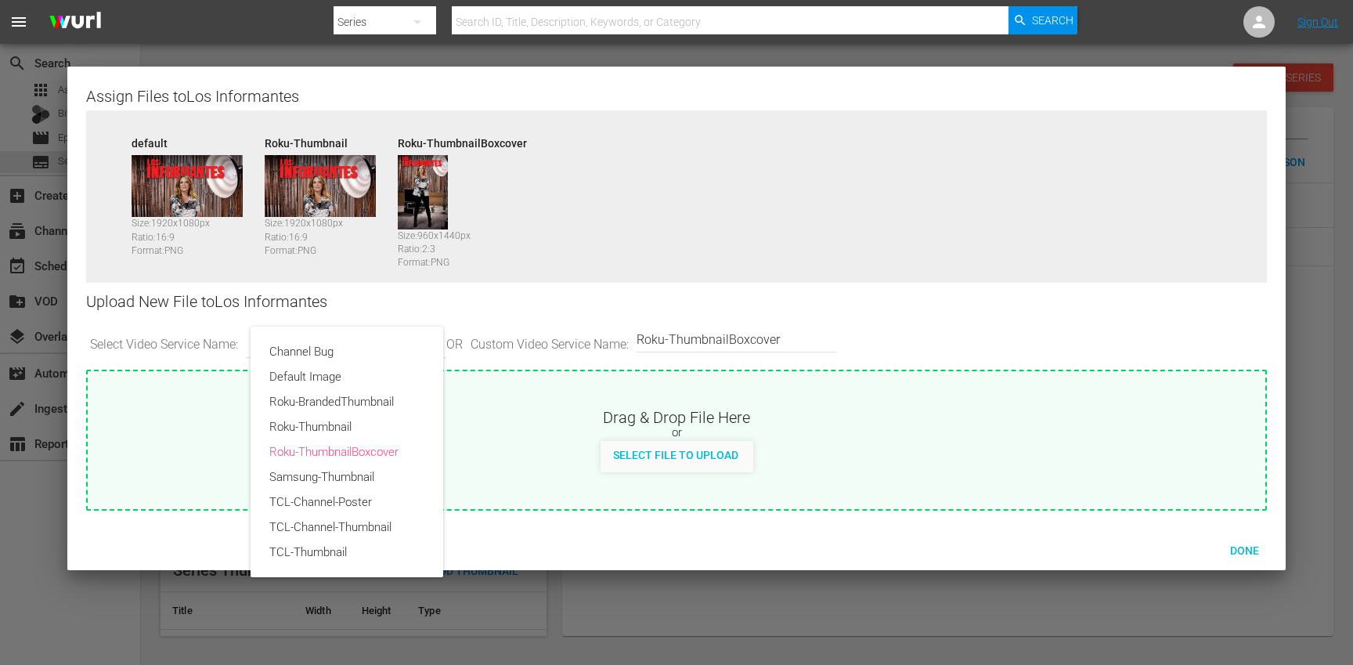
click at [761, 339] on div "Channel Bug Default Image Roku-BrandedThumbnail Roku-Thumbnail Roku-ThumbnailBo…" at bounding box center [676, 332] width 1353 height 665
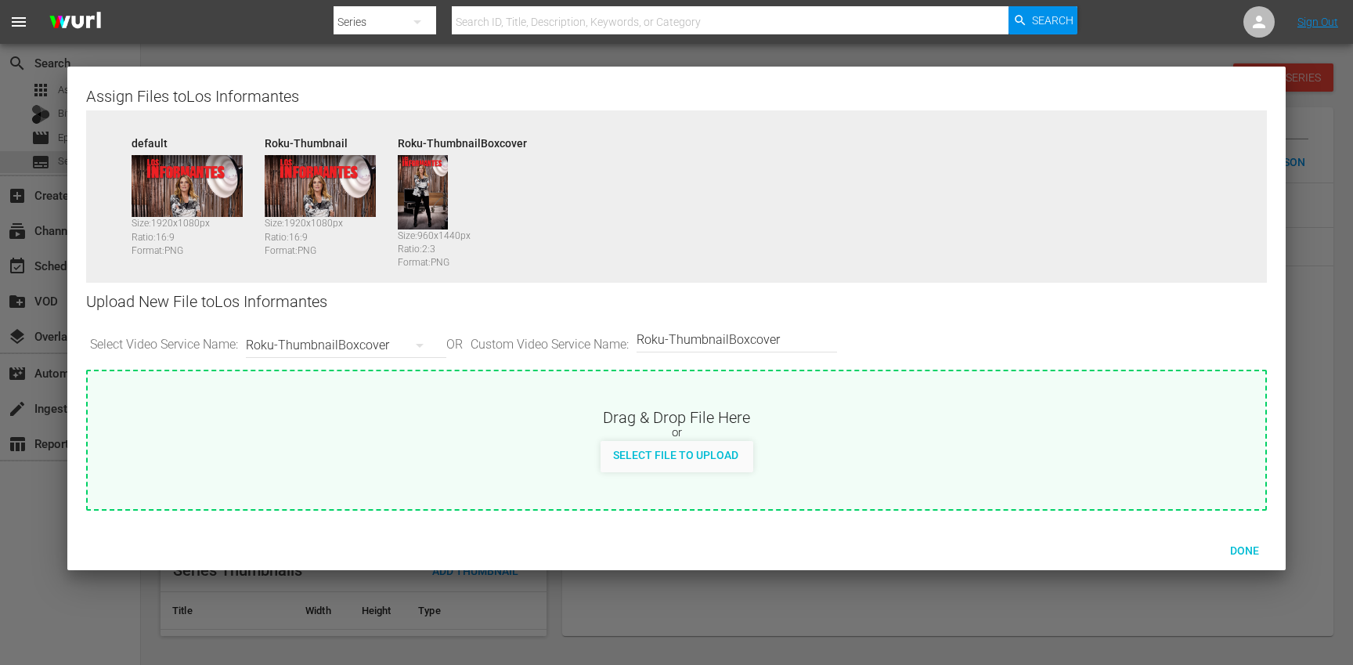
click at [719, 337] on input "Roku-ThumbnailBoxcover" at bounding box center [732, 340] width 193 height 38
type input "Banner"
click at [650, 461] on span "Select File to Upload" at bounding box center [675, 455] width 150 height 13
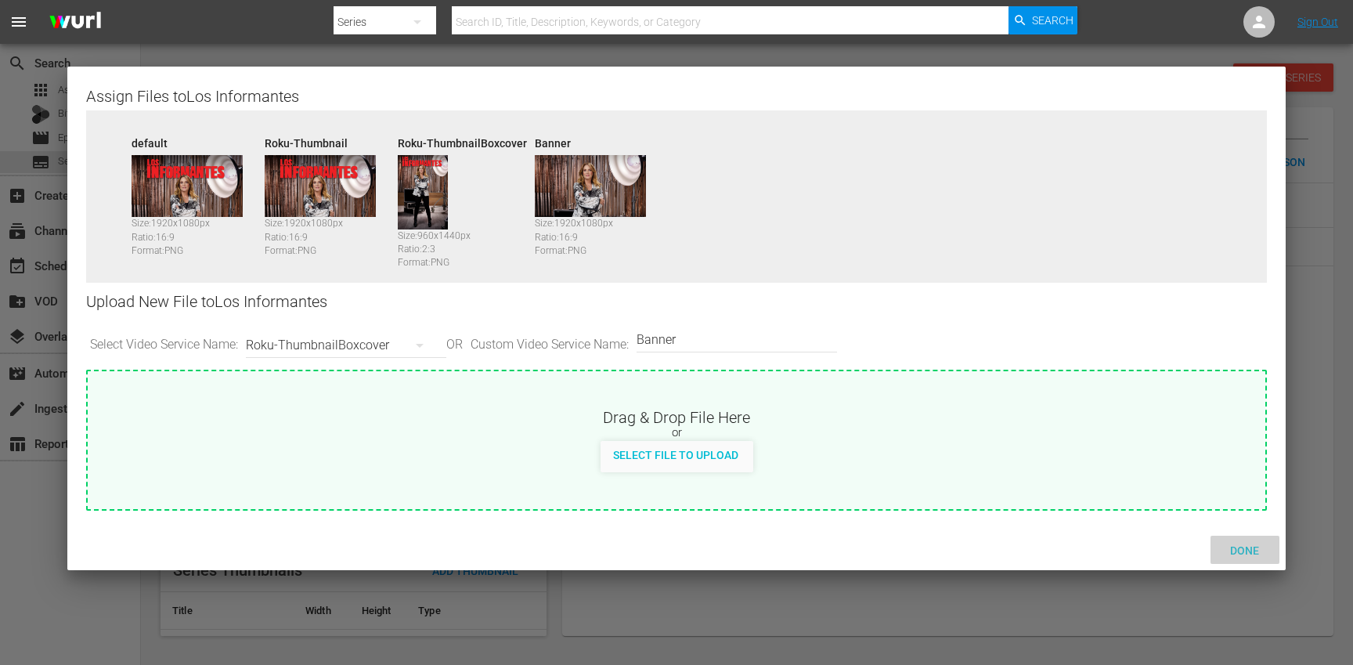
click at [1253, 550] on span "Done" at bounding box center [1244, 550] width 54 height 13
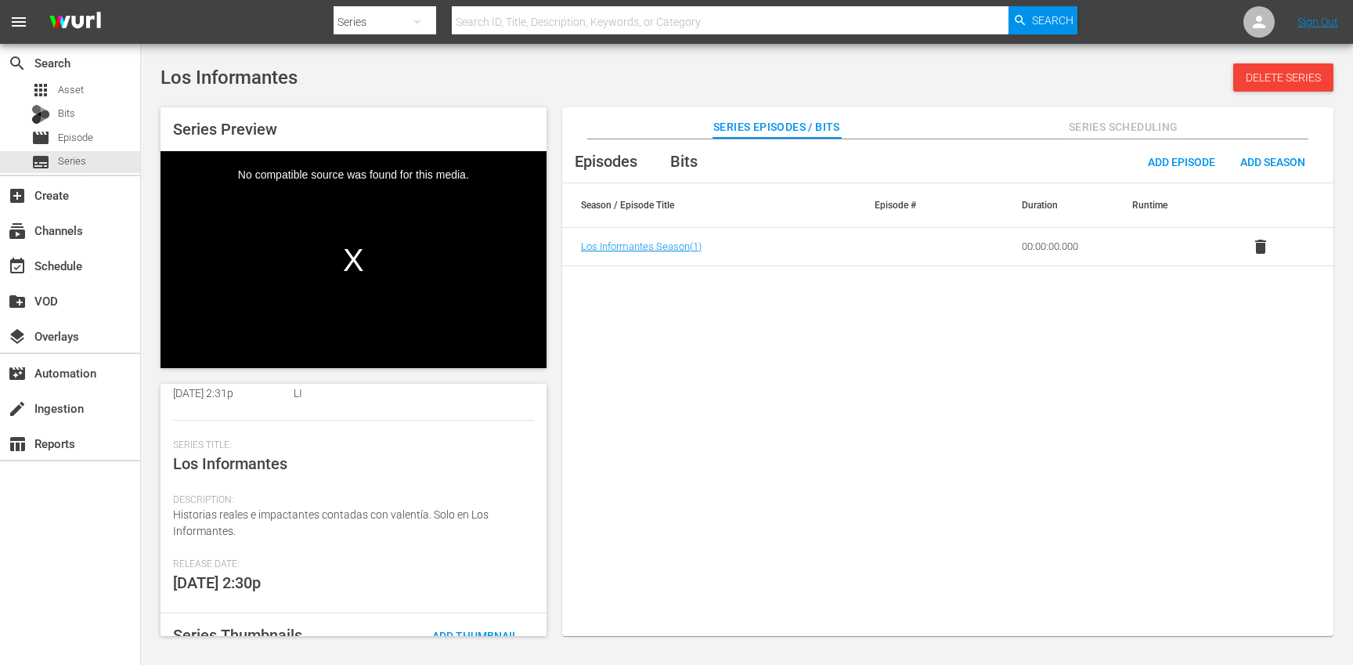
scroll to position [0, 0]
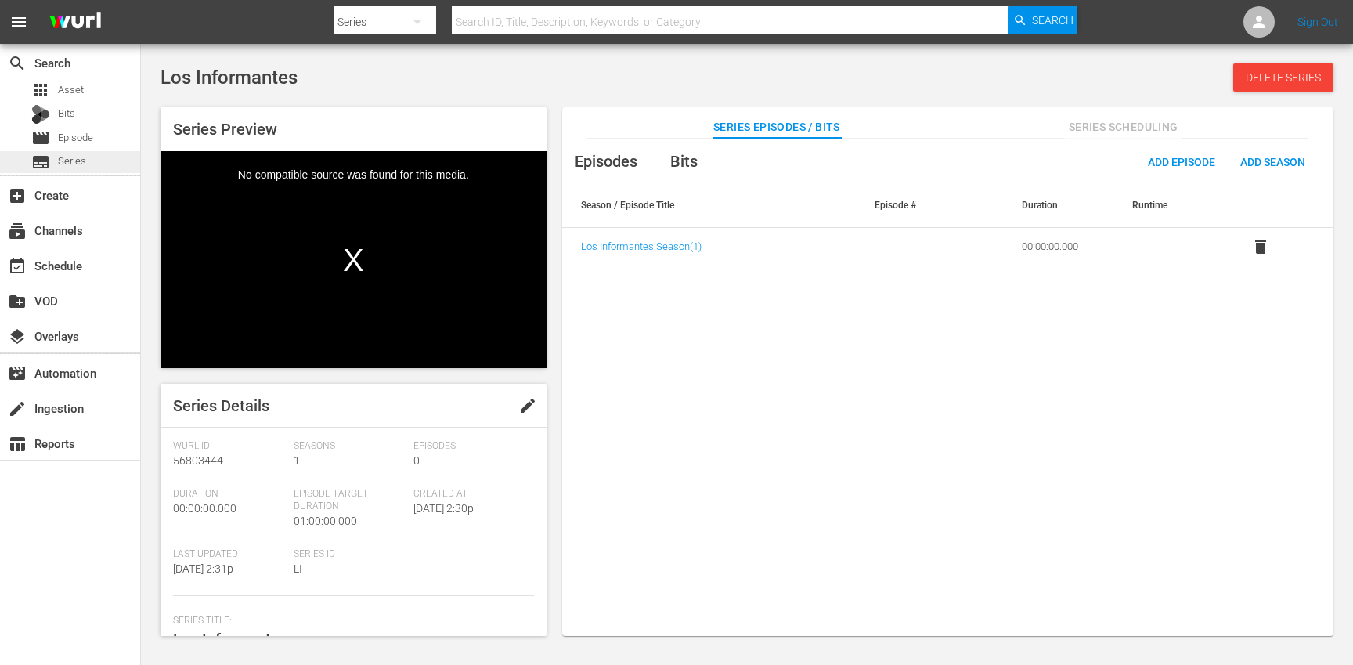
click at [98, 161] on div "subtitles Series" at bounding box center [70, 162] width 140 height 22
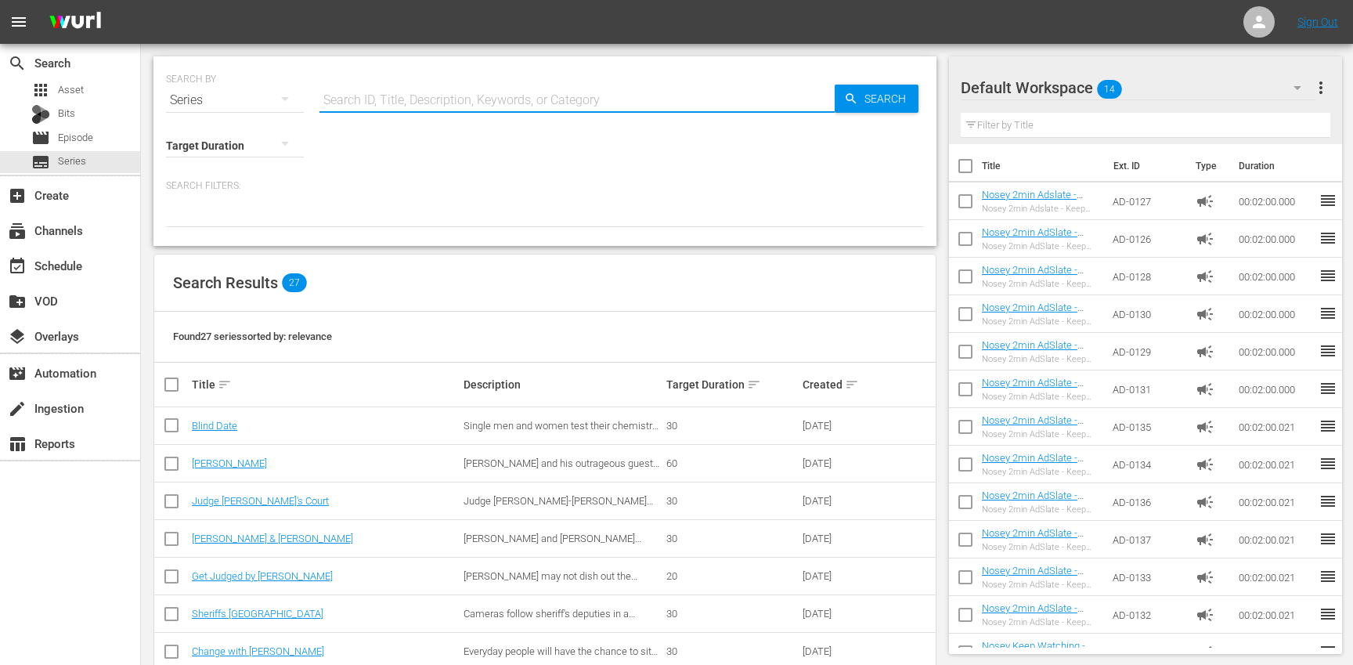
click at [459, 102] on input "text" at bounding box center [576, 100] width 515 height 38
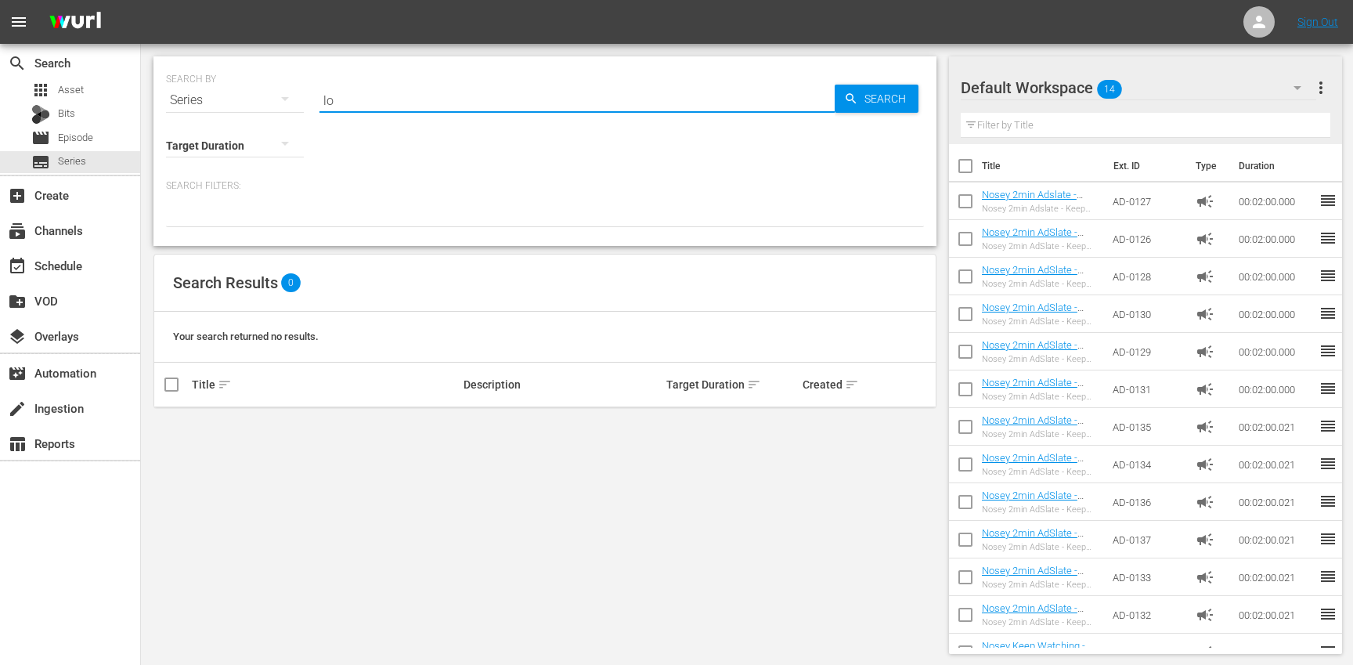
type input "l"
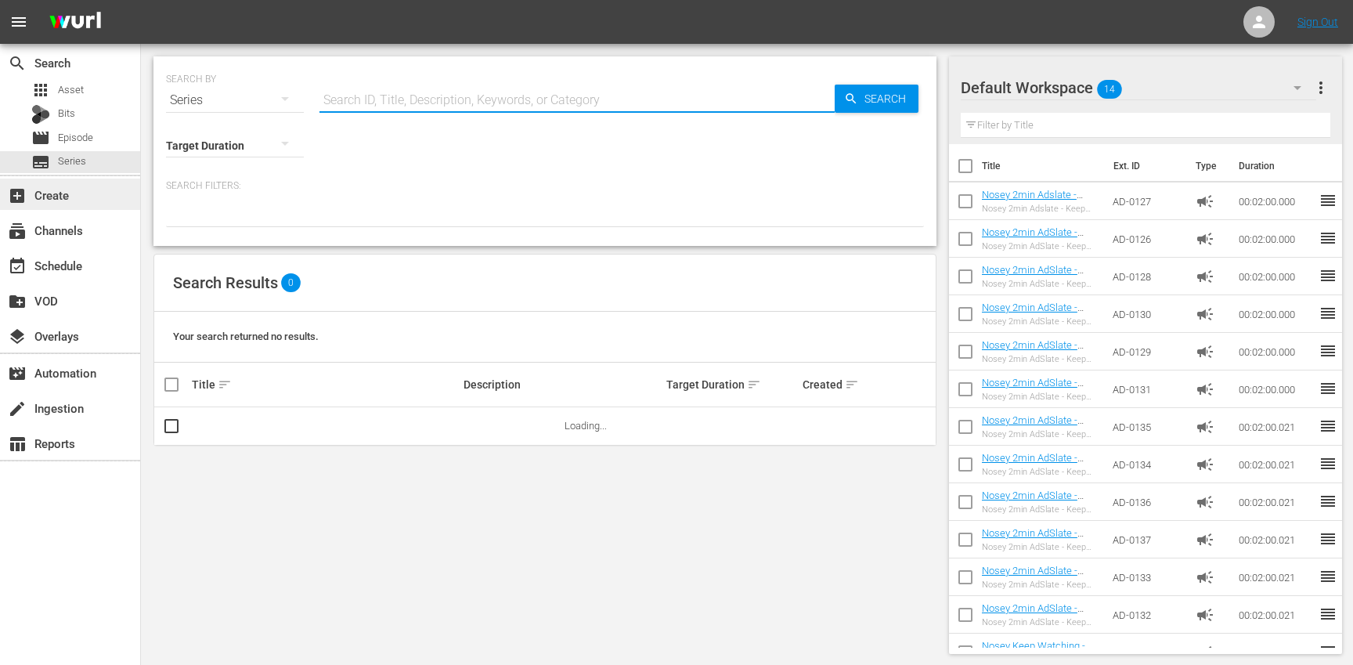
click at [72, 192] on div "add_box Create" at bounding box center [44, 193] width 88 height 14
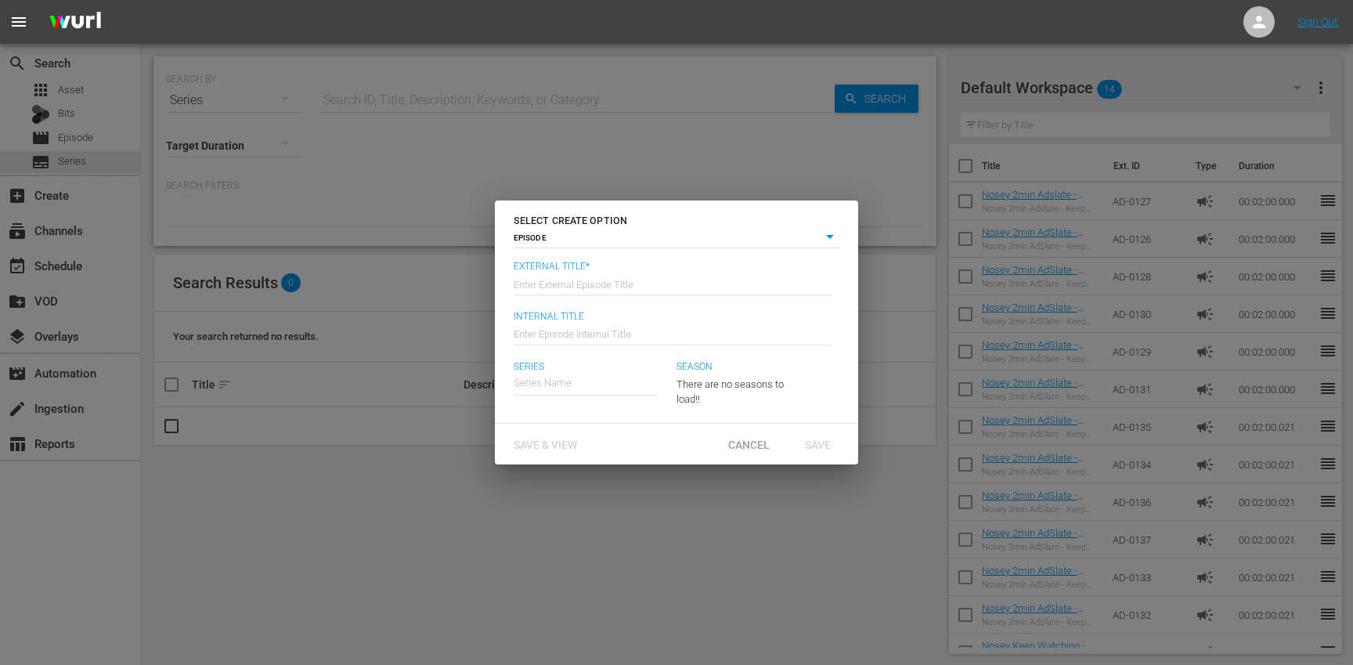
click at [640, 242] on body "menu Sign Out search Search apps Asset Bits movie Episode subtitles Series add_…" at bounding box center [676, 332] width 1353 height 665
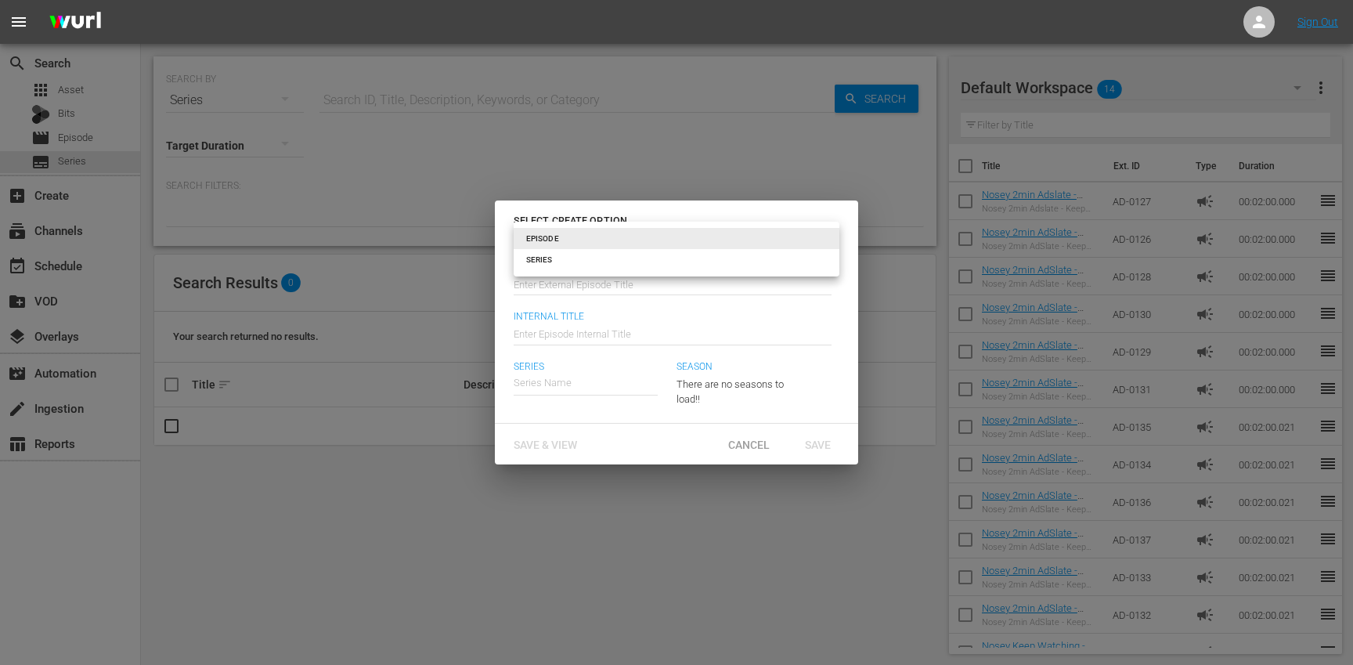
click at [621, 265] on li "SERIES" at bounding box center [677, 259] width 326 height 21
type input "series"
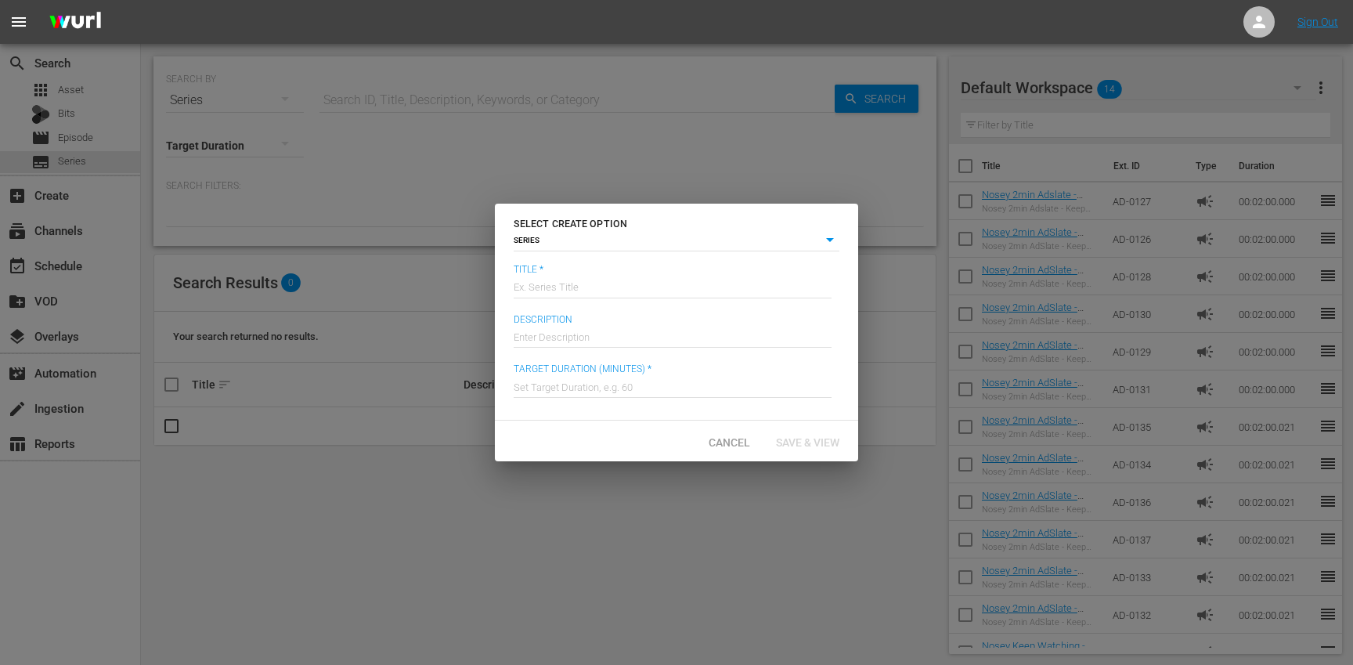
click at [577, 290] on input "text" at bounding box center [673, 286] width 318 height 38
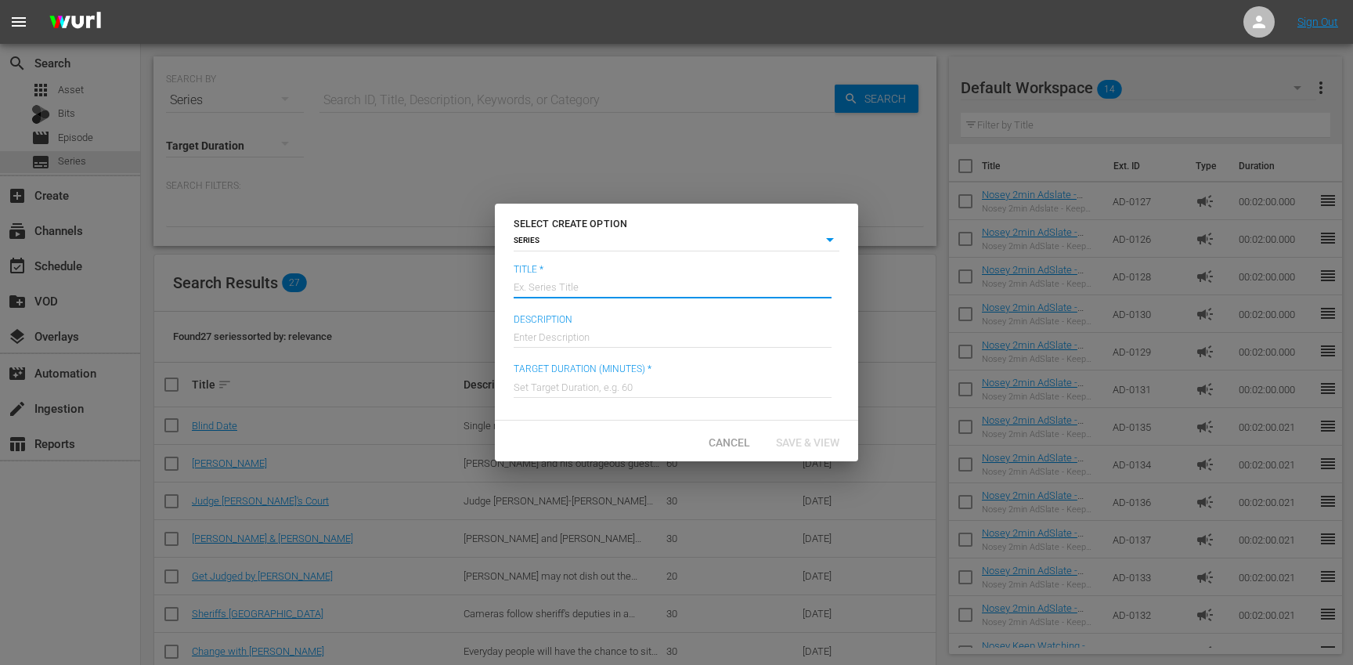
type input "Los Informantes"
click at [593, 387] on input "text" at bounding box center [673, 385] width 318 height 38
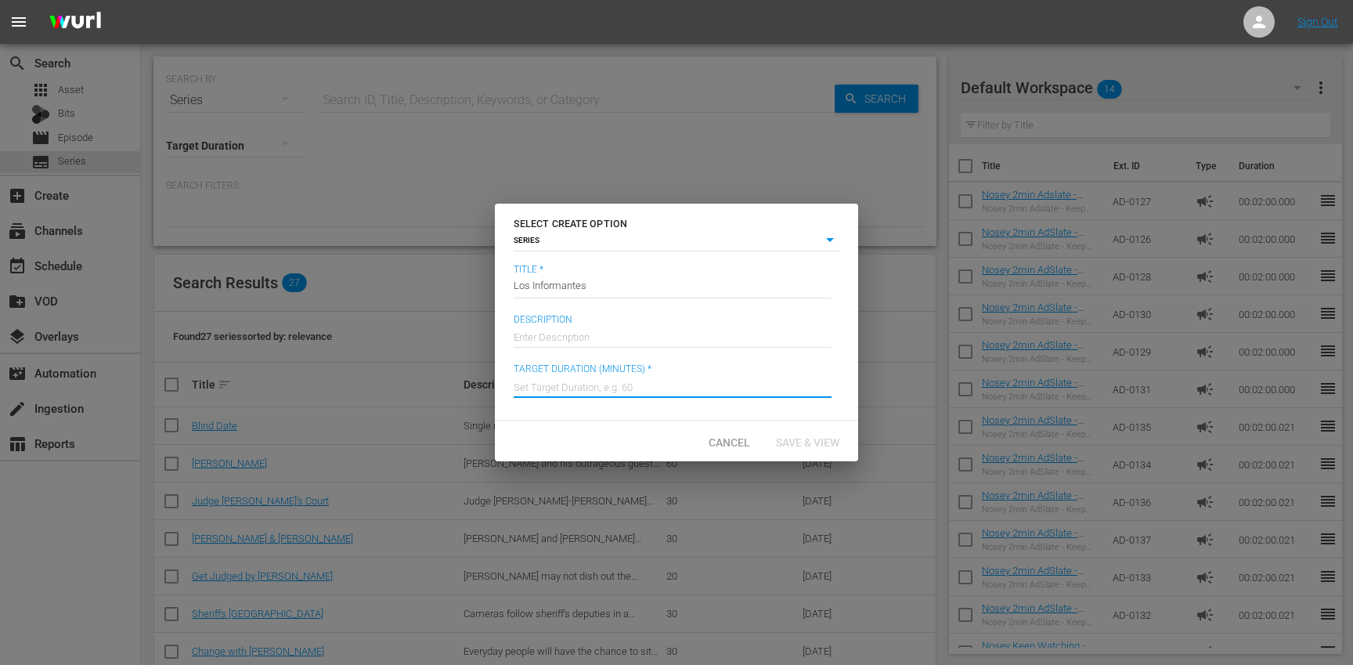
type input "60"
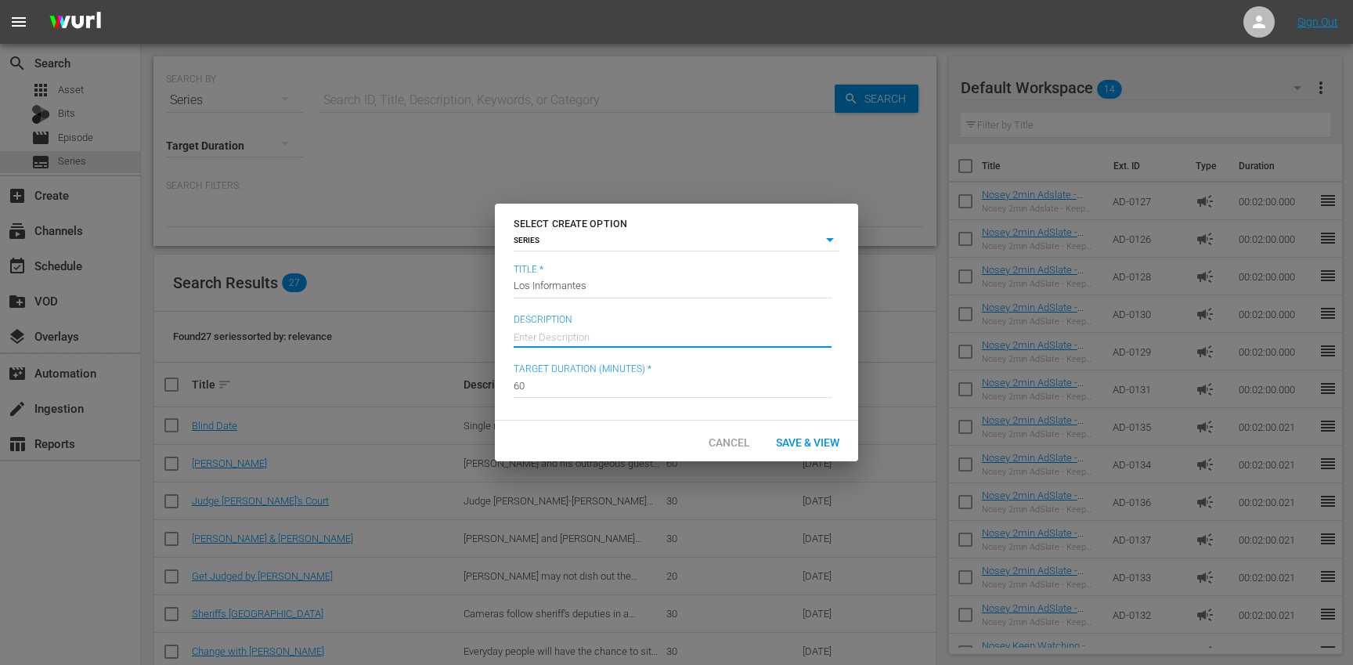
click at [586, 337] on input "text" at bounding box center [673, 335] width 318 height 38
type input "Historias reales e impactantes contadas con valentía. Solo en Los Informantes."
click at [799, 446] on span "Save & View" at bounding box center [807, 442] width 88 height 13
type input "episode"
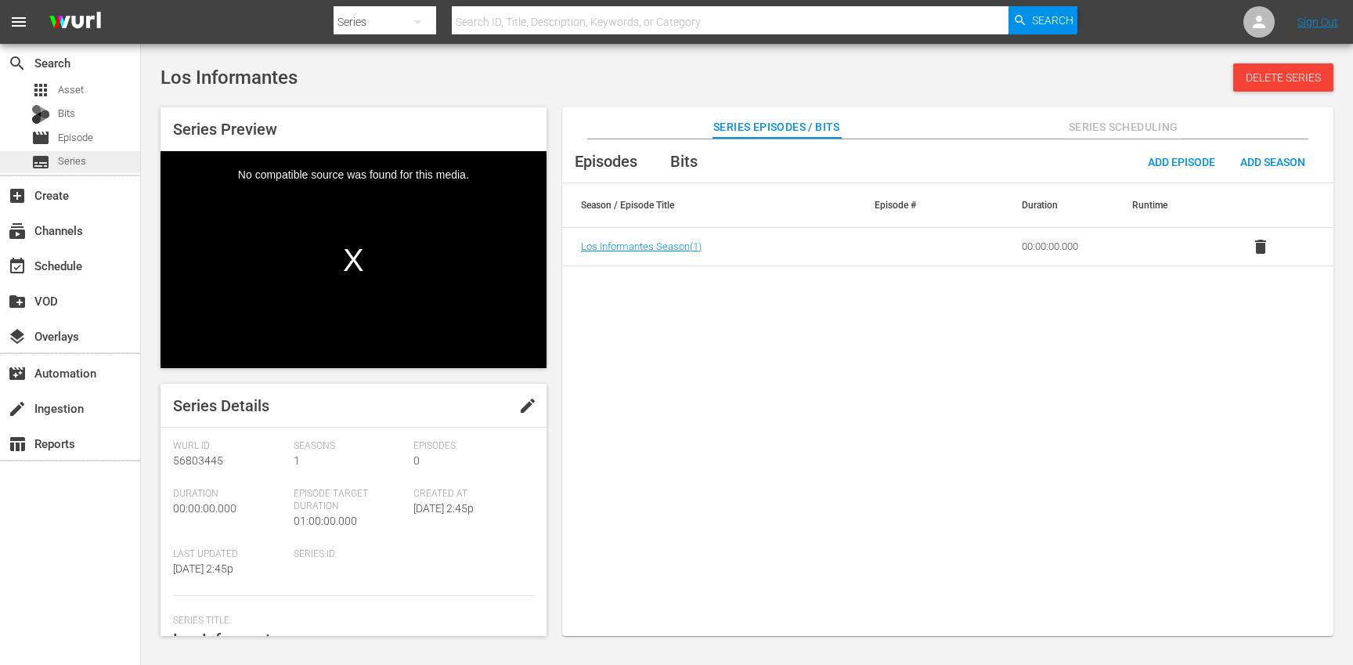
click at [108, 159] on div "subtitles Series" at bounding box center [70, 162] width 140 height 22
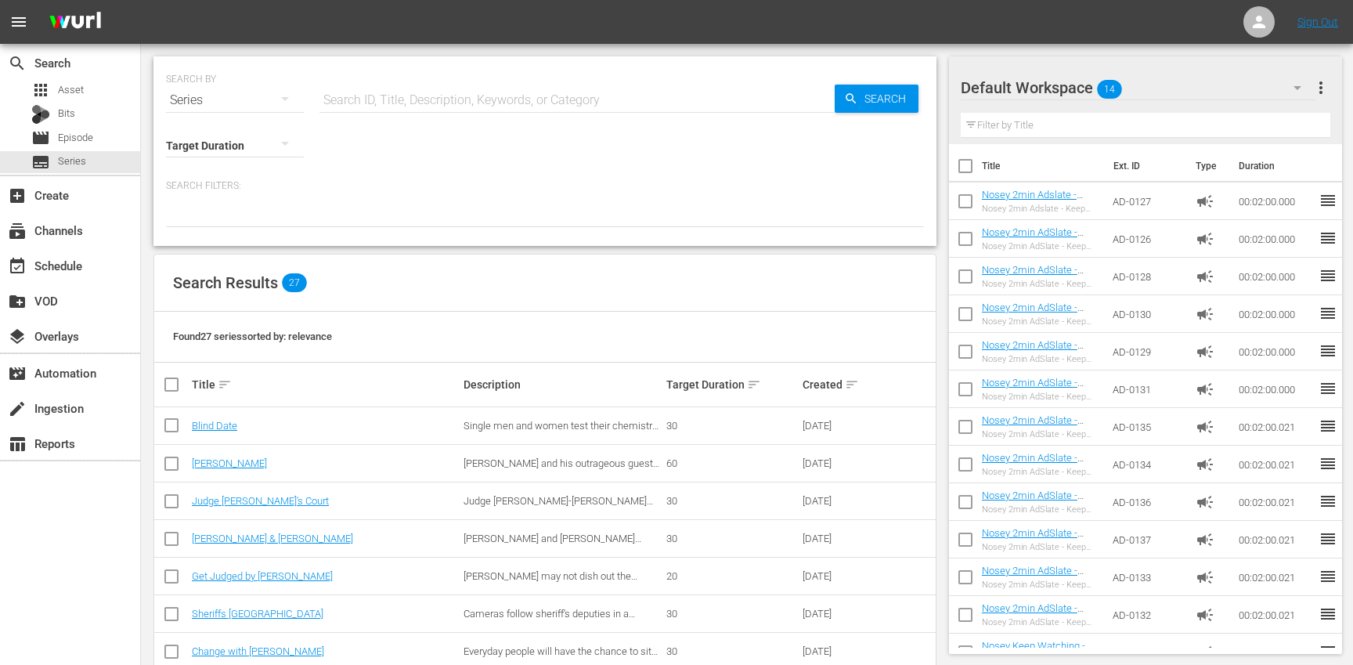
click at [407, 102] on input "text" at bounding box center [576, 100] width 515 height 38
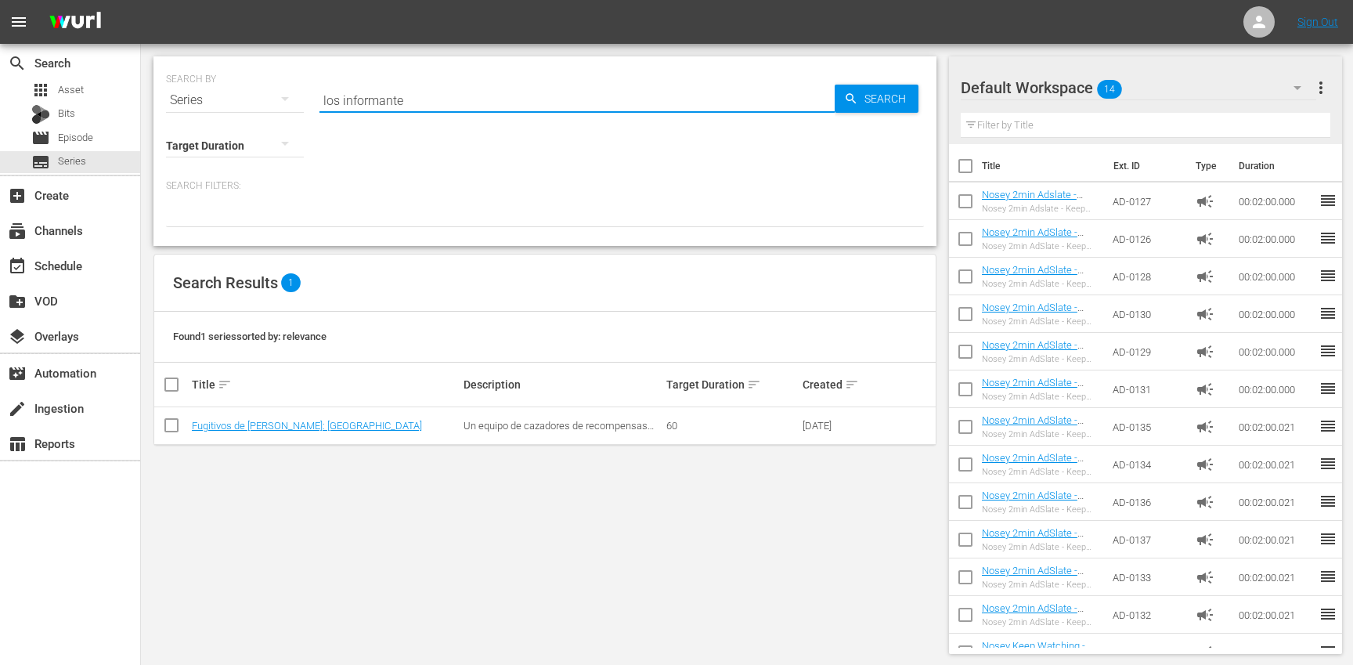
type input "los informantes"
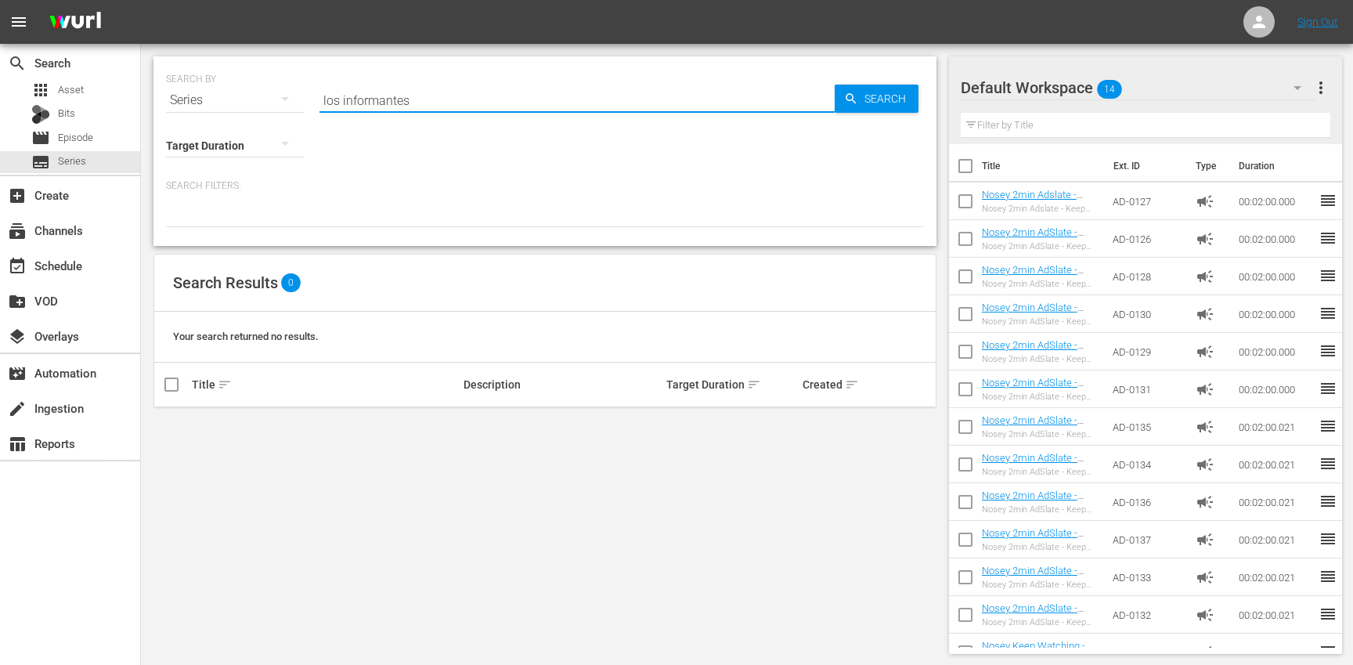
click at [428, 101] on input "los informantes" at bounding box center [576, 100] width 515 height 38
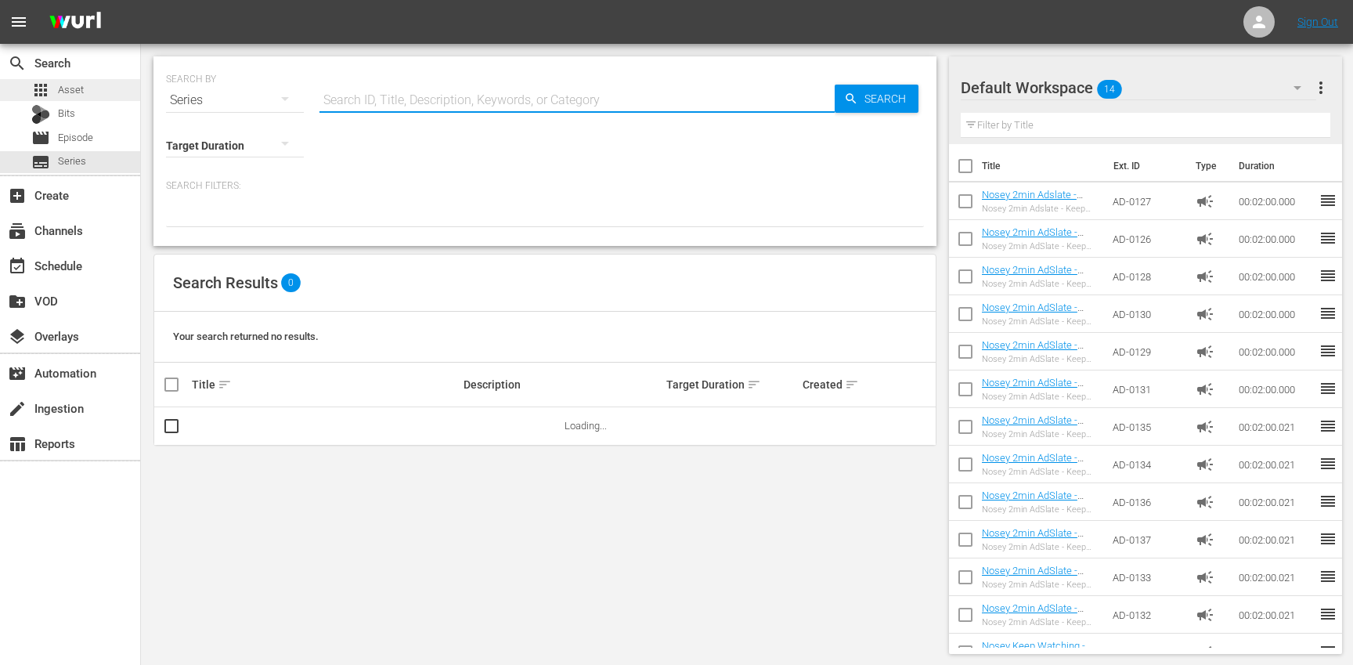
click at [108, 86] on div "apps Asset" at bounding box center [70, 90] width 140 height 22
